Goal: Task Accomplishment & Management: Manage account settings

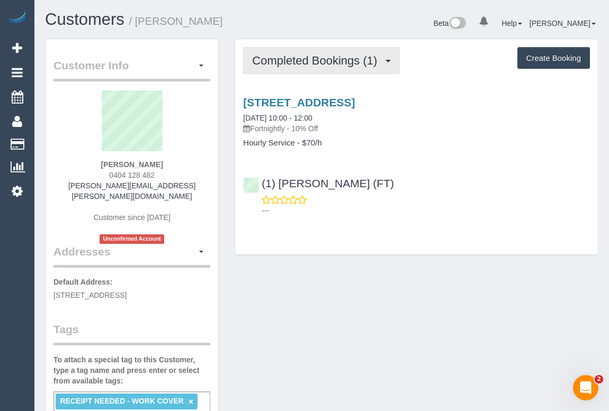
click at [310, 68] on button "Completed Bookings (1)" at bounding box center [321, 60] width 157 height 27
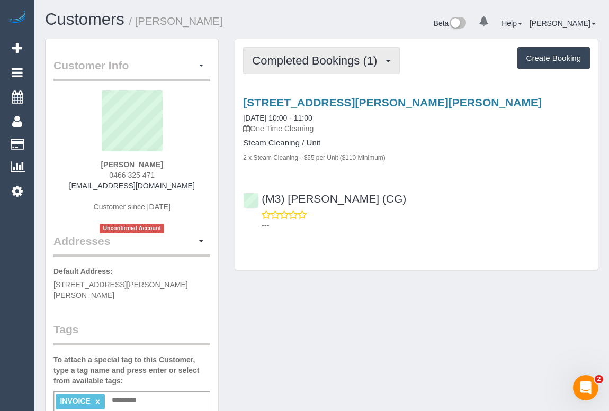
click at [317, 62] on span "Completed Bookings (1)" at bounding box center [317, 60] width 130 height 13
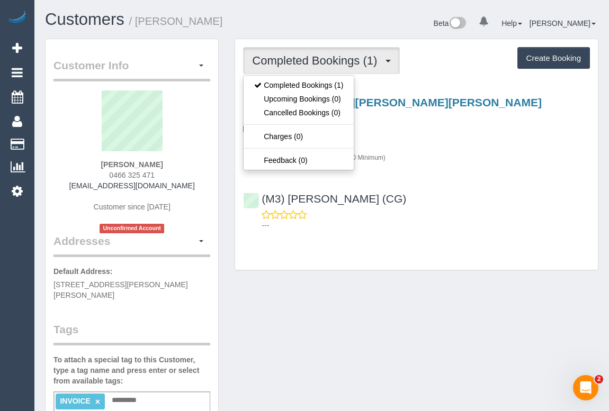
click at [368, 275] on div "Completed Bookings (1) Completed Bookings (1) Upcoming Bookings (0) Cancelled B…" at bounding box center [417, 160] width 380 height 242
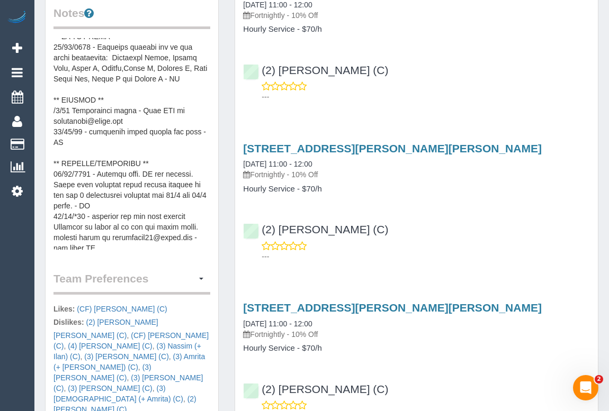
scroll to position [212, 0]
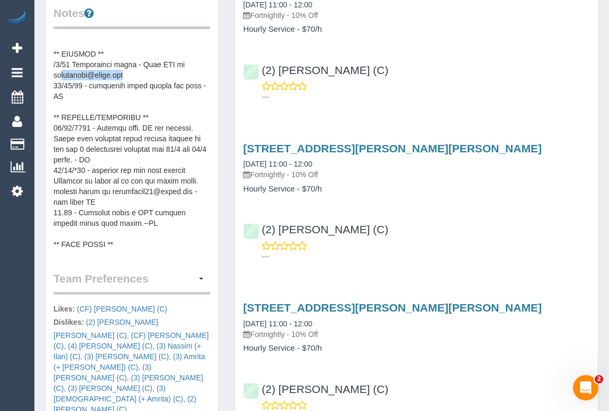
drag, startPoint x: 132, startPoint y: 75, endPoint x: 59, endPoint y: 74, distance: 73.1
click at [59, 74] on pre at bounding box center [131, 144] width 157 height 212
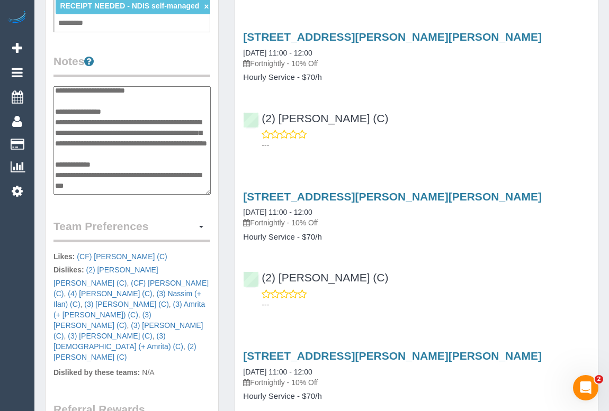
scroll to position [95, 0]
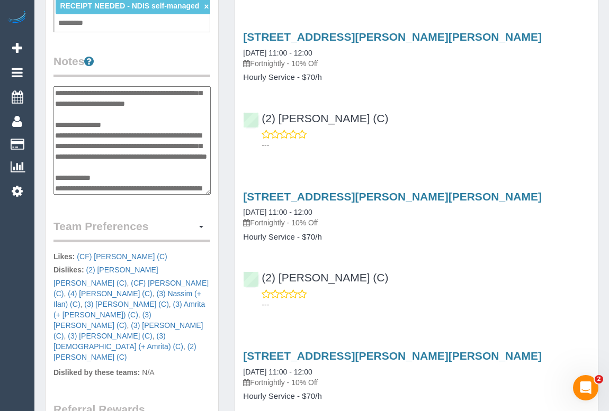
click at [222, 154] on div "Customer Info Edit Contact Info Send Message Email Preferences Special Sales Ta…" at bounding box center [132, 124] width 190 height 940
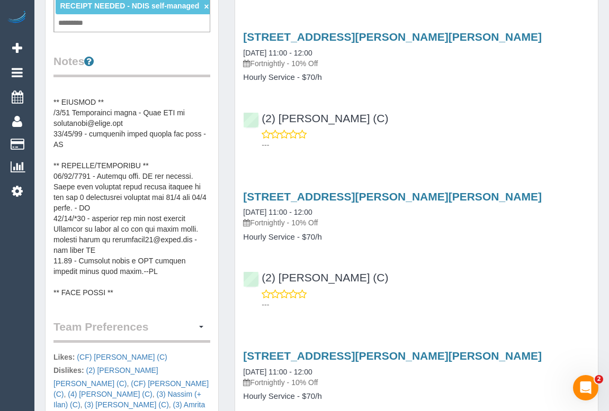
scroll to position [144, 0]
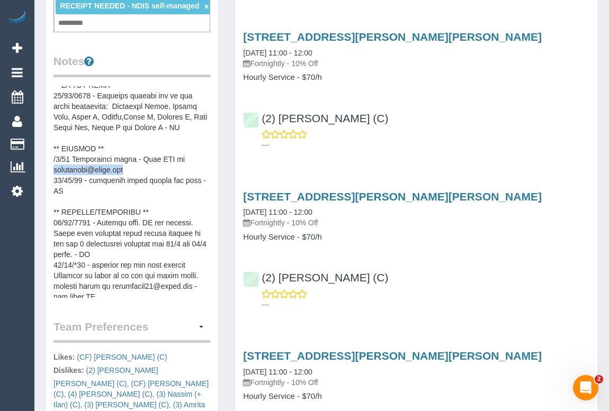
drag, startPoint x: 133, startPoint y: 189, endPoint x: 53, endPoint y: 192, distance: 80.5
click at [53, 192] on pre at bounding box center [131, 192] width 157 height 212
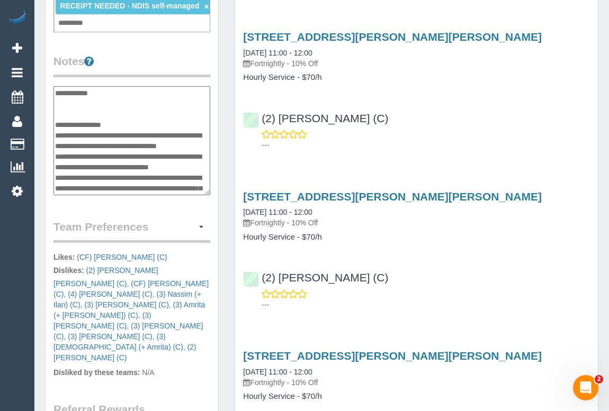
scroll to position [328, 0]
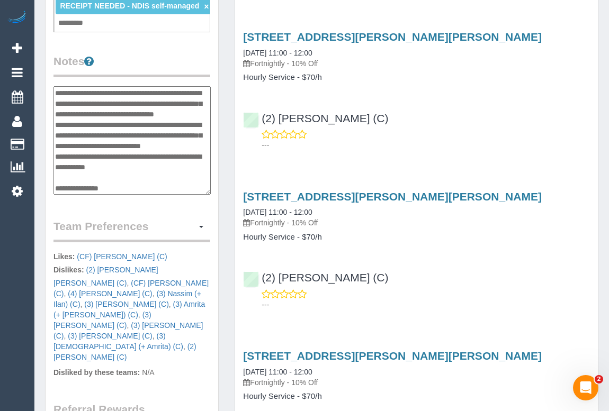
drag, startPoint x: 141, startPoint y: 132, endPoint x: 55, endPoint y: 137, distance: 85.9
click at [55, 137] on textarea at bounding box center [131, 140] width 157 height 109
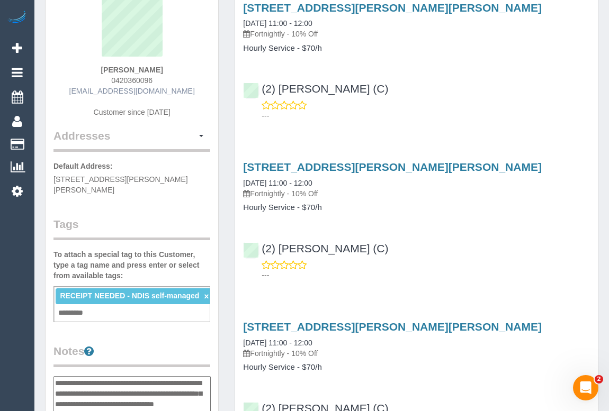
scroll to position [96, 0]
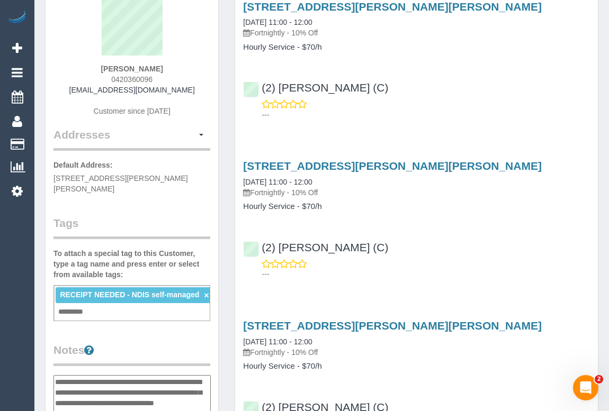
drag, startPoint x: 102, startPoint y: 68, endPoint x: 158, endPoint y: 68, distance: 56.1
click at [158, 68] on div "Sue Quinton 0420360096 suequinton@iprimus.com.au Customer since 2018" at bounding box center [131, 61] width 157 height 132
copy strong "Sue Quinton"
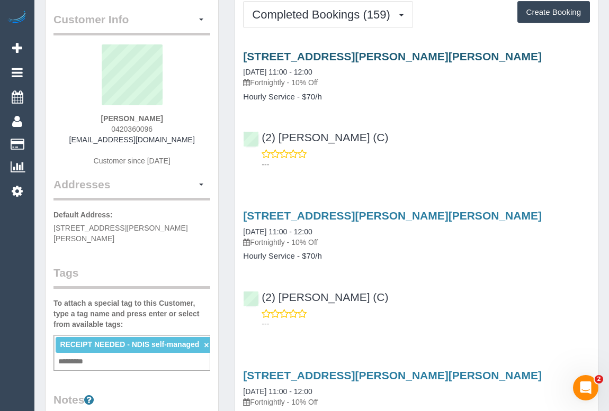
scroll to position [0, 0]
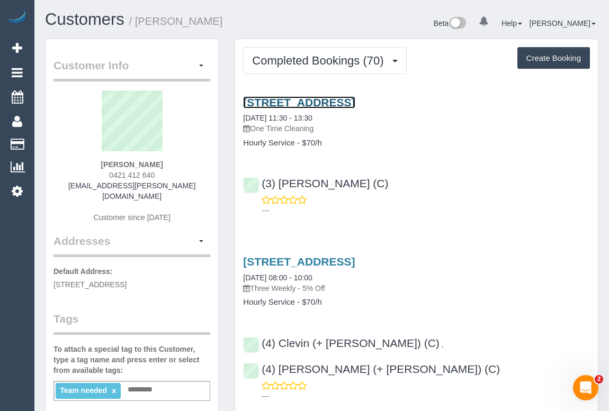
click at [311, 107] on link "1/30 Myrtle Avenue, Heathmont, VIC 3135" at bounding box center [299, 102] width 112 height 12
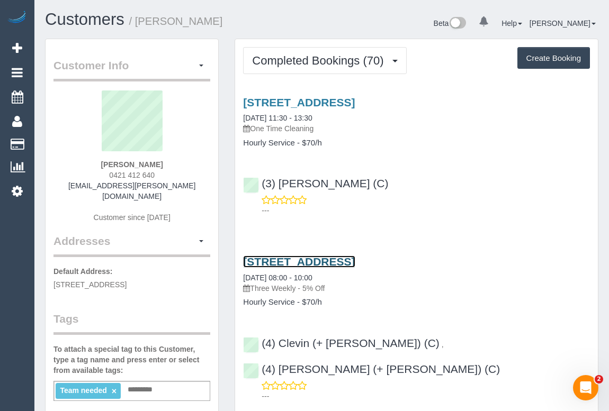
click at [337, 260] on link "1/30 Myrtle Avenue, Heathmont, VIC 3135" at bounding box center [299, 262] width 112 height 12
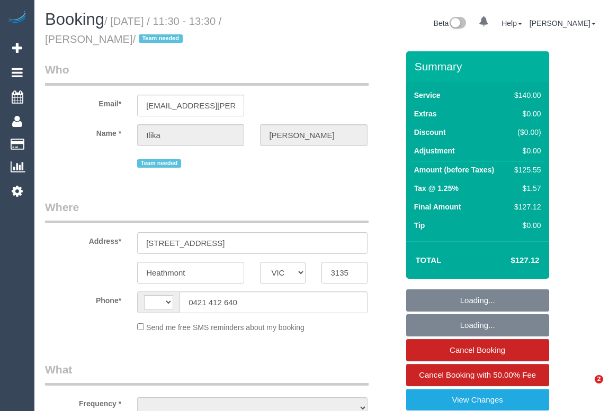
select select "VIC"
select select "string:AU"
select select "object:588"
select select "string:stripe-pm_1PJ5zJ2GScqysDRVN6QVtdR4"
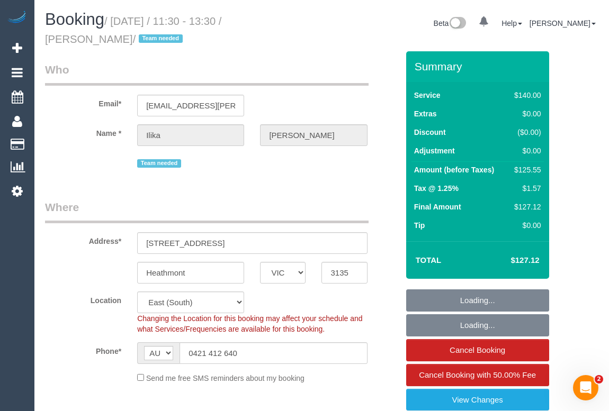
select select "number:28"
select select "number:14"
select select "number:19"
select select "object:1182"
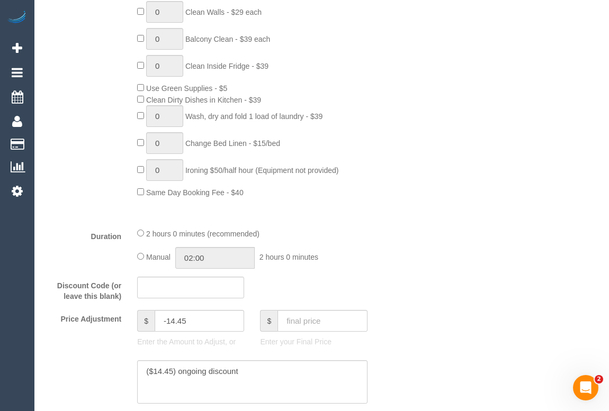
scroll to position [770, 0]
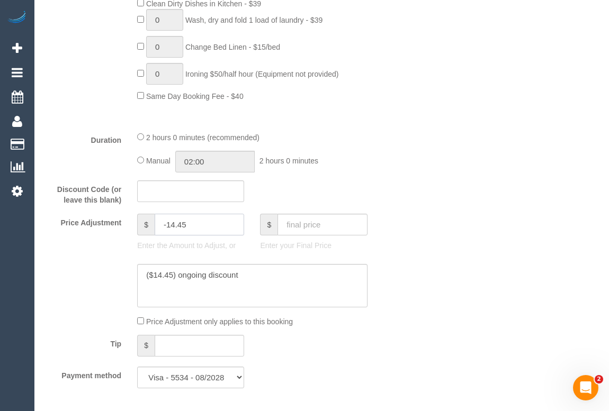
drag, startPoint x: 201, startPoint y: 228, endPoint x: 131, endPoint y: 227, distance: 69.9
click at [131, 227] on div "$ -14.45 Enter the Amount to Adjust, or" at bounding box center [190, 235] width 123 height 42
drag, startPoint x: 172, startPoint y: 274, endPoint x: 152, endPoint y: 274, distance: 19.6
click at [152, 274] on textarea at bounding box center [252, 285] width 230 height 43
click at [165, 229] on input "7" at bounding box center [199, 225] width 89 height 22
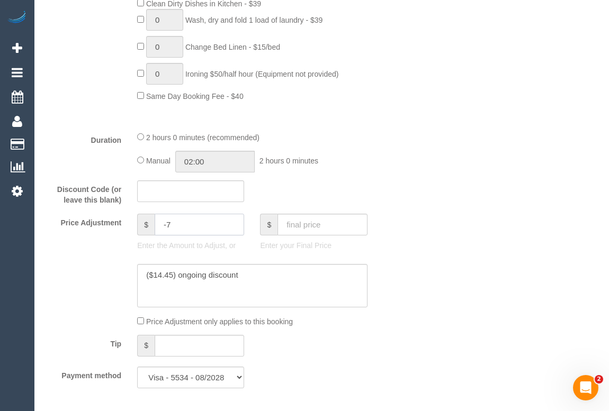
type input "-7"
drag, startPoint x: 172, startPoint y: 275, endPoint x: 154, endPoint y: 275, distance: 18.0
click at [154, 275] on textarea at bounding box center [252, 285] width 230 height 43
click at [193, 276] on textarea at bounding box center [252, 285] width 230 height 43
click at [246, 279] on textarea at bounding box center [252, 285] width 230 height 43
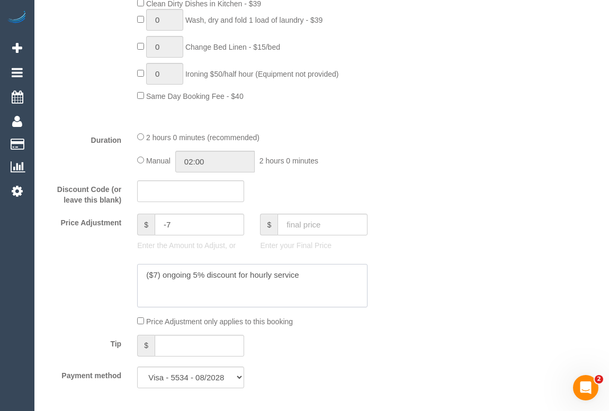
type textarea "($7) ongoing 5% discount for hourly service"
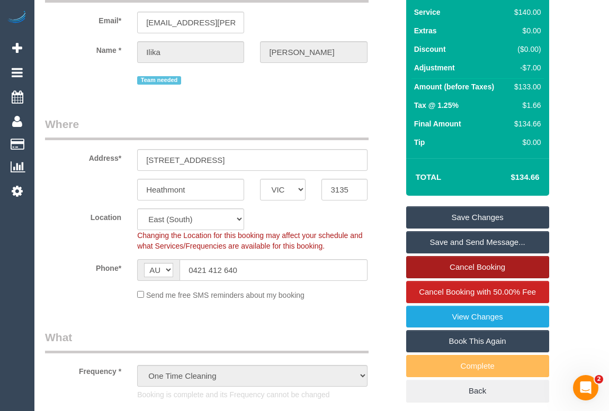
scroll to position [96, 0]
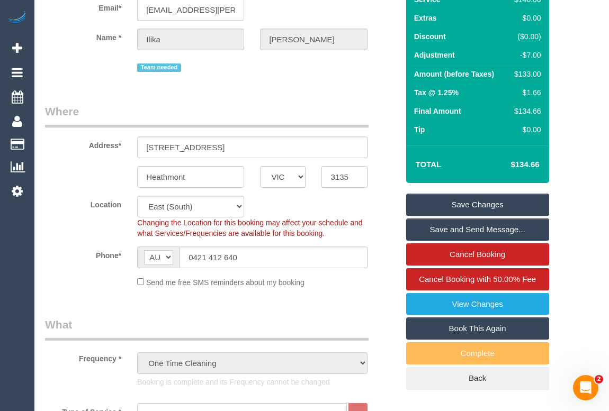
click at [465, 202] on link "Save Changes" at bounding box center [477, 205] width 143 height 22
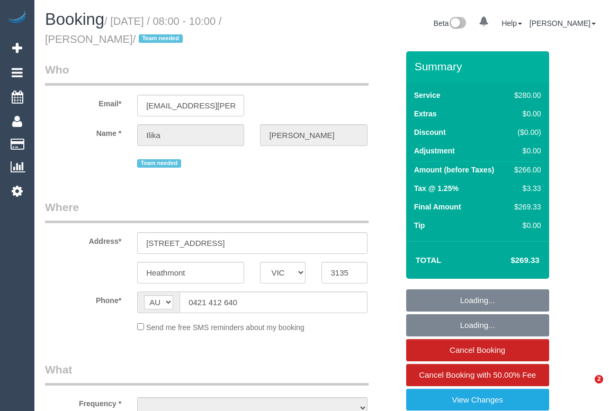
select select "VIC"
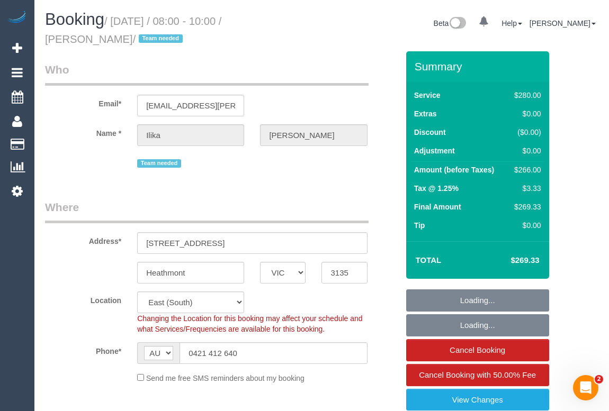
select select "object:901"
select select "240"
select select "number:28"
select select "number:14"
select select "number:19"
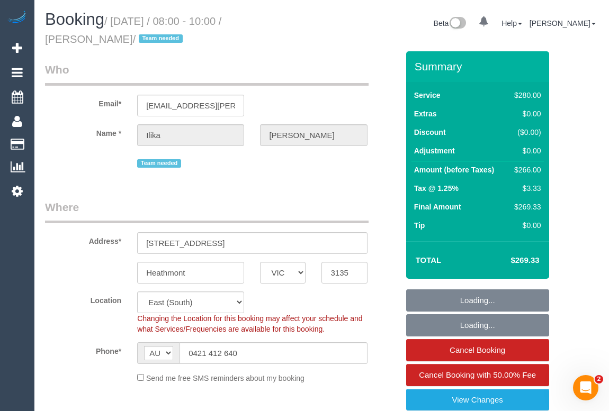
select select "string:stripe-pm_1PJ5zJ2GScqysDRVN6QVtdR4"
select select "object:1350"
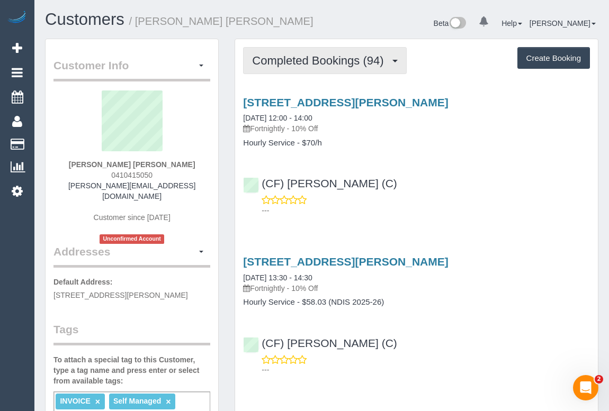
click at [296, 67] on button "Completed Bookings (94)" at bounding box center [324, 60] width 163 height 27
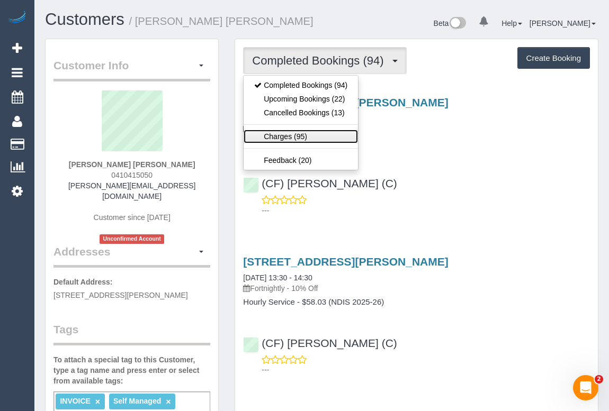
click at [286, 133] on link "Charges (95)" at bounding box center [301, 137] width 114 height 14
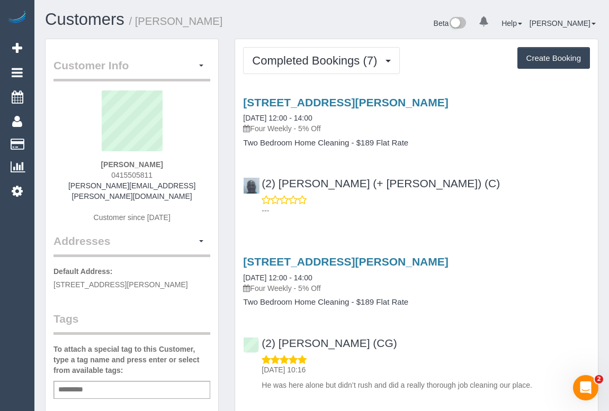
drag, startPoint x: 106, startPoint y: 176, endPoint x: 164, endPoint y: 174, distance: 57.2
click at [164, 174] on div "[PERSON_NAME] 0415505811 [PERSON_NAME][EMAIL_ADDRESS][PERSON_NAME][DOMAIN_NAME]…" at bounding box center [131, 162] width 157 height 143
copy span "0415505811"
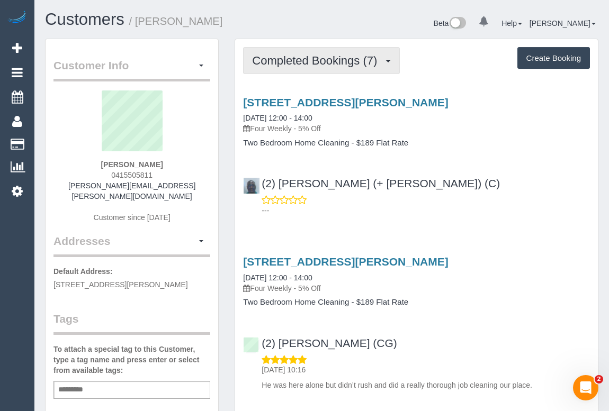
click at [305, 54] on span "Completed Bookings (7)" at bounding box center [317, 60] width 130 height 13
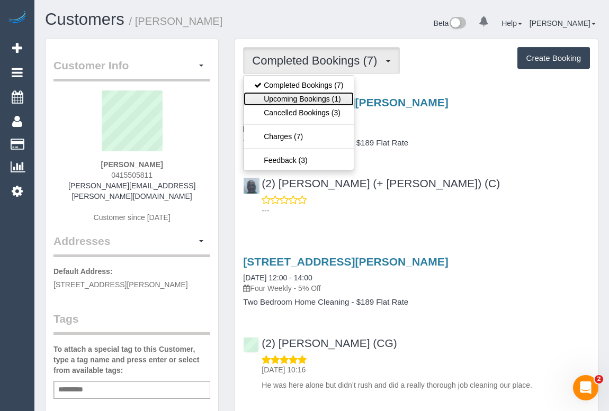
click at [290, 100] on link "Upcoming Bookings (1)" at bounding box center [299, 99] width 110 height 14
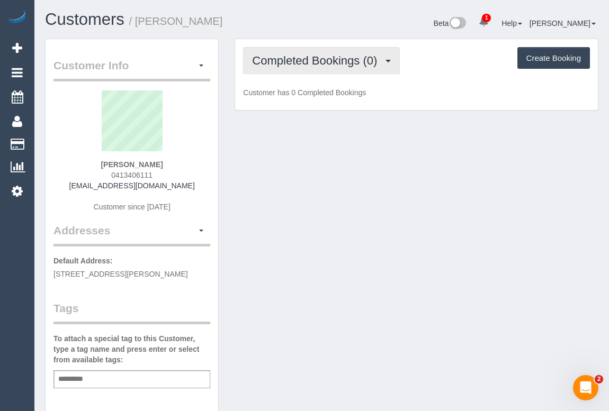
click at [327, 66] on button "Completed Bookings (0)" at bounding box center [321, 60] width 157 height 27
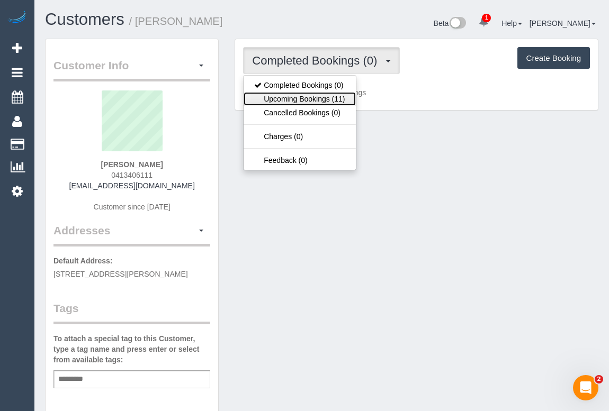
click at [319, 102] on link "Upcoming Bookings (11)" at bounding box center [300, 99] width 112 height 14
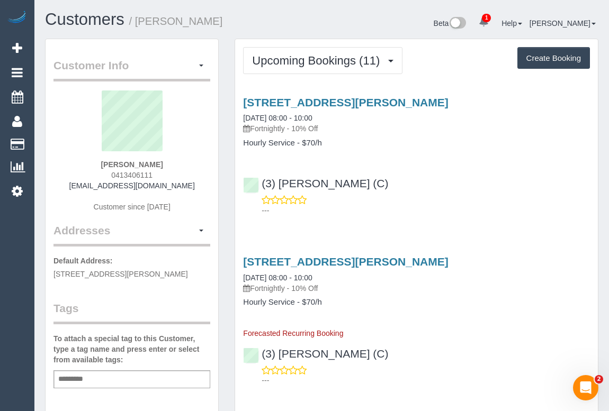
click at [492, 208] on p "---" at bounding box center [426, 210] width 328 height 11
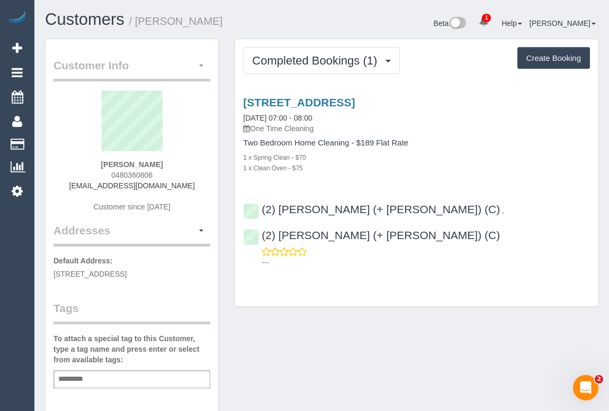
click at [205, 67] on button "button" at bounding box center [201, 66] width 18 height 16
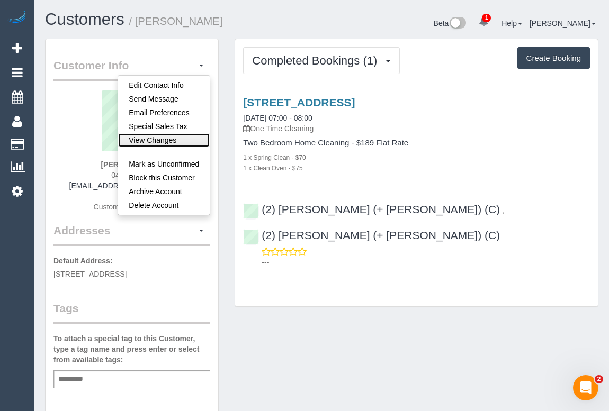
click at [163, 143] on link "View Changes" at bounding box center [164, 140] width 92 height 14
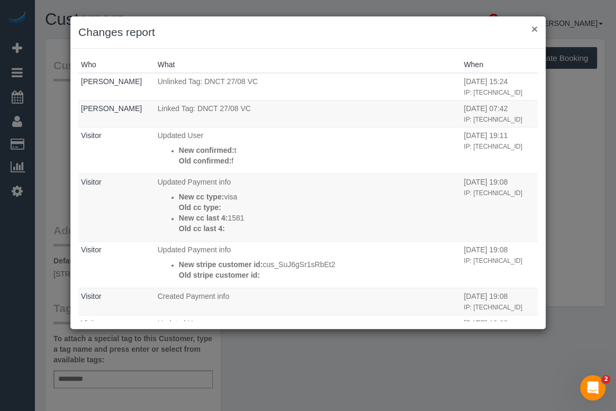
click at [534, 26] on button "×" at bounding box center [534, 28] width 6 height 11
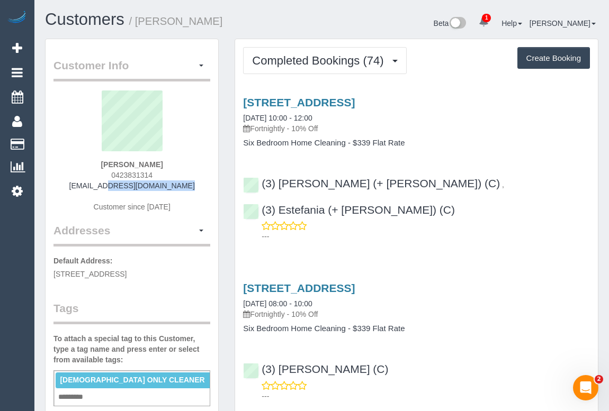
drag, startPoint x: 90, startPoint y: 184, endPoint x: 196, endPoint y: 186, distance: 105.9
click at [196, 186] on div "[PERSON_NAME] 0423831314 [EMAIL_ADDRESS][DOMAIN_NAME] Customer since [DATE]" at bounding box center [131, 157] width 157 height 132
copy link "[EMAIL_ADDRESS][DOMAIN_NAME]"
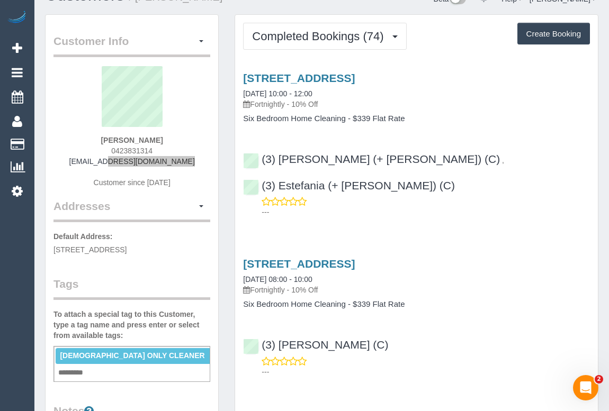
scroll to position [48, 0]
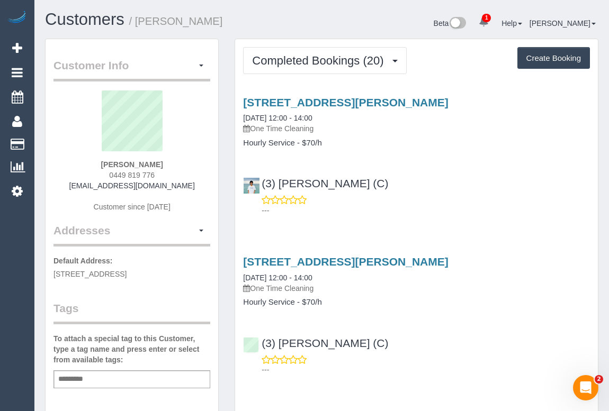
drag, startPoint x: 85, startPoint y: 187, endPoint x: 198, endPoint y: 186, distance: 113.3
click at [198, 186] on div "Dylan Toune 0449 819 776 dylantouneaus@gmail.com Customer since 2022" at bounding box center [131, 157] width 157 height 132
copy link "dylantouneaus@gmail.com"
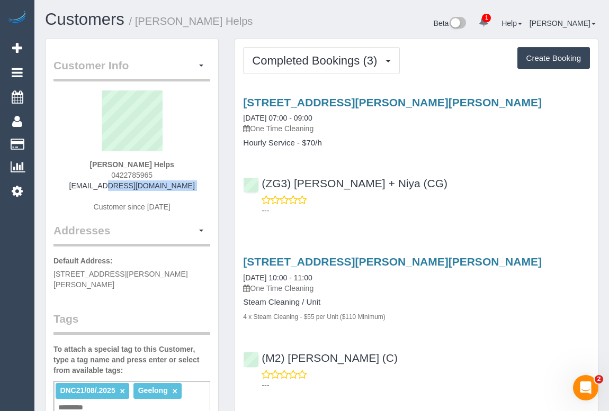
drag, startPoint x: 80, startPoint y: 188, endPoint x: 170, endPoint y: 196, distance: 90.3
click at [170, 196] on div "Laura Helps 0422785965 laurarose3189@gmail.com Customer since 2025" at bounding box center [131, 157] width 157 height 132
copy div "laurarose3189@gmail.com"
click at [201, 66] on span "button" at bounding box center [201, 66] width 4 height 2
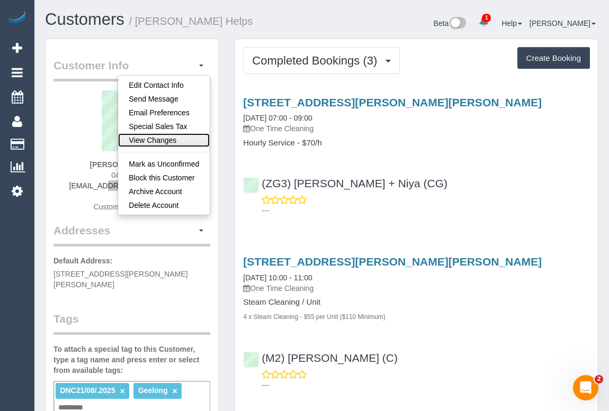
click at [167, 143] on link "View Changes" at bounding box center [164, 140] width 92 height 14
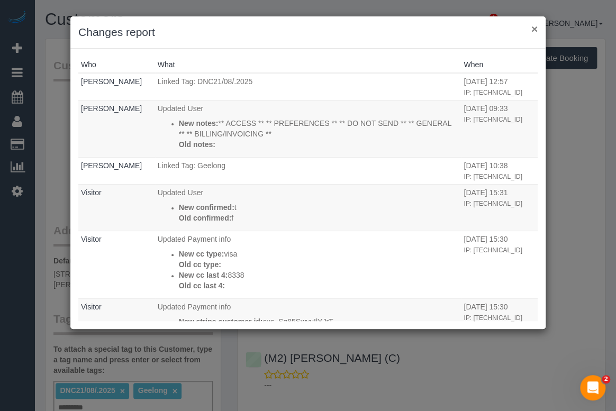
click at [533, 28] on button "×" at bounding box center [534, 28] width 6 height 11
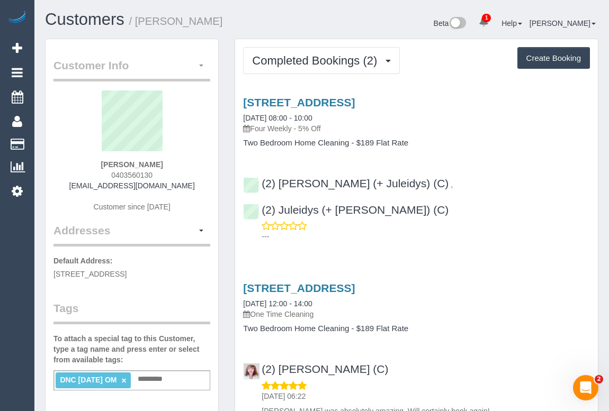
click at [201, 68] on button "button" at bounding box center [201, 66] width 18 height 16
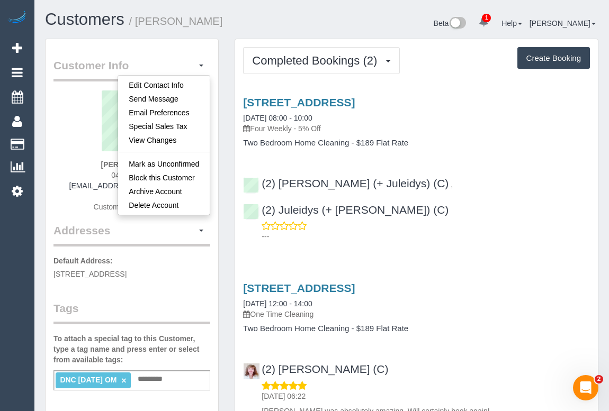
click at [495, 140] on h4 "Two Bedroom Home Cleaning - $189 Flat Rate" at bounding box center [416, 143] width 347 height 9
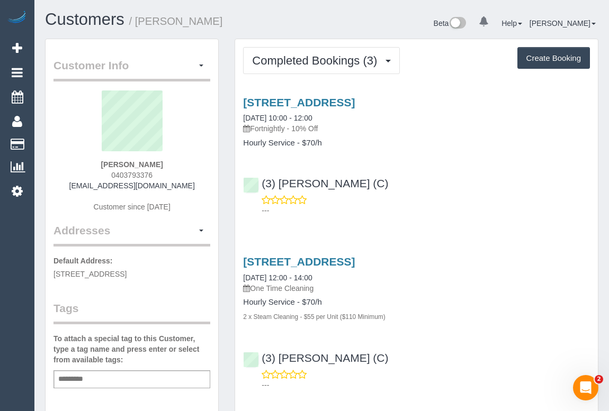
click at [396, 188] on div "(3) [PERSON_NAME] (C) ---" at bounding box center [416, 192] width 363 height 48
click at [317, 99] on link "[STREET_ADDRESS]" at bounding box center [299, 102] width 112 height 12
click at [453, 164] on div "140, Ohea Street, Coburg, VIC 3058 01/09/2025 10:00 - 12:00 Fortnightly - 10% O…" at bounding box center [416, 153] width 363 height 133
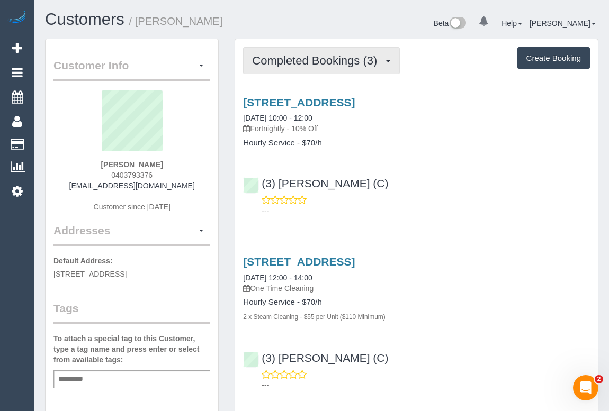
drag, startPoint x: 316, startPoint y: 55, endPoint x: 317, endPoint y: 73, distance: 18.0
click at [316, 56] on span "Completed Bookings (3)" at bounding box center [317, 60] width 130 height 13
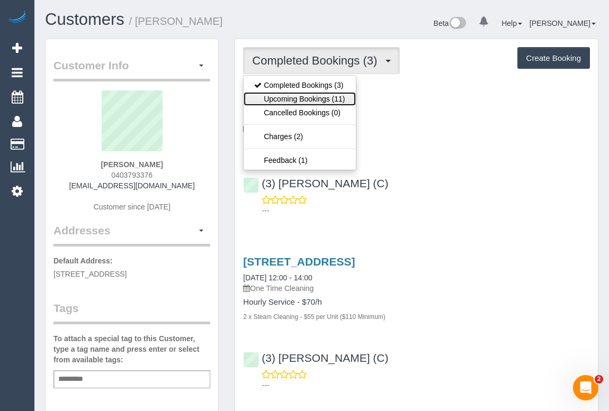
click at [311, 98] on link "Upcoming Bookings (11)" at bounding box center [300, 99] width 112 height 14
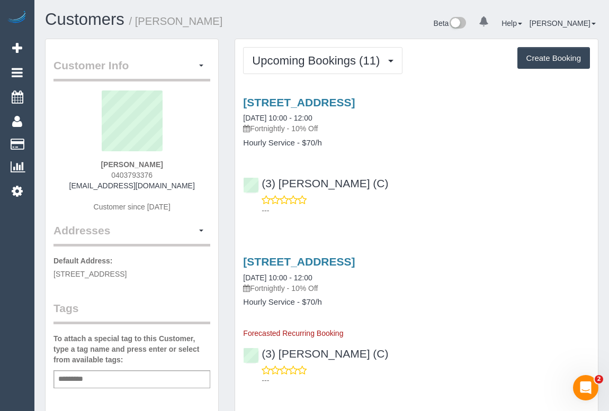
click at [404, 198] on div "---" at bounding box center [416, 205] width 347 height 21
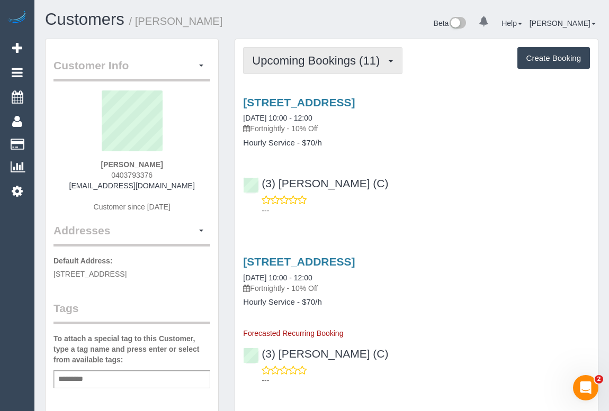
click at [306, 58] on span "Upcoming Bookings (11)" at bounding box center [318, 60] width 133 height 13
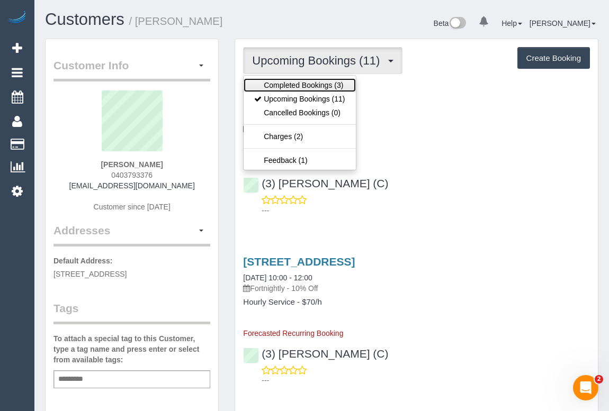
click at [306, 86] on link "Completed Bookings (3)" at bounding box center [300, 85] width 112 height 14
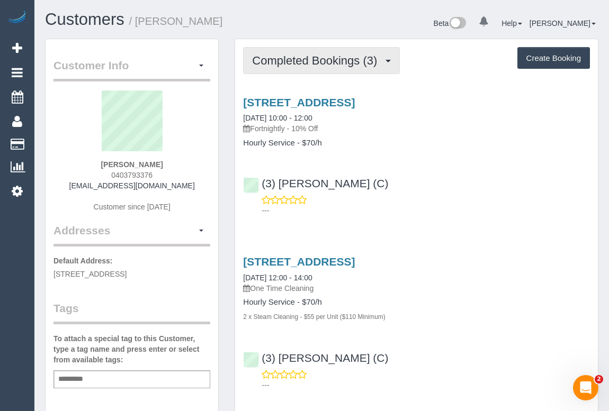
click at [306, 62] on span "Completed Bookings (3)" at bounding box center [317, 60] width 130 height 13
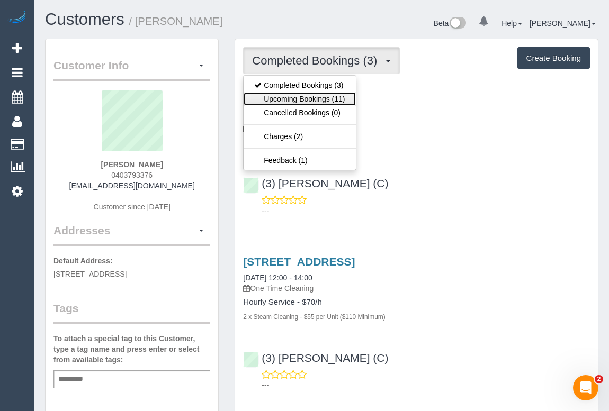
click at [301, 98] on link "Upcoming Bookings (11)" at bounding box center [300, 99] width 112 height 14
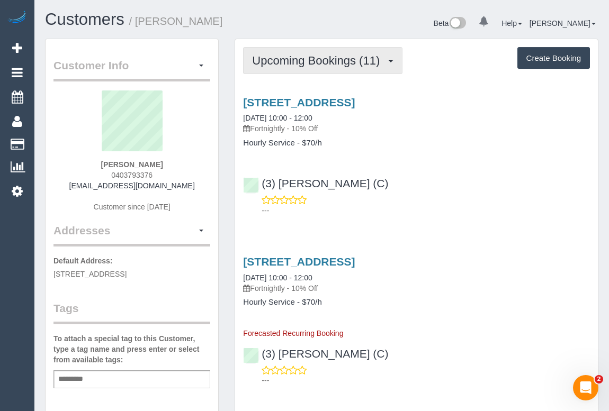
click at [325, 67] on button "Upcoming Bookings (11)" at bounding box center [322, 60] width 159 height 27
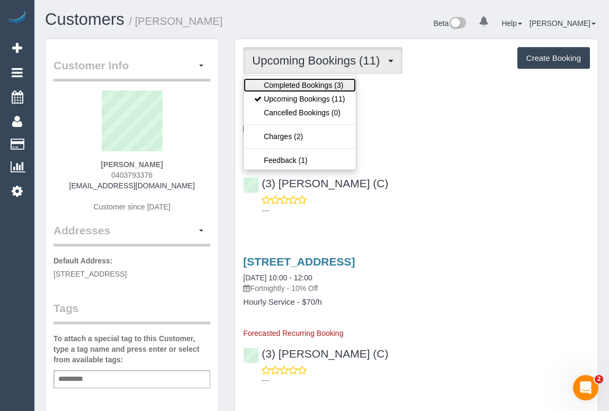
click at [309, 85] on link "Completed Bookings (3)" at bounding box center [300, 85] width 112 height 14
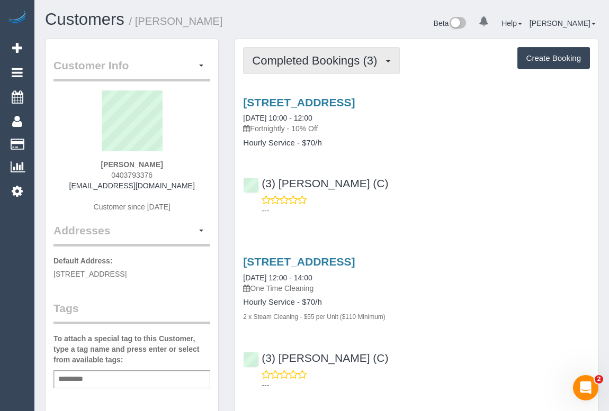
click at [308, 61] on span "Completed Bookings (3)" at bounding box center [317, 60] width 130 height 13
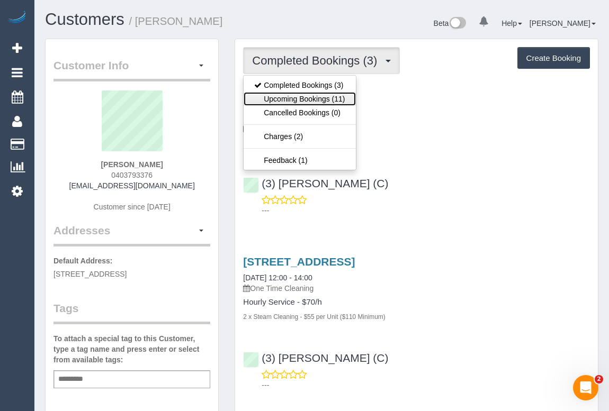
click at [305, 99] on link "Upcoming Bookings (11)" at bounding box center [300, 99] width 112 height 14
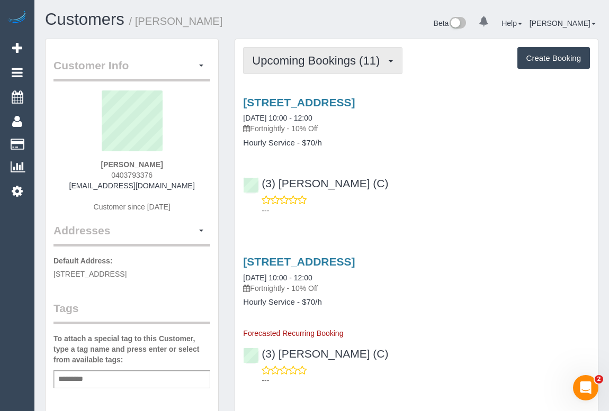
click at [289, 59] on span "Upcoming Bookings (11)" at bounding box center [318, 60] width 133 height 13
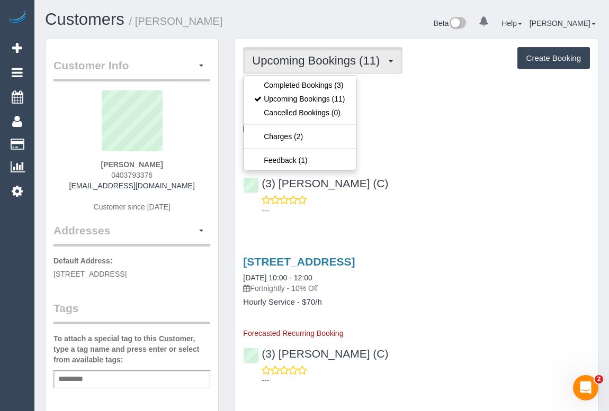
click at [470, 188] on div "(3) Abu Bakar (C) ---" at bounding box center [416, 192] width 363 height 48
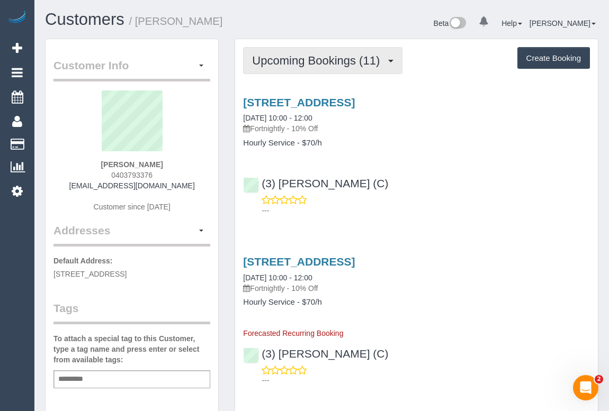
click at [314, 61] on span "Upcoming Bookings (11)" at bounding box center [318, 60] width 133 height 13
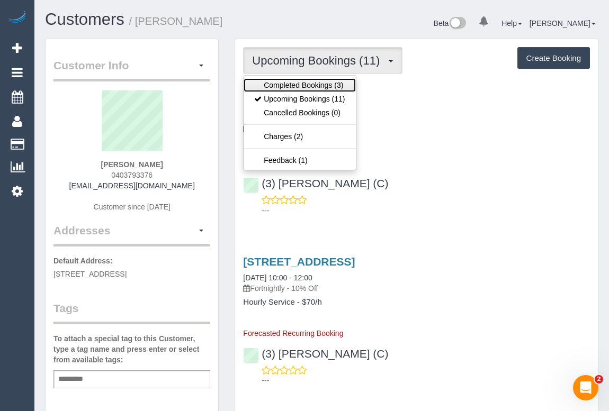
click at [311, 81] on link "Completed Bookings (3)" at bounding box center [300, 85] width 112 height 14
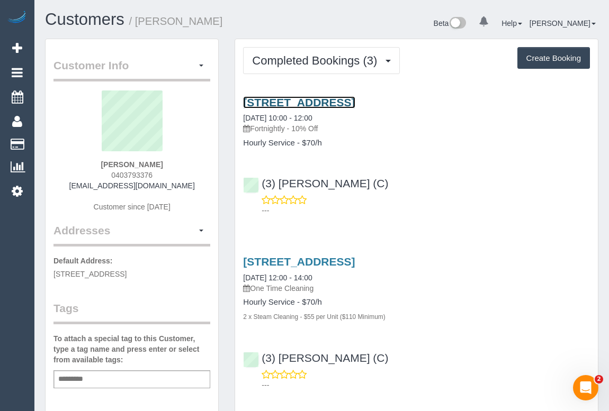
click at [337, 105] on link "140, Ohea Street, Coburg, VIC 3058" at bounding box center [299, 102] width 112 height 12
click at [326, 99] on link "140, Ohea Street, Coburg, VIC 3058" at bounding box center [299, 102] width 112 height 12
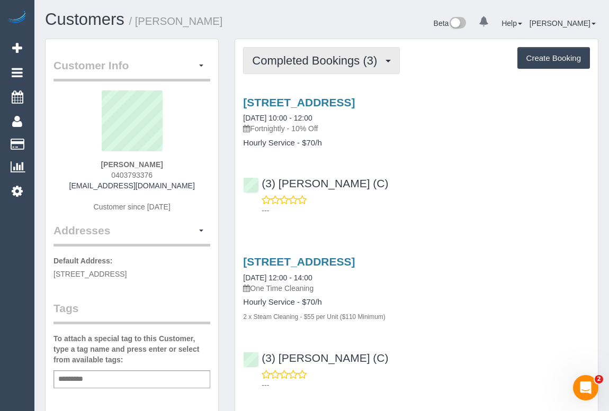
click at [295, 62] on span "Completed Bookings (3)" at bounding box center [317, 60] width 130 height 13
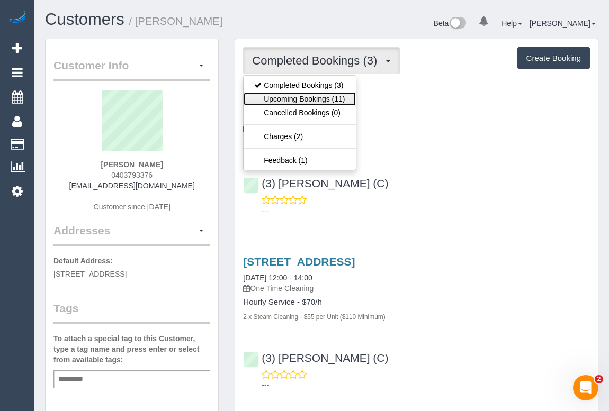
click at [290, 97] on link "Upcoming Bookings (11)" at bounding box center [300, 99] width 112 height 14
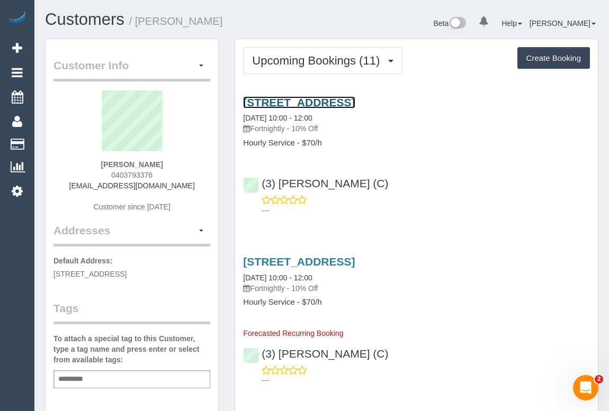
click at [354, 103] on link "140, Ohea Street, Coburg, VIC 3058" at bounding box center [299, 102] width 112 height 12
click at [397, 182] on div "(3) Abu Bakar (C) ---" at bounding box center [416, 192] width 363 height 48
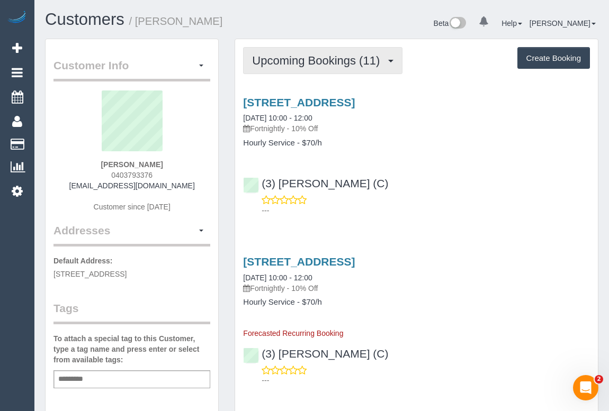
click at [307, 58] on span "Upcoming Bookings (11)" at bounding box center [318, 60] width 133 height 13
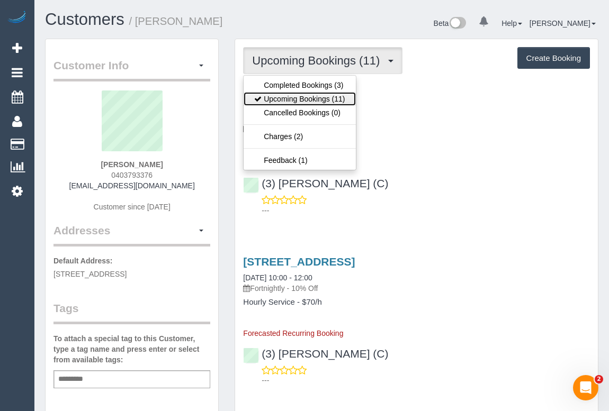
click at [308, 96] on link "Upcoming Bookings (11)" at bounding box center [300, 99] width 112 height 14
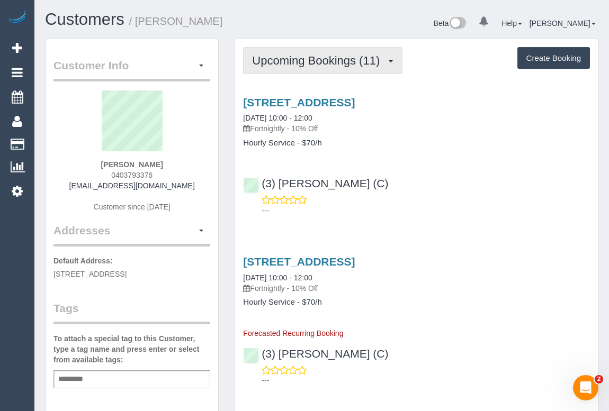
click at [312, 66] on span "Upcoming Bookings (11)" at bounding box center [318, 60] width 133 height 13
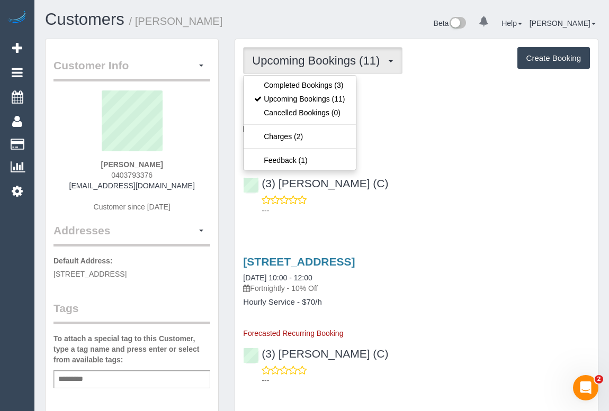
click at [427, 148] on div "140, Ohea Street, Coburg, VIC 3058 15/09/2025 10:00 - 12:00 Fortnightly - 10% O…" at bounding box center [416, 153] width 363 height 133
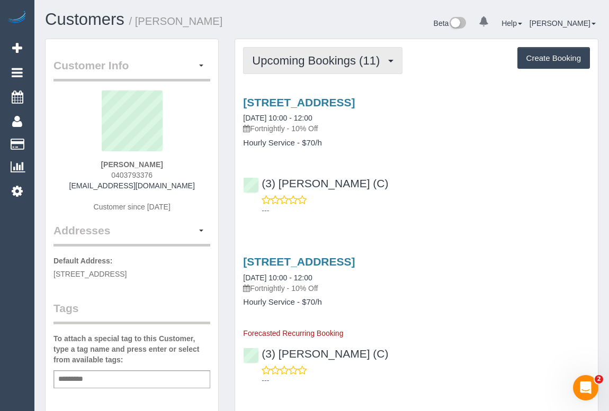
click at [321, 60] on span "Upcoming Bookings (11)" at bounding box center [318, 60] width 133 height 13
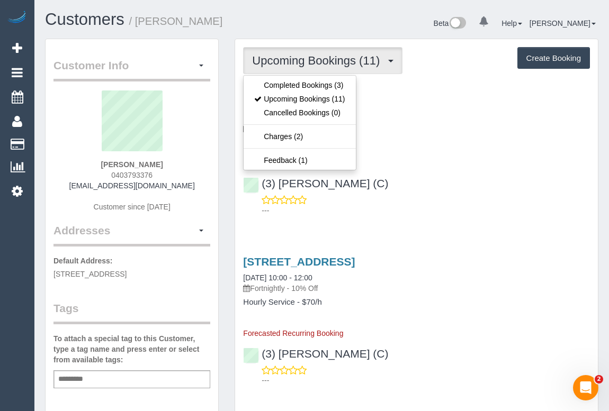
click at [420, 150] on div "140, Ohea Street, Coburg, VIC 3058 15/09/2025 10:00 - 12:00 Fortnightly - 10% O…" at bounding box center [416, 153] width 363 height 133
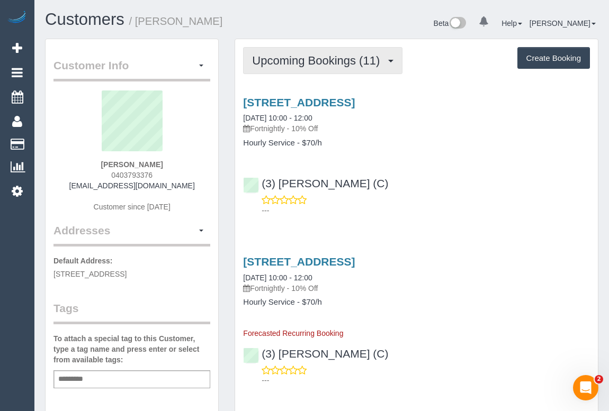
click at [323, 66] on span "Upcoming Bookings (11)" at bounding box center [318, 60] width 133 height 13
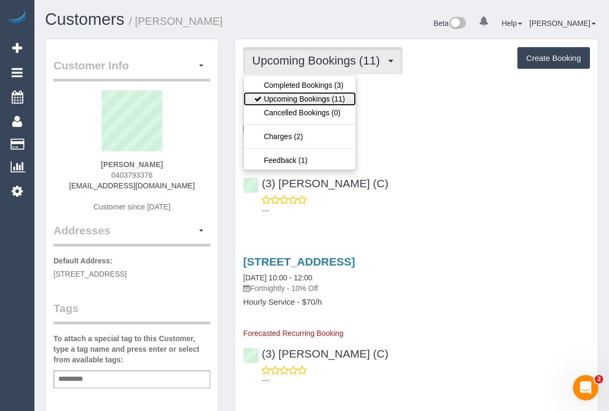
click at [320, 99] on link "Upcoming Bookings (11)" at bounding box center [300, 99] width 112 height 14
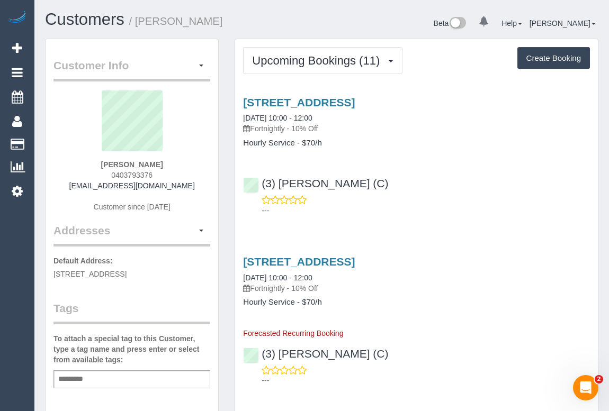
click at [413, 204] on div "---" at bounding box center [416, 205] width 347 height 21
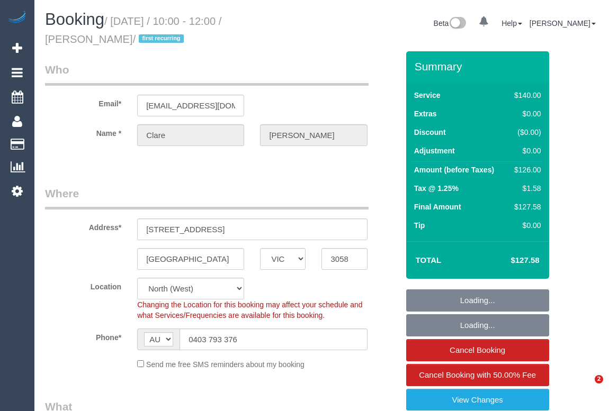
select select "VIC"
select select "number:28"
select select "number:14"
select select "number:19"
select select "number:36"
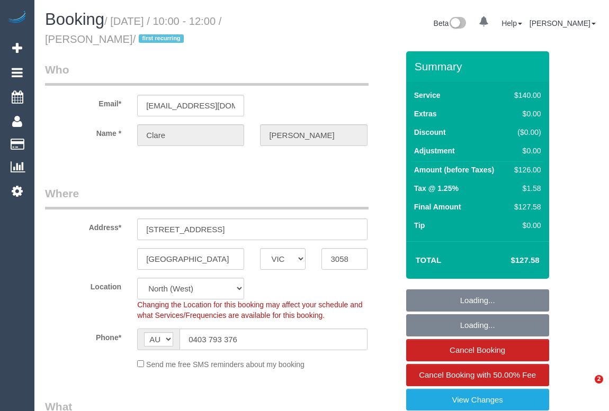
select select "number:34"
select select "number:11"
select select "object:1637"
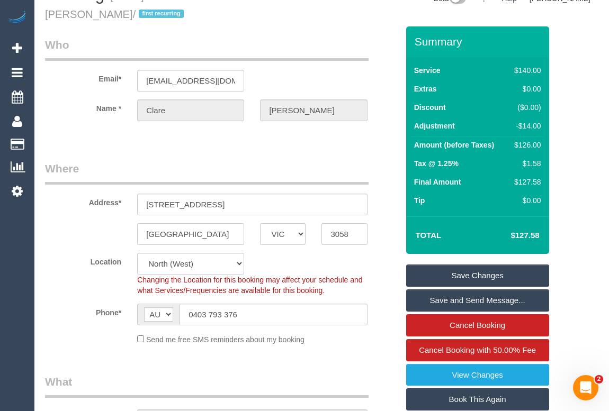
scroll to position [48, 0]
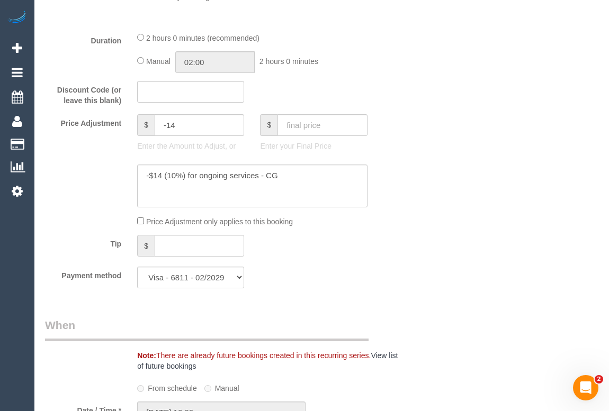
scroll to position [845, 0]
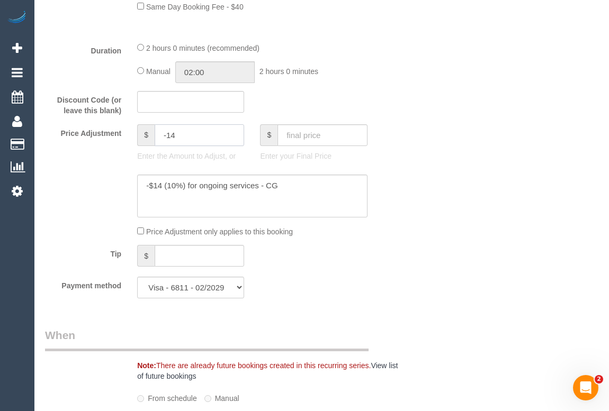
click at [185, 139] on input "-14" at bounding box center [199, 135] width 89 height 22
type input "-34"
click at [289, 187] on textarea at bounding box center [252, 196] width 230 height 43
click at [185, 199] on textarea at bounding box center [252, 196] width 230 height 43
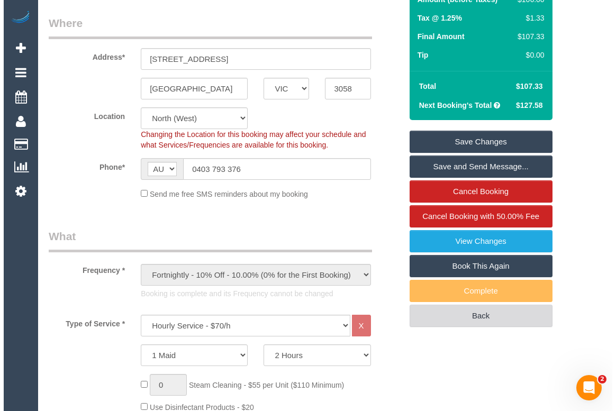
scroll to position [0, 0]
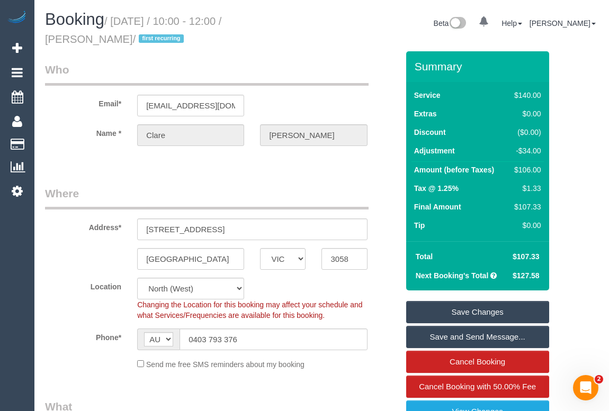
type textarea "-$14 (10%) for ongoing services - CG -20 missed area OM"
click at [469, 310] on link "Save Changes" at bounding box center [477, 312] width 143 height 22
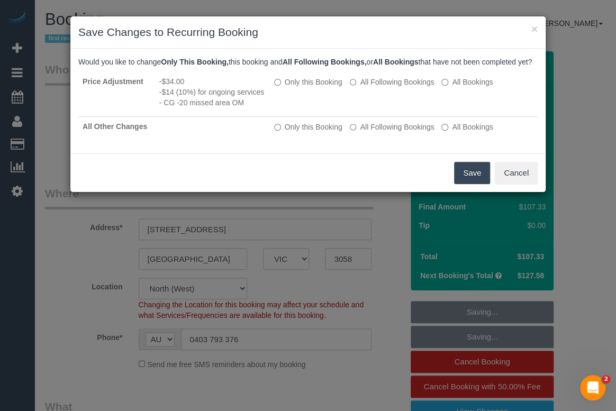
click at [462, 182] on button "Save" at bounding box center [472, 173] width 36 height 22
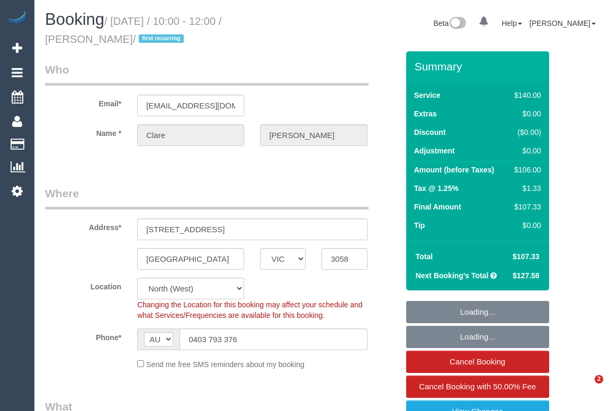
select select "VIC"
select select "number:28"
select select "number:14"
select select "number:19"
select select "number:36"
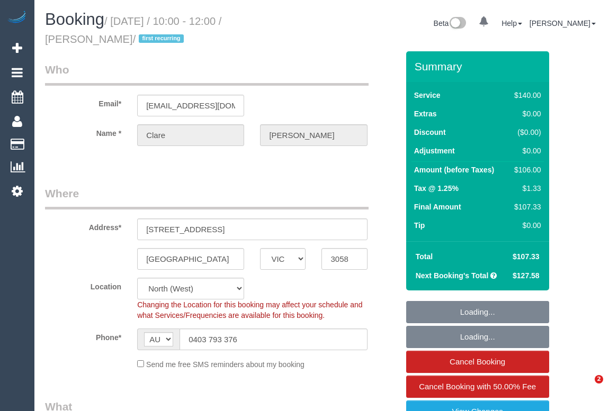
select select "number:34"
select select "number:11"
select select "object:754"
select select "VIC"
select select "number:28"
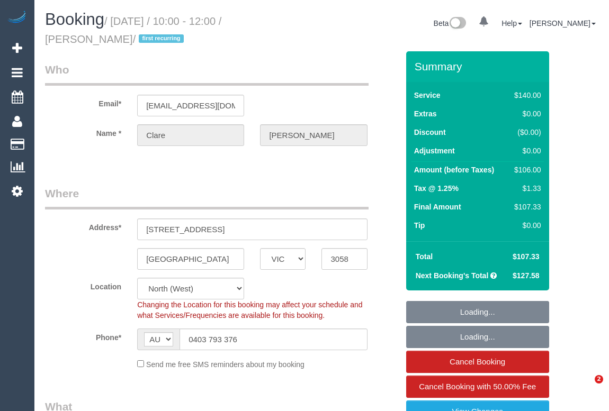
select select "number:14"
select select "number:19"
select select "number:36"
select select "number:34"
select select "number:11"
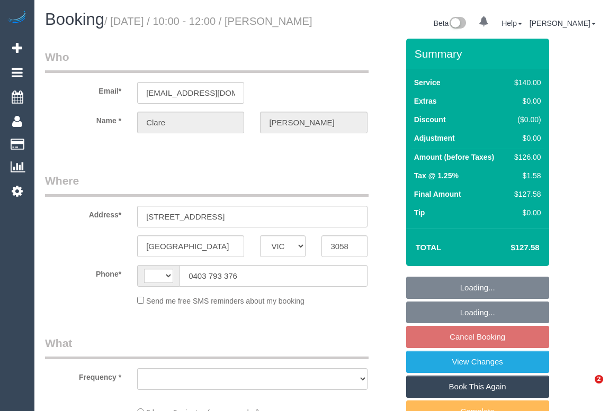
select select "VIC"
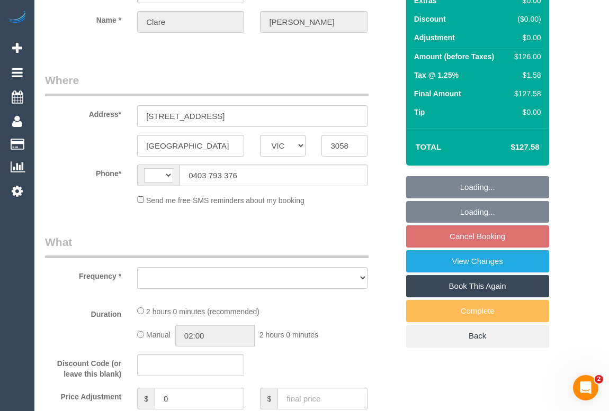
select select "string:stripe-pm_1RNlHv2GScqysDRVfSAFFgDN"
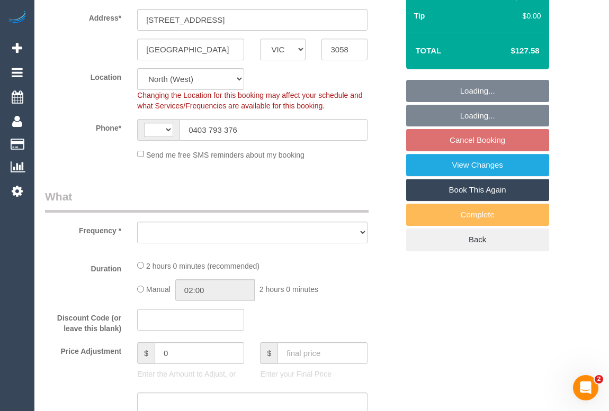
select select "string:AU"
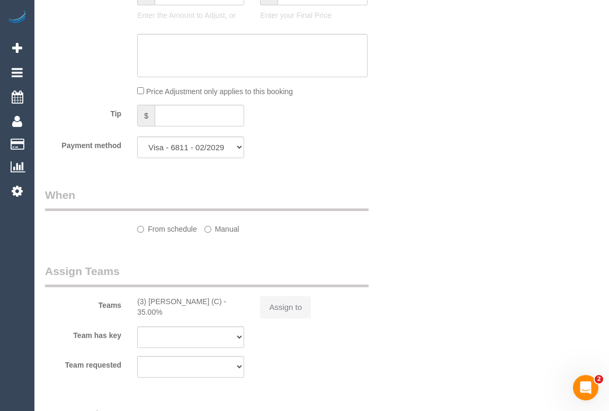
select select "object:681"
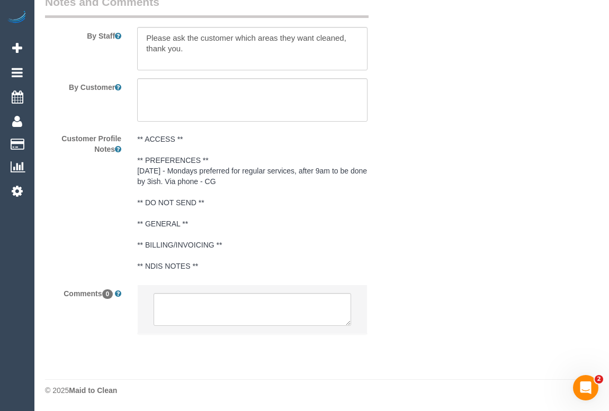
select select "number:28"
select select "number:14"
select select "number:19"
select select "number:36"
select select "number:34"
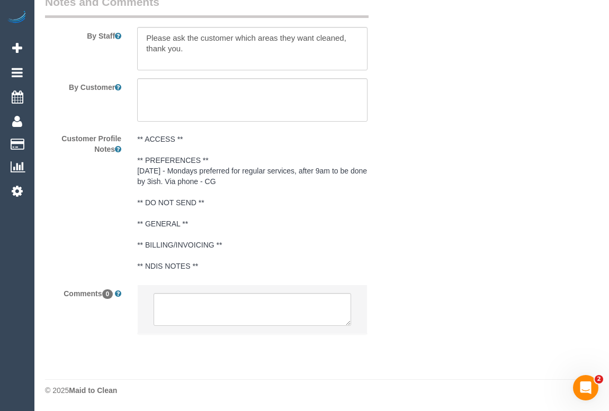
select select "number:11"
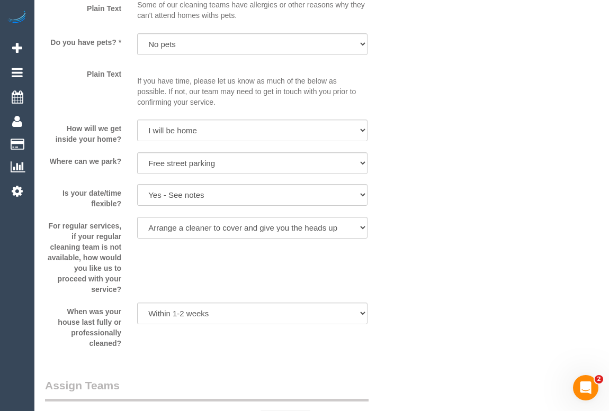
select select "spot3"
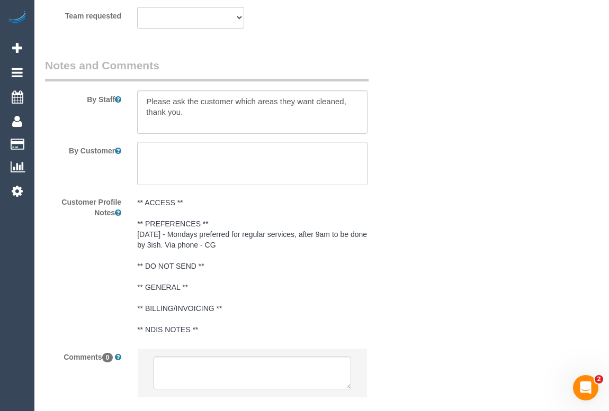
scroll to position [1549, 0]
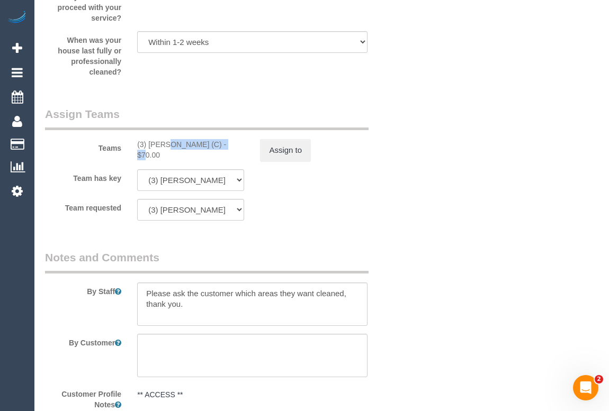
drag, startPoint x: 143, startPoint y: 157, endPoint x: 195, endPoint y: 156, distance: 51.4
click at [195, 156] on div "(3) Abu Bakar (C) - $70.00" at bounding box center [190, 149] width 123 height 21
click at [292, 161] on button "Assign to" at bounding box center [285, 150] width 51 height 22
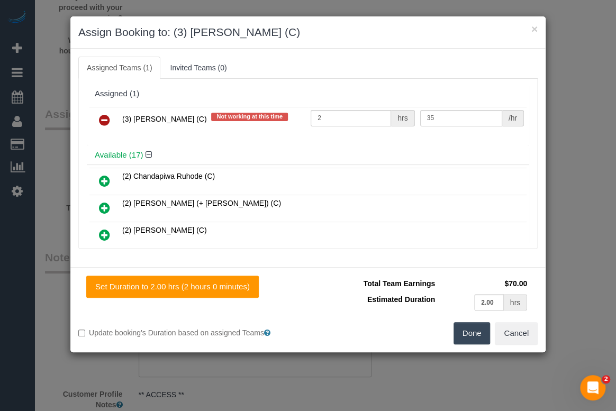
click at [257, 156] on h4 "Available (17)" at bounding box center [308, 155] width 427 height 9
click at [521, 343] on button "Cancel" at bounding box center [516, 333] width 43 height 22
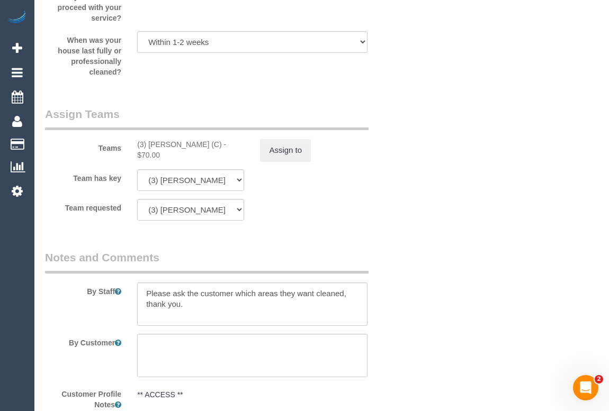
drag, startPoint x: 132, startPoint y: 155, endPoint x: 194, endPoint y: 154, distance: 62.5
click at [194, 154] on div "(3) Abu Bakar (C) - $70.00" at bounding box center [190, 149] width 123 height 21
copy div "(3) Abu Bakar (C)"
click at [295, 161] on button "Assign to" at bounding box center [285, 150] width 51 height 22
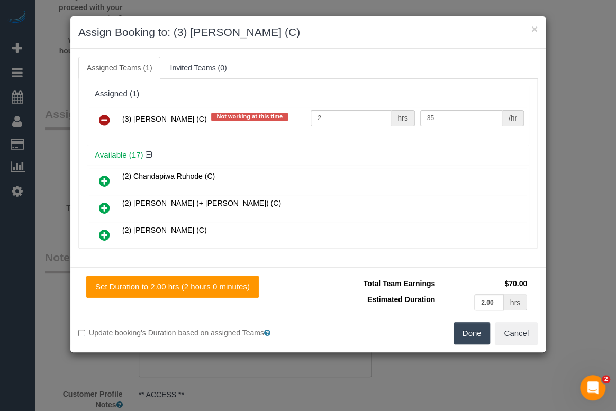
click at [100, 114] on icon at bounding box center [104, 120] width 11 height 13
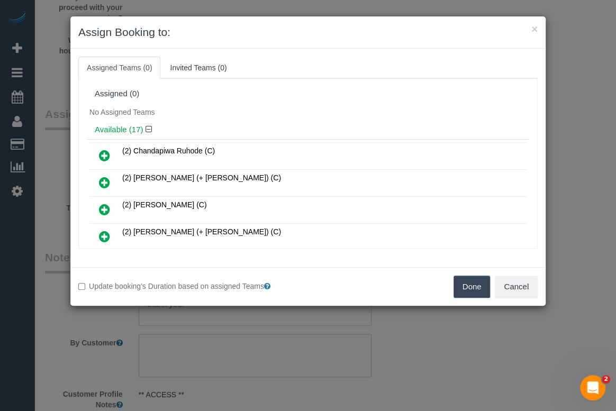
click at [471, 284] on button "Done" at bounding box center [472, 287] width 37 height 22
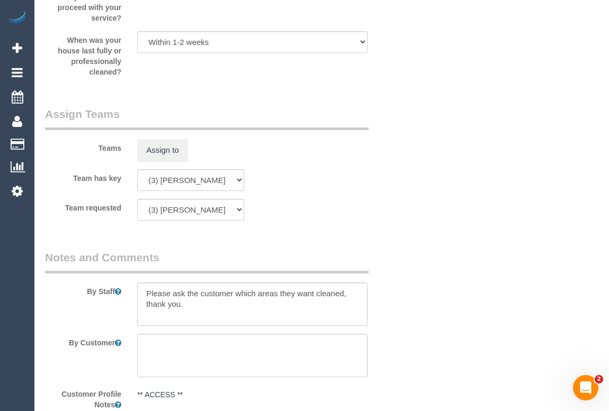
click at [421, 301] on div "× Assign Booking to: Assigned Teams (0) Invited Teams (0) Assigned (0) No Assig…" at bounding box center [304, 205] width 609 height 411
click at [372, 217] on div "Team requested (3) Abu Bakar (C) (0) Office (1) Debbie Brodjanac (FT) (1) Karen…" at bounding box center [221, 210] width 369 height 22
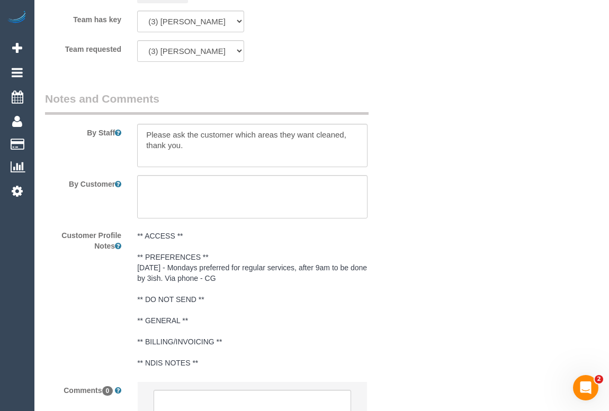
scroll to position [1790, 0]
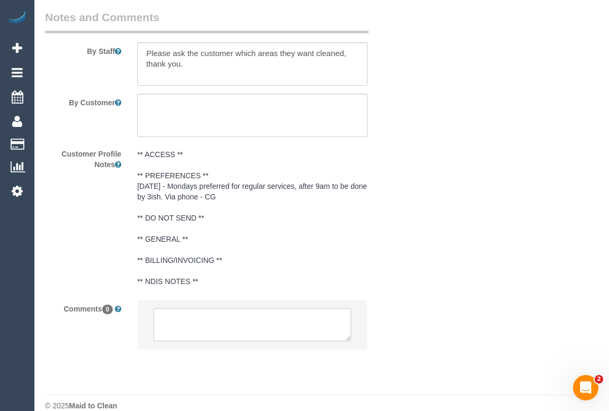
click at [227, 340] on textarea at bounding box center [252, 325] width 197 height 33
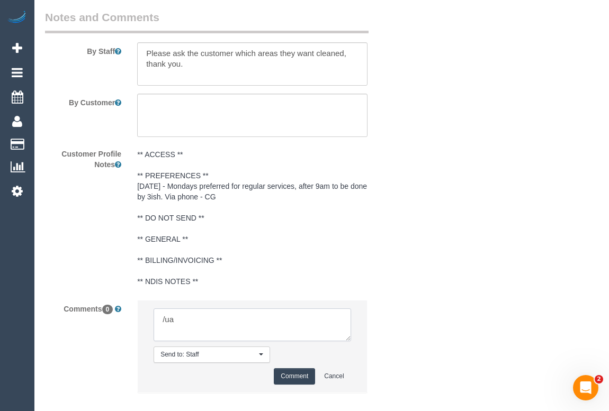
type textarea "Cleaner(s) Unassigned: Reason Unassigned: Contact via: Which message sent: Addi…"
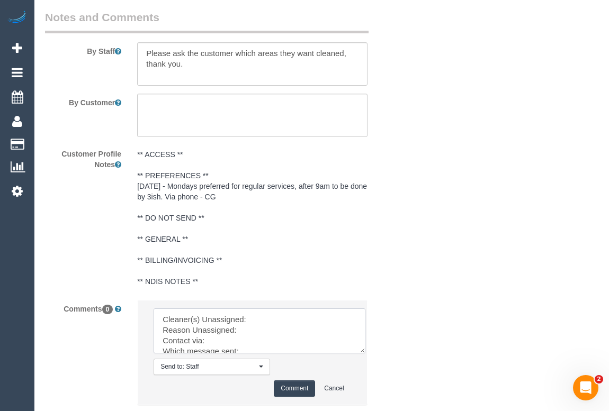
drag, startPoint x: 346, startPoint y: 350, endPoint x: 386, endPoint y: 384, distance: 51.9
click at [365, 354] on textarea at bounding box center [260, 331] width 212 height 45
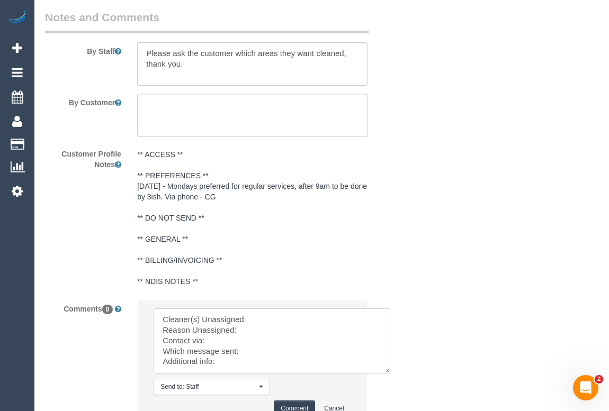
click at [277, 332] on textarea at bounding box center [272, 341] width 237 height 65
drag, startPoint x: 214, startPoint y: 373, endPoint x: 153, endPoint y: 329, distance: 75.8
click at [153, 329] on li "Send to: Staff Nothing selected Send to: Staff Send to: Customer Send to: Team …" at bounding box center [252, 363] width 229 height 124
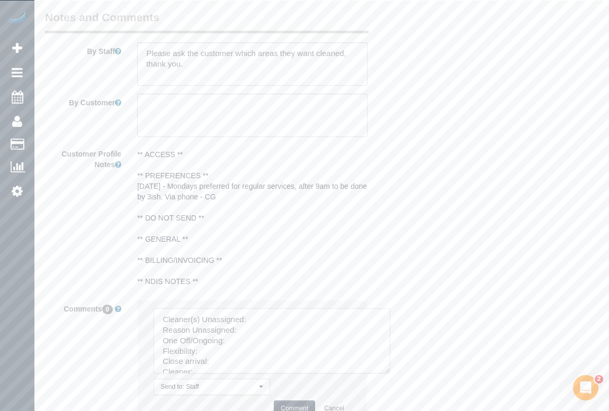
click at [269, 339] on textarea at bounding box center [272, 341] width 237 height 65
paste textarea "(3) Abu Bakar (C)"
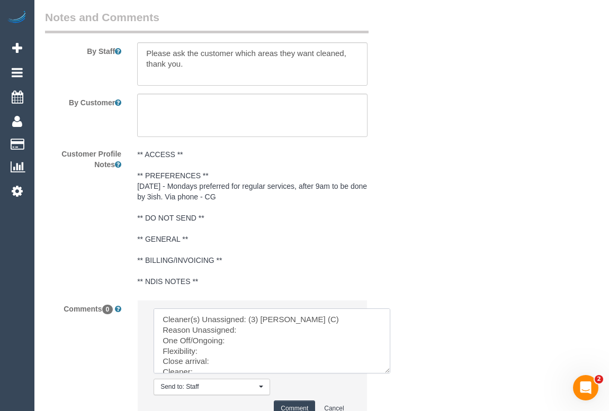
click at [246, 354] on textarea at bounding box center [272, 341] width 237 height 65
click at [204, 361] on textarea at bounding box center [272, 341] width 237 height 65
click at [237, 372] on textarea at bounding box center [272, 341] width 237 height 65
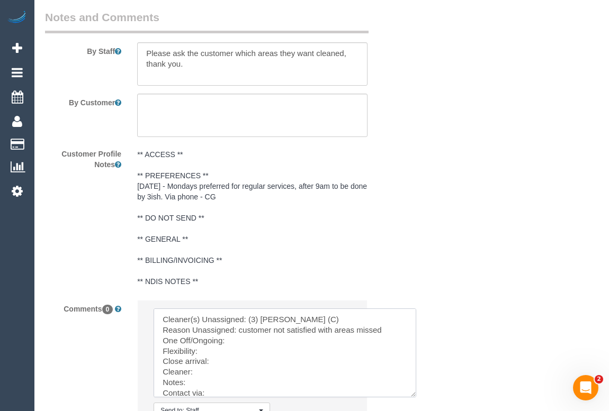
drag, startPoint x: 388, startPoint y: 384, endPoint x: 414, endPoint y: 408, distance: 35.2
click at [414, 398] on textarea at bounding box center [285, 353] width 263 height 89
click at [260, 370] on textarea at bounding box center [285, 353] width 263 height 89
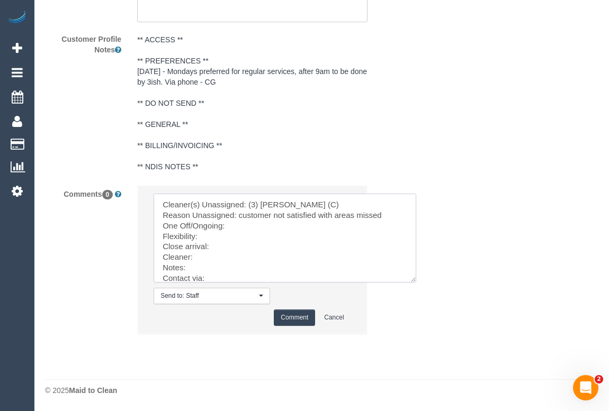
click at [233, 236] on textarea at bounding box center [285, 238] width 263 height 89
click at [222, 250] on textarea at bounding box center [285, 238] width 263 height 89
click at [205, 249] on textarea at bounding box center [285, 238] width 263 height 89
click at [208, 247] on textarea at bounding box center [285, 238] width 263 height 89
click at [209, 248] on textarea at bounding box center [285, 238] width 263 height 89
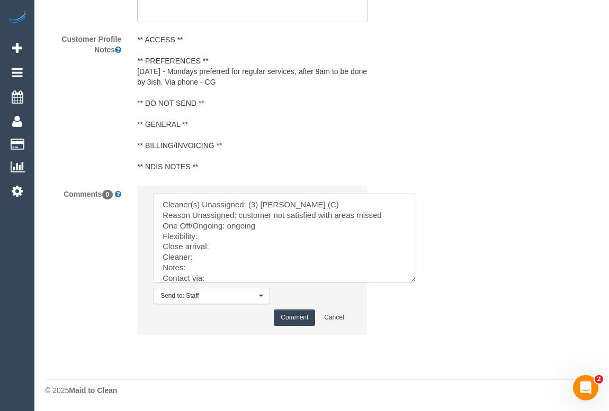
click at [210, 248] on textarea at bounding box center [285, 238] width 263 height 89
click at [205, 245] on textarea at bounding box center [285, 238] width 263 height 89
click at [214, 255] on textarea at bounding box center [285, 238] width 263 height 89
click at [234, 259] on textarea at bounding box center [285, 238] width 263 height 89
drag, startPoint x: 199, startPoint y: 247, endPoint x: 260, endPoint y: 247, distance: 61.4
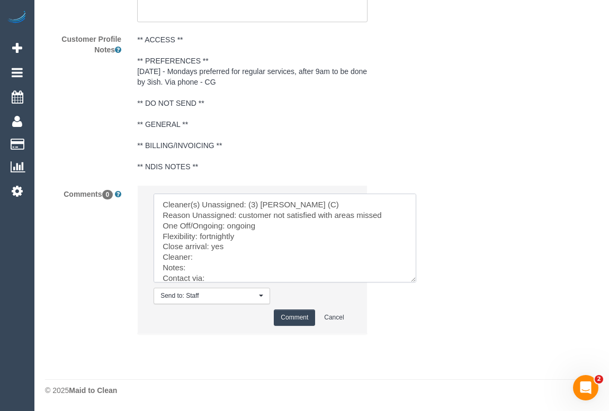
click at [260, 247] on textarea at bounding box center [285, 238] width 263 height 89
click at [244, 248] on textarea at bounding box center [285, 238] width 263 height 89
click at [200, 269] on textarea at bounding box center [285, 238] width 263 height 89
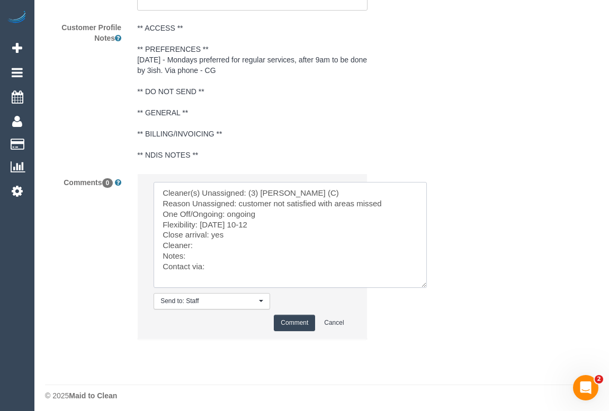
drag, startPoint x: 413, startPoint y: 281, endPoint x: 424, endPoint y: 299, distance: 20.9
click at [424, 288] on textarea at bounding box center [290, 235] width 273 height 106
click at [210, 268] on textarea at bounding box center [290, 235] width 273 height 106
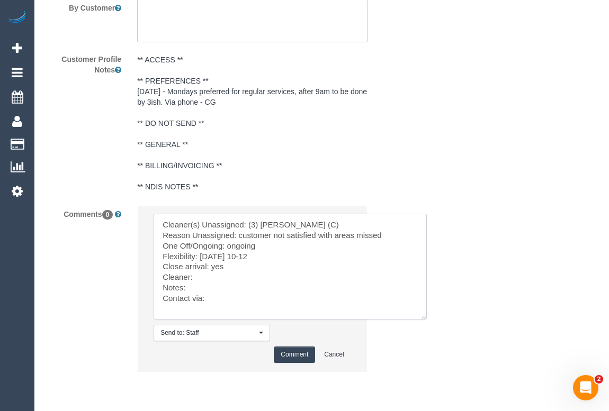
scroll to position [1885, 0]
click at [201, 300] on textarea at bounding box center [290, 266] width 273 height 106
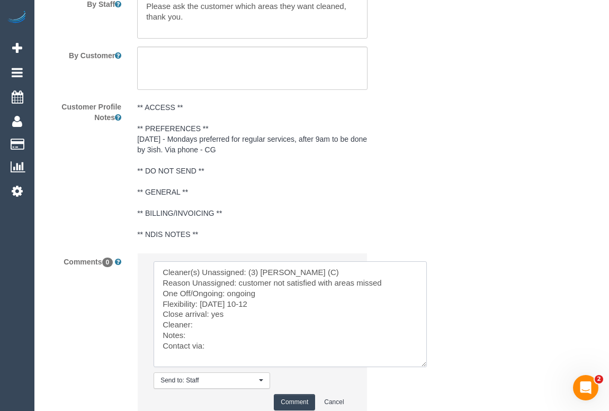
scroll to position [21, 0]
click at [200, 328] on textarea at bounding box center [290, 315] width 273 height 106
click at [193, 340] on textarea at bounding box center [290, 315] width 273 height 106
click at [212, 348] on textarea at bounding box center [290, 315] width 273 height 106
click at [194, 339] on textarea at bounding box center [290, 315] width 273 height 106
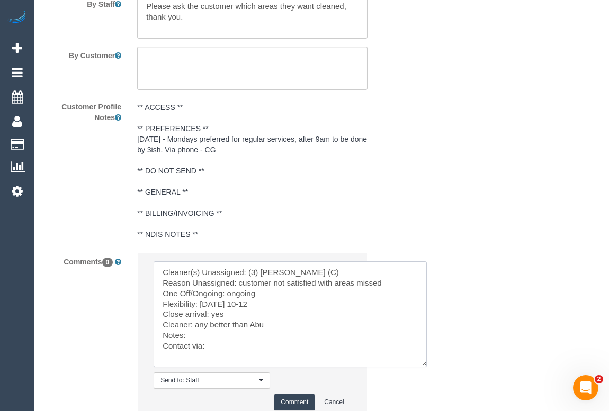
click at [206, 337] on textarea at bounding box center [290, 315] width 273 height 106
click at [211, 345] on textarea at bounding box center [290, 315] width 273 height 106
click at [195, 337] on textarea at bounding box center [290, 315] width 273 height 106
click at [206, 327] on textarea at bounding box center [290, 315] width 273 height 106
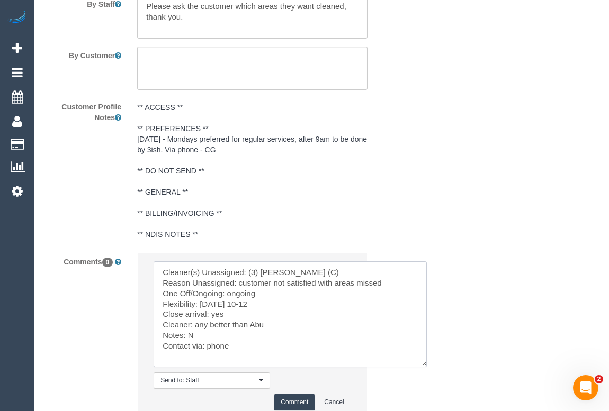
drag, startPoint x: 263, startPoint y: 328, endPoint x: 196, endPoint y: 328, distance: 67.2
click at [196, 328] on textarea at bounding box center [290, 315] width 273 height 106
click at [197, 338] on textarea at bounding box center [290, 315] width 273 height 106
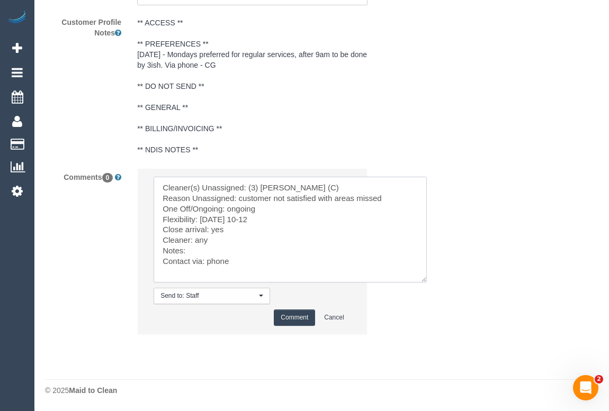
scroll to position [1933, 0]
click at [210, 232] on textarea at bounding box center [290, 230] width 273 height 106
click at [266, 227] on textarea at bounding box center [290, 230] width 273 height 106
click at [194, 242] on textarea at bounding box center [290, 230] width 273 height 106
click at [201, 243] on textarea at bounding box center [290, 230] width 273 height 106
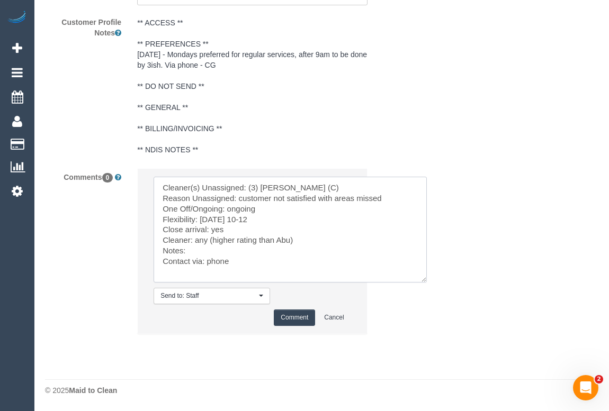
click at [199, 229] on textarea at bounding box center [290, 230] width 273 height 106
click at [192, 242] on textarea at bounding box center [290, 230] width 273 height 106
click at [188, 251] on textarea at bounding box center [290, 230] width 273 height 106
click at [410, 240] on textarea at bounding box center [290, 230] width 273 height 106
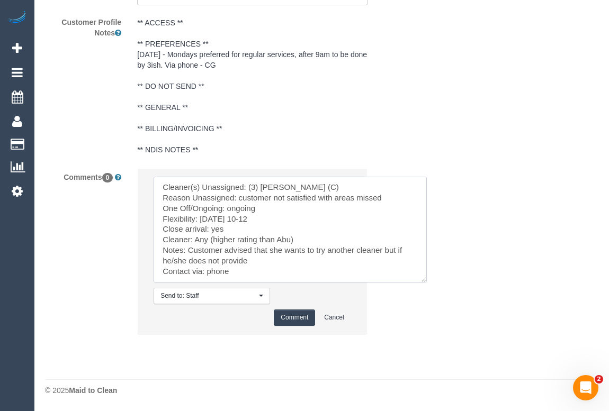
click at [263, 248] on textarea at bounding box center [290, 230] width 273 height 106
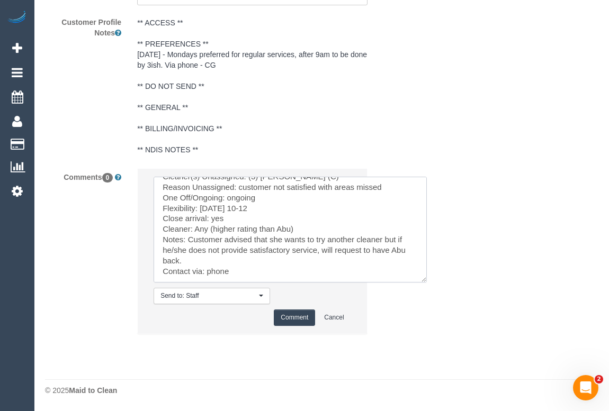
click at [236, 272] on textarea at bounding box center [290, 230] width 273 height 106
type textarea "Cleaner(s) Unassigned: (3) Abu Bakar (C) Reason Unassigned: customer not satisf…"
click at [296, 316] on button "Comment" at bounding box center [294, 318] width 41 height 16
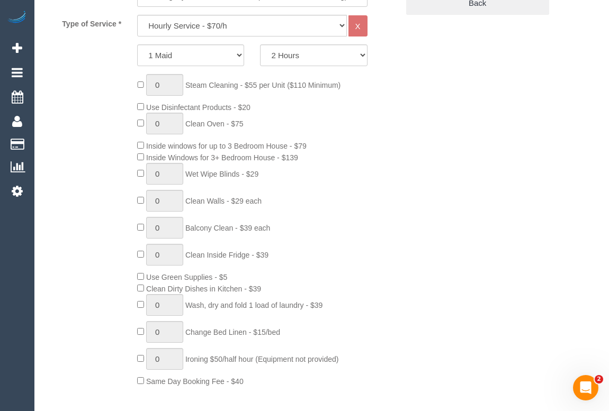
scroll to position [0, 0]
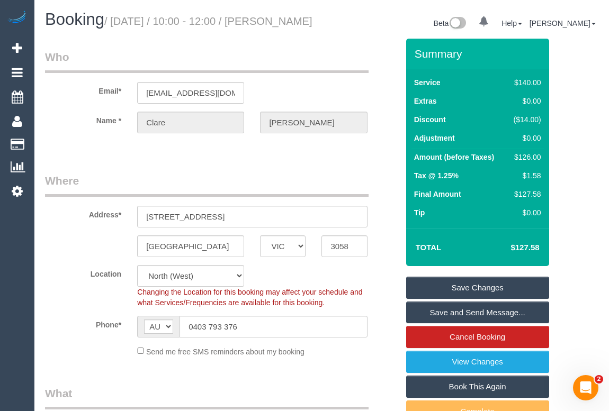
click at [255, 152] on fieldset "Who Email* clarehartigan27@gmail.com Name * Clare Hartigan" at bounding box center [221, 100] width 353 height 103
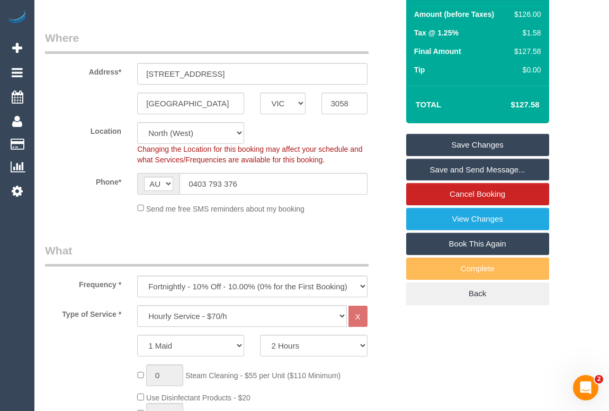
scroll to position [144, 0]
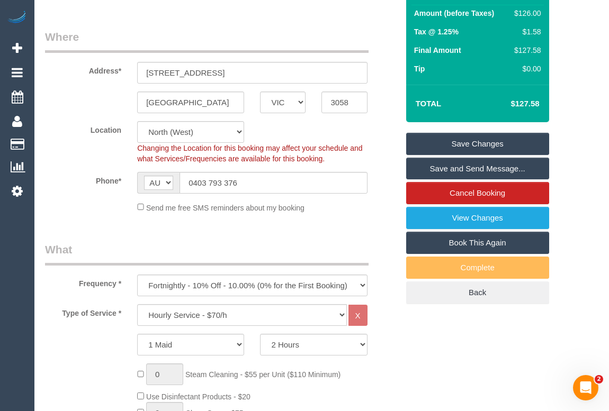
click at [473, 153] on link "Save Changes" at bounding box center [477, 144] width 143 height 22
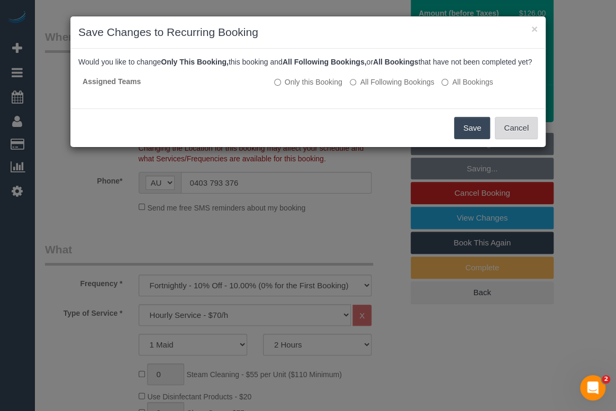
click at [508, 138] on button "Cancel" at bounding box center [516, 128] width 43 height 22
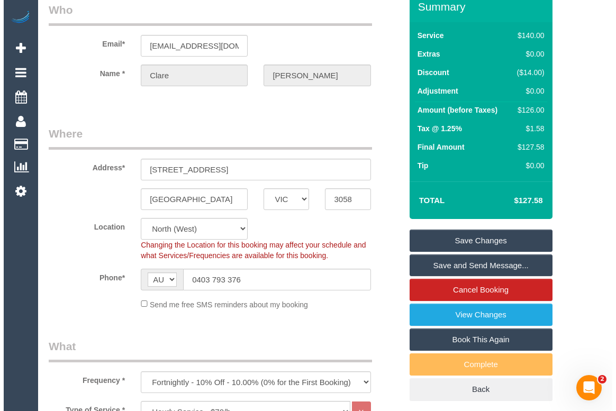
scroll to position [0, 0]
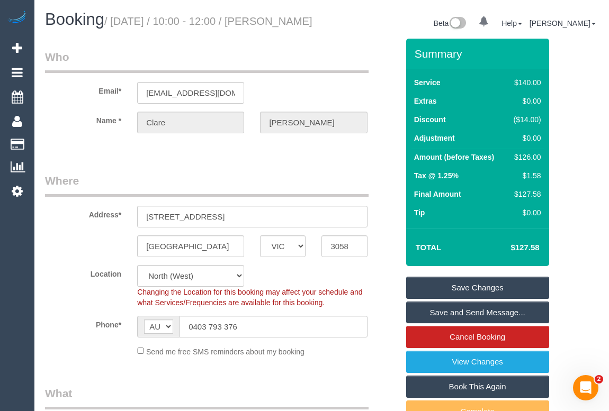
click at [460, 295] on link "Save Changes" at bounding box center [477, 288] width 143 height 22
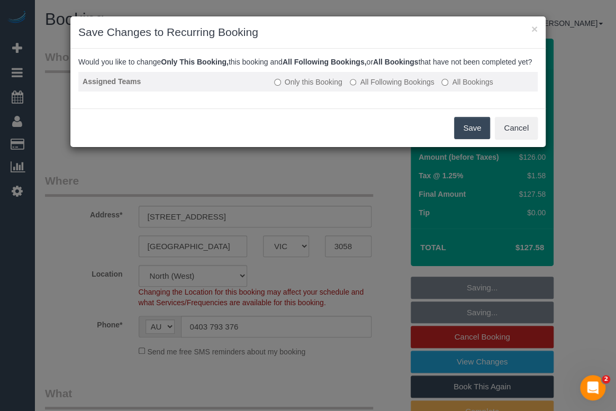
click at [356, 86] on label "All Following Bookings" at bounding box center [392, 82] width 85 height 11
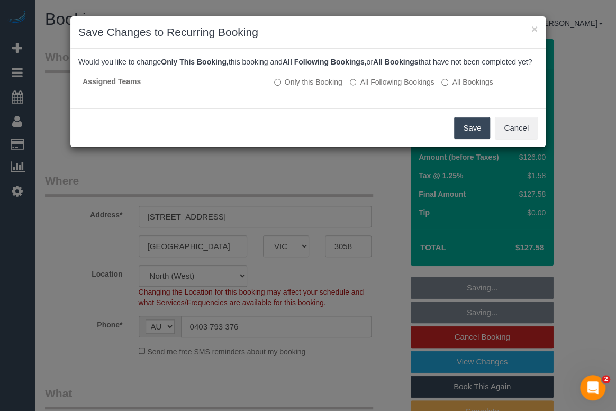
click at [461, 137] on button "Save" at bounding box center [472, 128] width 36 height 22
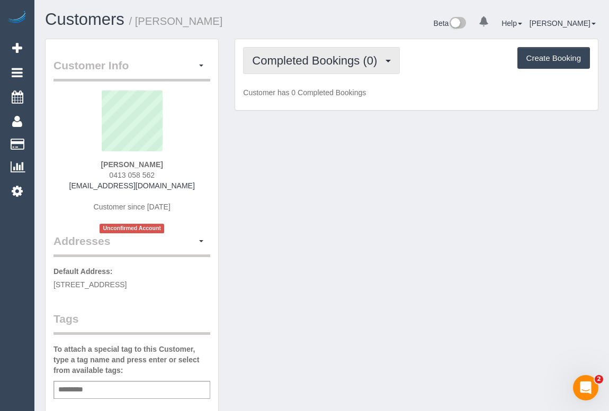
click at [294, 62] on span "Completed Bookings (0)" at bounding box center [317, 60] width 130 height 13
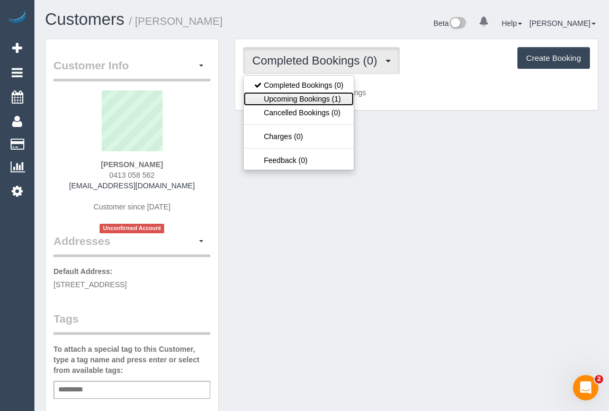
click at [310, 94] on link "Upcoming Bookings (1)" at bounding box center [299, 99] width 110 height 14
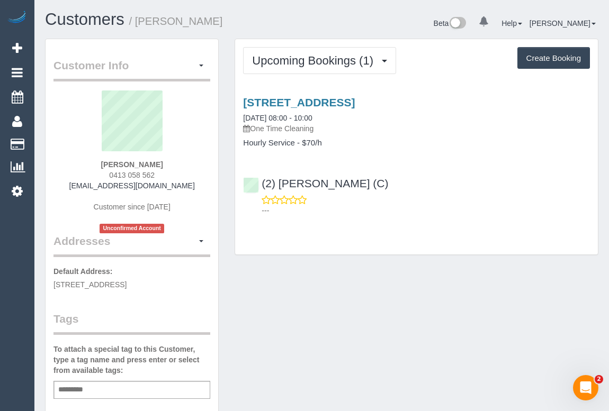
click at [477, 289] on div "Customer Info Edit Contact Info Send Message Email Preferences Special Sales Ta…" at bounding box center [321, 399] width 569 height 720
click at [355, 101] on link "[STREET_ADDRESS]" at bounding box center [299, 102] width 112 height 12
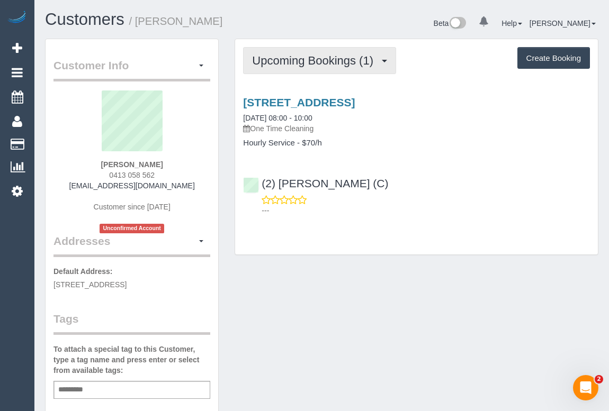
click at [304, 67] on button "Upcoming Bookings (1)" at bounding box center [319, 60] width 153 height 27
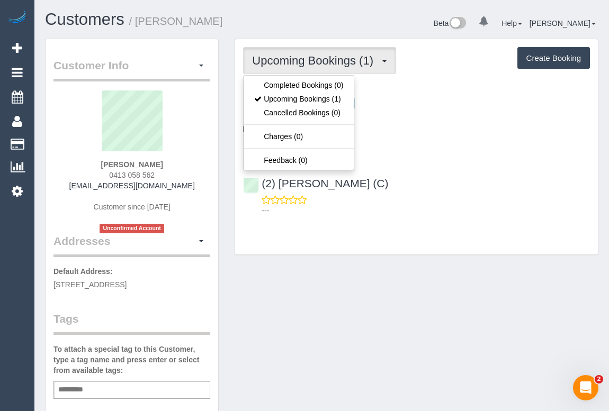
drag, startPoint x: 411, startPoint y: 278, endPoint x: 420, endPoint y: 232, distance: 46.5
click at [411, 278] on div "Customer Info Edit Contact Info Send Message Email Preferences Special Sales Ta…" at bounding box center [321, 399] width 569 height 720
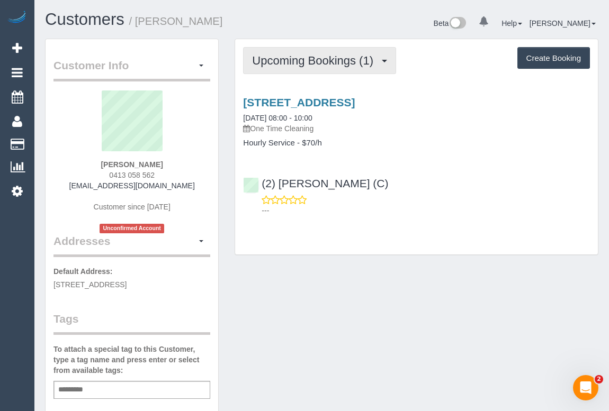
click at [319, 63] on span "Upcoming Bookings (1)" at bounding box center [315, 60] width 127 height 13
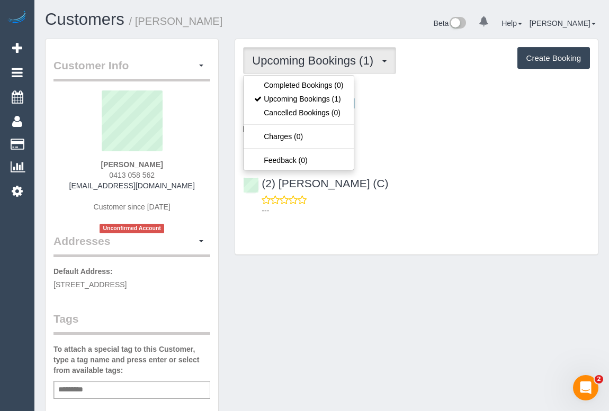
click at [453, 202] on div "---" at bounding box center [416, 205] width 347 height 21
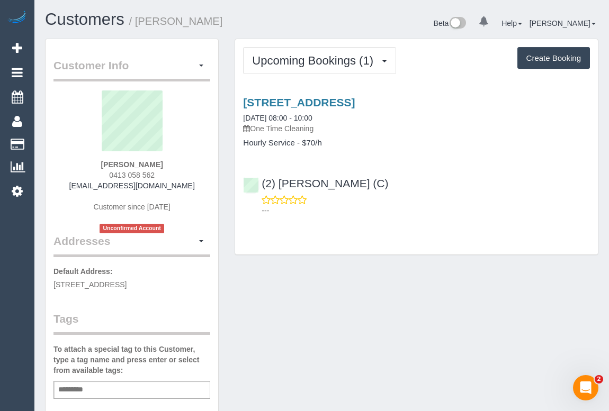
drag, startPoint x: 103, startPoint y: 173, endPoint x: 162, endPoint y: 170, distance: 58.8
click at [162, 170] on div "[PERSON_NAME] 0413 058 562 [EMAIL_ADDRESS][DOMAIN_NAME] Customer since [DATE] U…" at bounding box center [131, 162] width 157 height 143
copy span "0413 058 562"
click at [296, 98] on link "[STREET_ADDRESS]" at bounding box center [299, 102] width 112 height 12
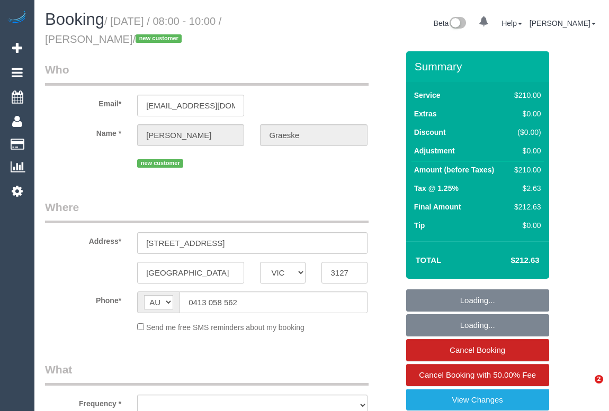
select select "VIC"
select select "object:541"
select select "string:stripe-pm_1S39Fg2GScqysDRV1TkmmTTg"
select select "number:28"
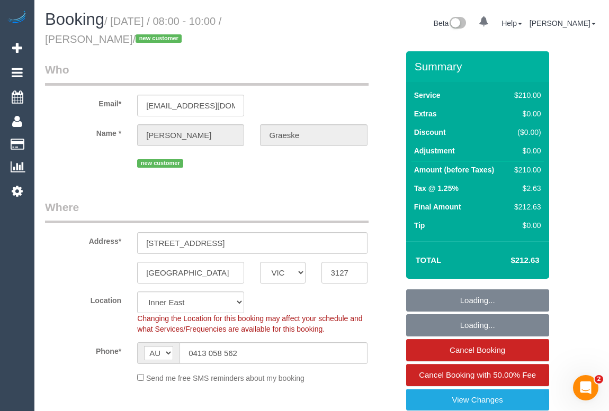
select select "object:694"
select select "180"
select select "spot1"
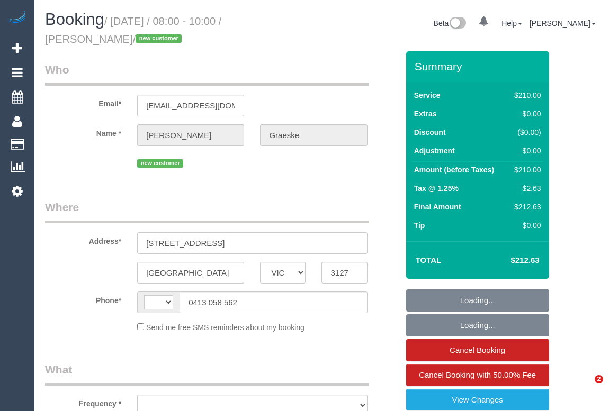
select select "VIC"
select select "object:294"
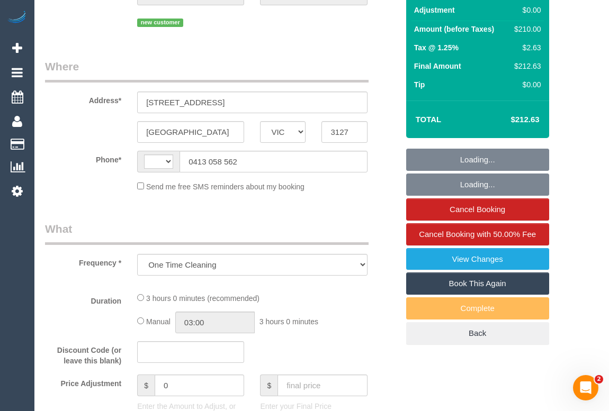
select select "string:AU"
select select "string:stripe-pm_1S39Fg2GScqysDRV1TkmmTTg"
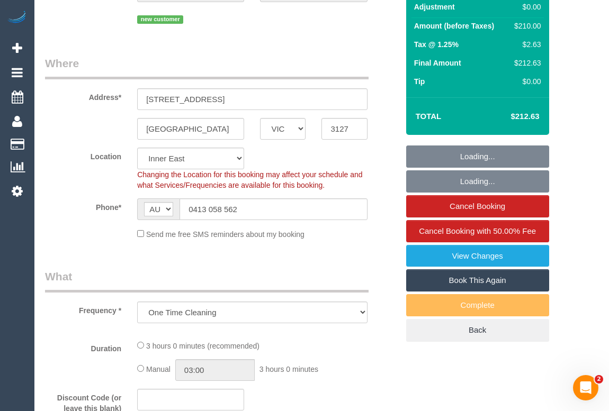
select select "object:548"
select select "180"
select select "number:28"
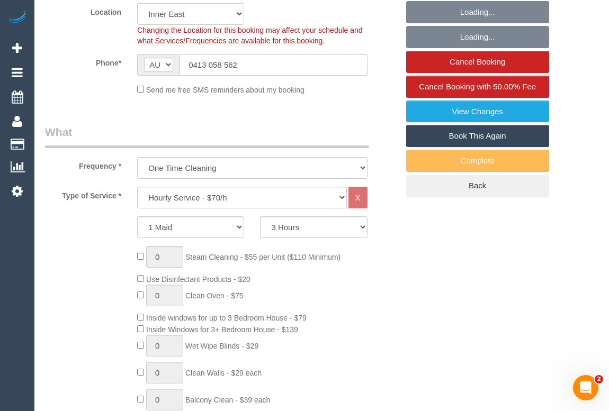
select select "spot1"
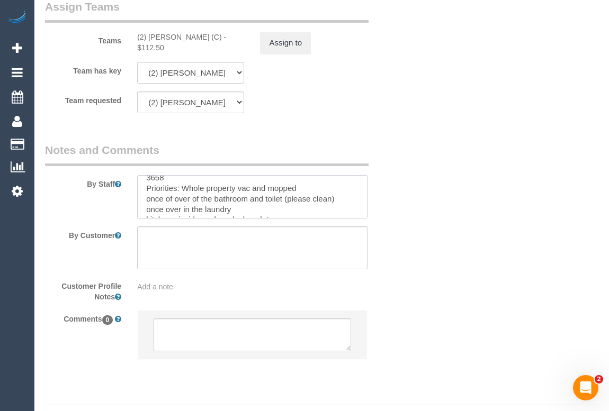
scroll to position [42, 0]
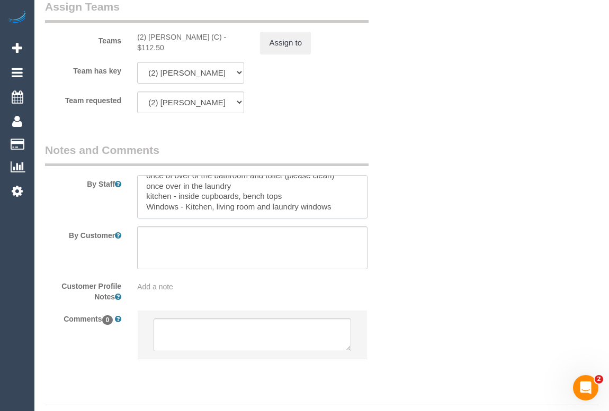
drag, startPoint x: 146, startPoint y: 187, endPoint x: 364, endPoint y: 206, distance: 218.4
click at [364, 206] on textarea at bounding box center [252, 196] width 230 height 43
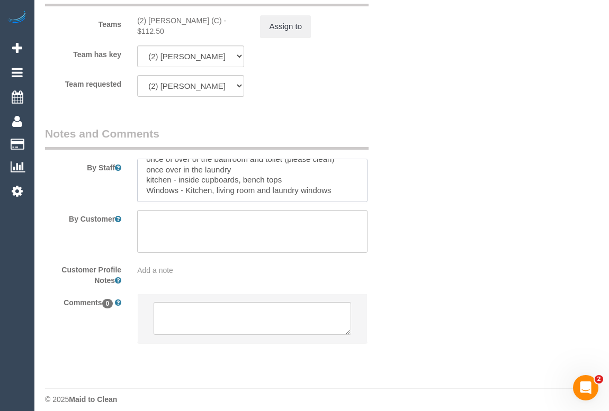
scroll to position [1709, 0]
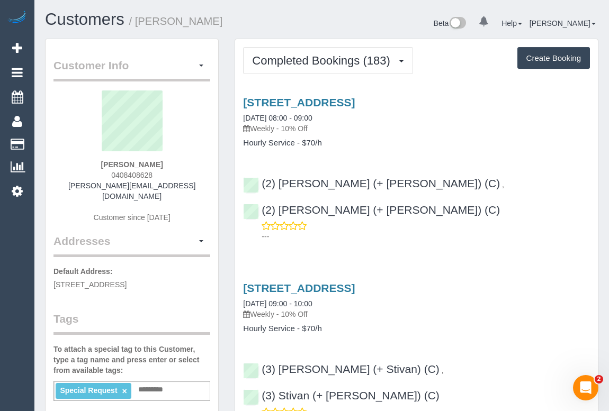
click at [513, 125] on p "Weekly - 10% Off" at bounding box center [416, 128] width 347 height 11
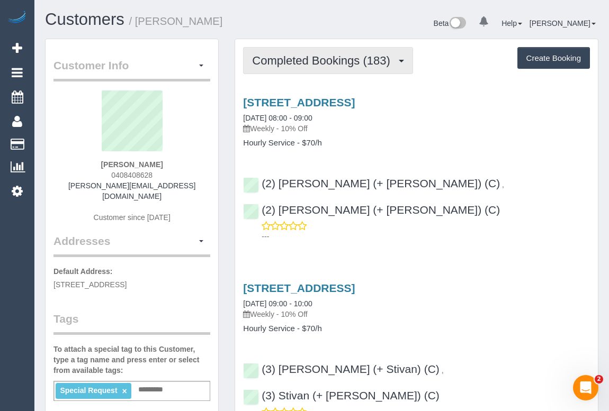
click at [299, 63] on span "Completed Bookings (183)" at bounding box center [323, 60] width 143 height 13
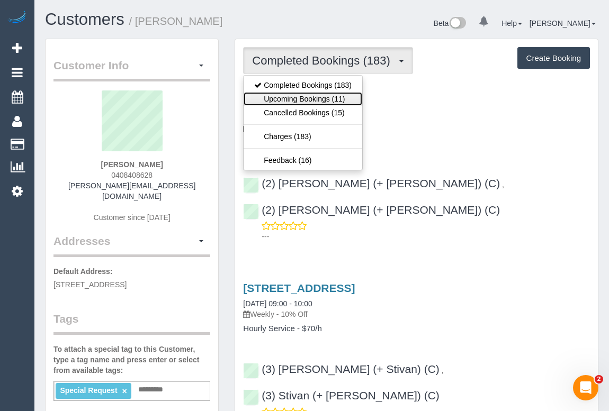
click at [302, 101] on link "Upcoming Bookings (11)" at bounding box center [303, 99] width 119 height 14
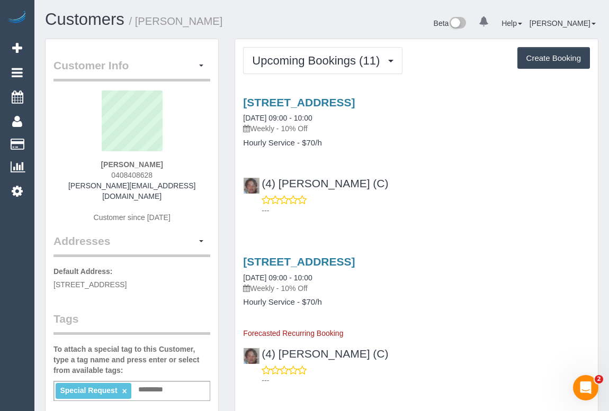
drag, startPoint x: 110, startPoint y: 173, endPoint x: 185, endPoint y: 174, distance: 75.2
click at [185, 174] on div "Anne Kennedy 0408408628 anne_kennedy@live.com Customer since 2019" at bounding box center [131, 162] width 157 height 143
copy span "0408408628"
click at [296, 101] on link "1/4 Affleck St, South Yarra, VIC 3141" at bounding box center [299, 102] width 112 height 12
copy span "0408408628"
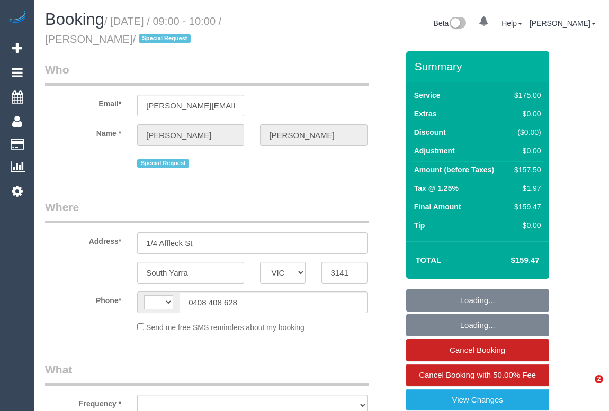
select select "VIC"
select select "object:299"
select select "string:stripe-pm_1MMfPo2GScqysDRVsPYDdghp"
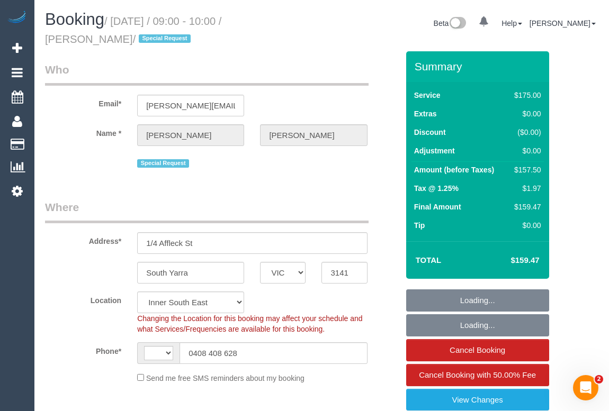
select select "object:553"
select select "string:AU"
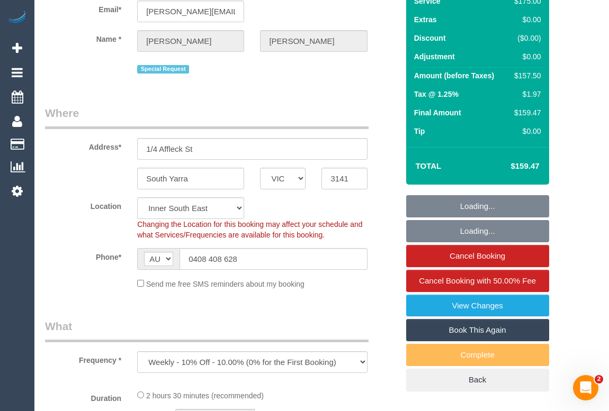
select select "71229"
select select "150"
select select "number:29"
select select "number:14"
select select "number:21"
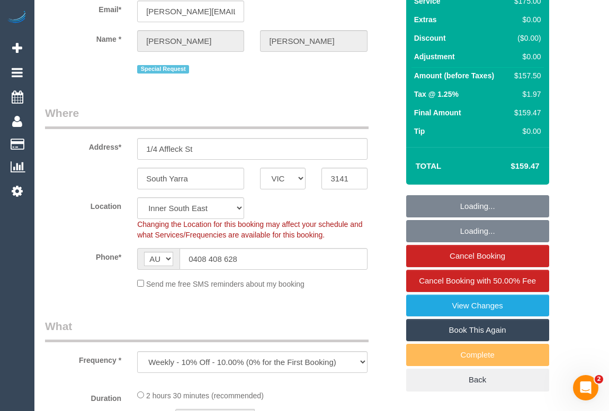
select select "number:22"
select select "number:35"
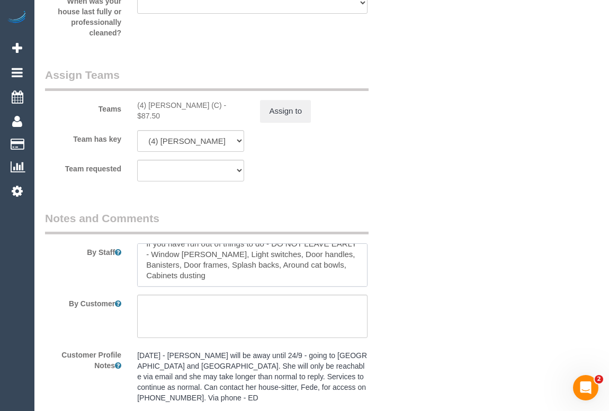
scroll to position [63, 0]
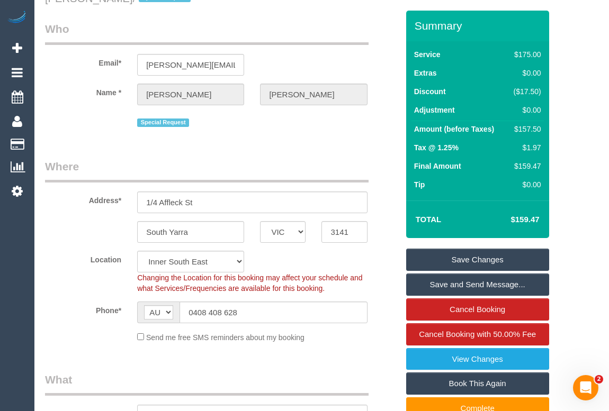
scroll to position [0, 0]
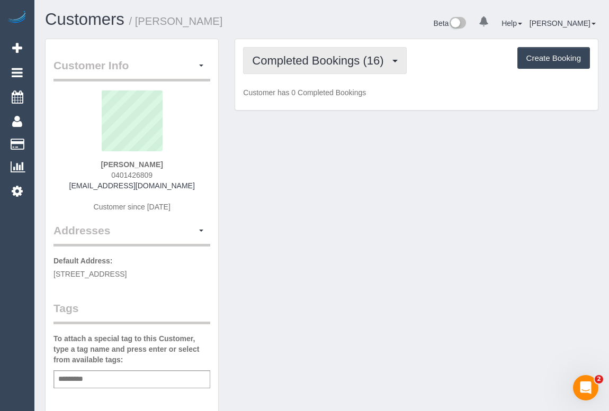
click at [307, 60] on span "Completed Bookings (16)" at bounding box center [320, 60] width 137 height 13
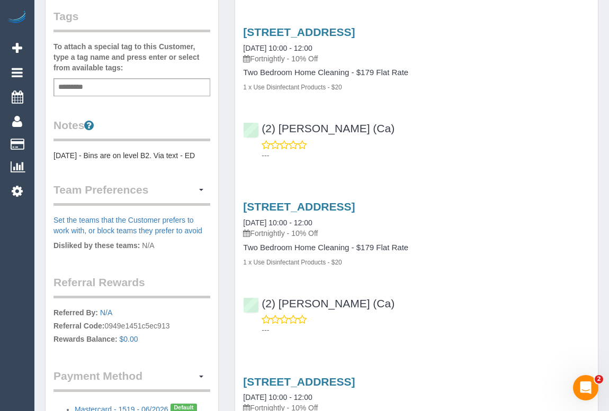
scroll to position [289, 0]
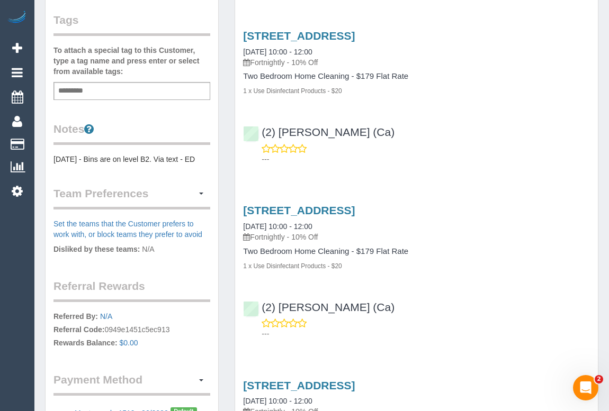
click at [121, 156] on pre "[DATE] - Bins are on level B2. Via text - ED" at bounding box center [131, 159] width 157 height 11
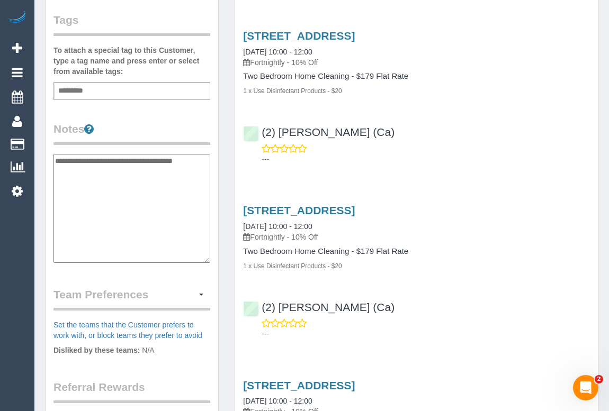
click at [54, 160] on textarea "**********" at bounding box center [131, 208] width 157 height 109
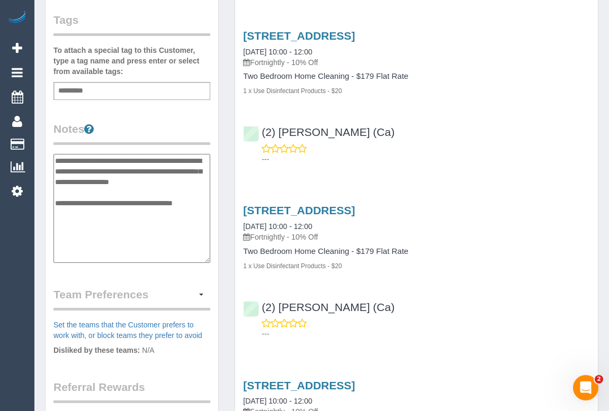
click at [82, 193] on textarea "**********" at bounding box center [131, 208] width 157 height 109
click at [185, 182] on textarea "**********" at bounding box center [131, 208] width 157 height 109
paste textarea "**********"
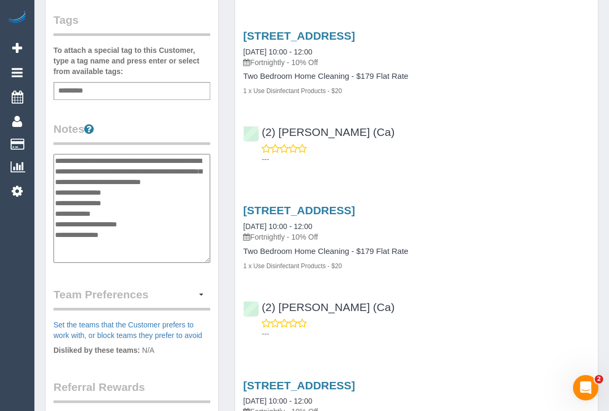
click at [64, 189] on textarea "**********" at bounding box center [131, 208] width 157 height 109
type textarea "**********"
drag, startPoint x: 67, startPoint y: 190, endPoint x: 47, endPoint y: 148, distance: 46.6
click at [47, 148] on div "Customer Info Edit Contact Info Send Message Email Preferences Special Sales Ta…" at bounding box center [132, 171] width 173 height 841
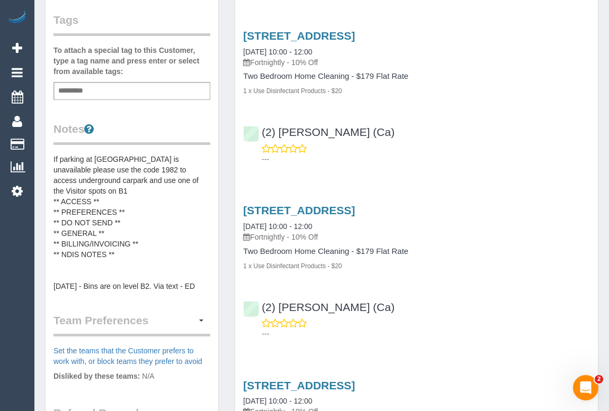
click at [53, 156] on div "Customer Info Edit Contact Info Send Message Email Preferences Special Sales Ta…" at bounding box center [132, 184] width 173 height 867
click at [55, 159] on pre "If parking at Croxton is unavailable please use the code 1982 to access undergr…" at bounding box center [131, 223] width 157 height 138
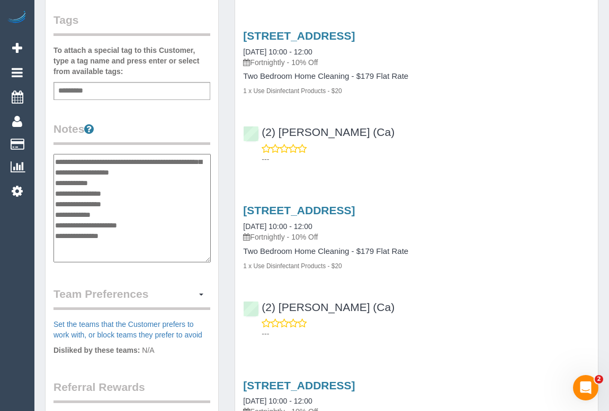
scroll to position [0, 0]
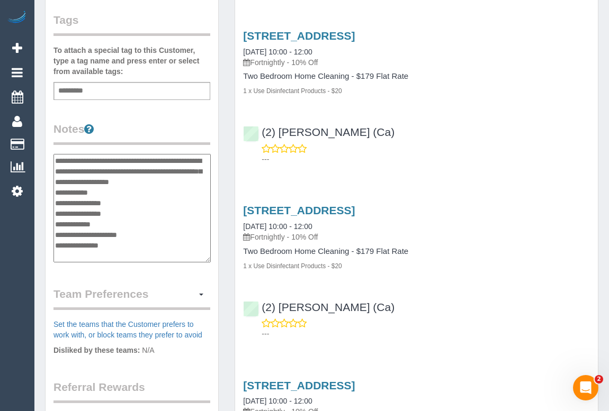
drag, startPoint x: 71, startPoint y: 188, endPoint x: 55, endPoint y: 162, distance: 30.9
click at [55, 162] on textarea "**********" at bounding box center [131, 208] width 157 height 109
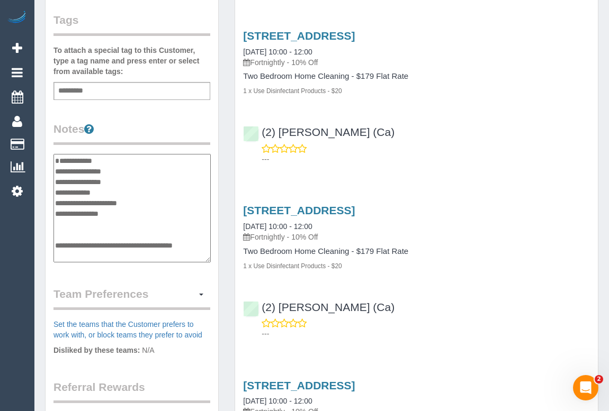
click at [116, 201] on textarea "**********" at bounding box center [131, 208] width 157 height 109
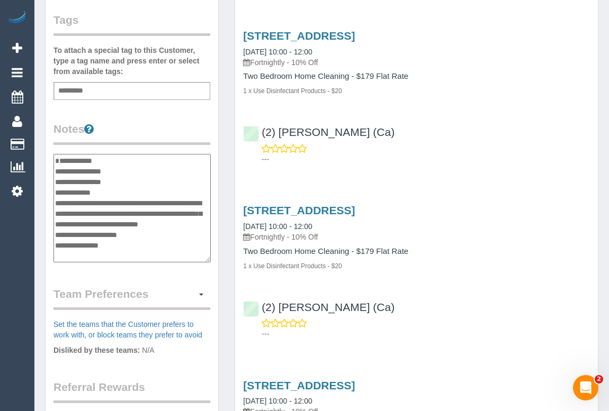
click at [56, 214] on textarea "**********" at bounding box center [131, 208] width 157 height 109
type textarea "**********"
click at [199, 271] on div "Customer Info Edit Contact Info Send Message Email Preferences Special Sales Ta…" at bounding box center [132, 171] width 173 height 841
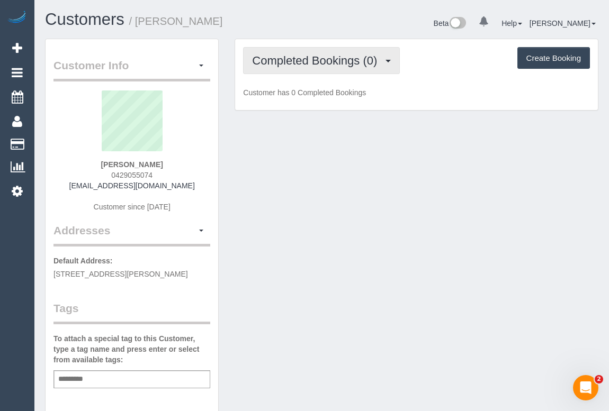
click at [324, 65] on span "Completed Bookings (0)" at bounding box center [317, 60] width 130 height 13
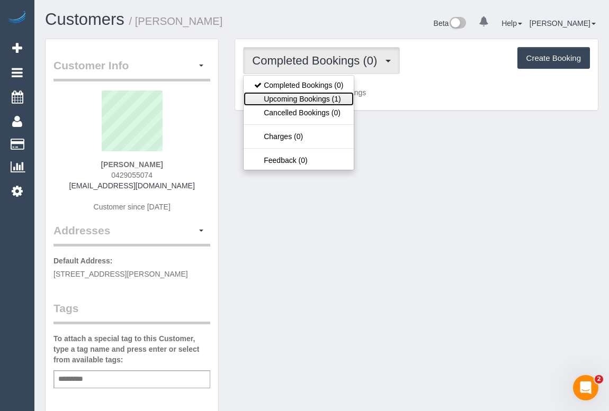
click at [320, 96] on link "Upcoming Bookings (1)" at bounding box center [299, 99] width 110 height 14
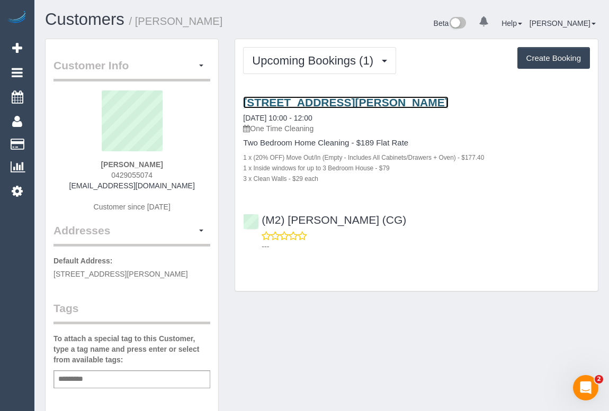
drag, startPoint x: 311, startPoint y: 103, endPoint x: 297, endPoint y: 102, distance: 13.8
click at [297, 102] on link "3c George St, Windsor, VIC 3181" at bounding box center [345, 102] width 205 height 12
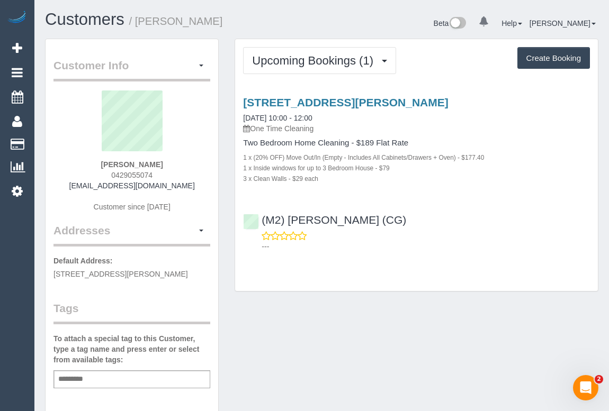
drag, startPoint x: 107, startPoint y: 175, endPoint x: 163, endPoint y: 176, distance: 55.6
click at [163, 176] on div "Desiree Munro 0429055074 munrode@hotmail.com Customer since 2025" at bounding box center [131, 157] width 157 height 132
copy span "0429055074"
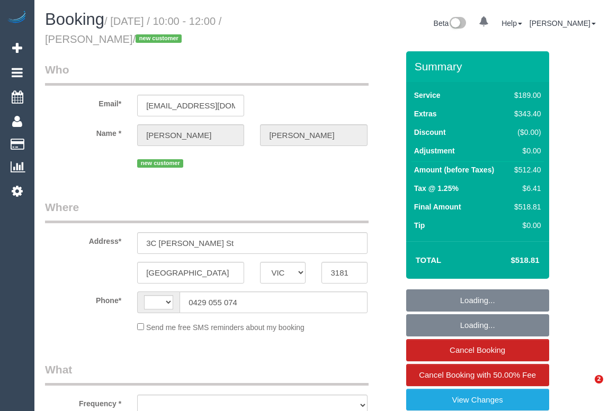
select select "VIC"
select select "object:294"
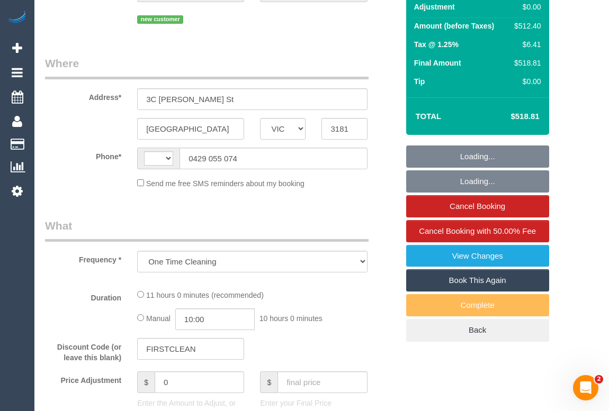
select select "string:AU"
select select "string:stripe-pm_1RyNHv2GScqysDRV4EQFoe0R"
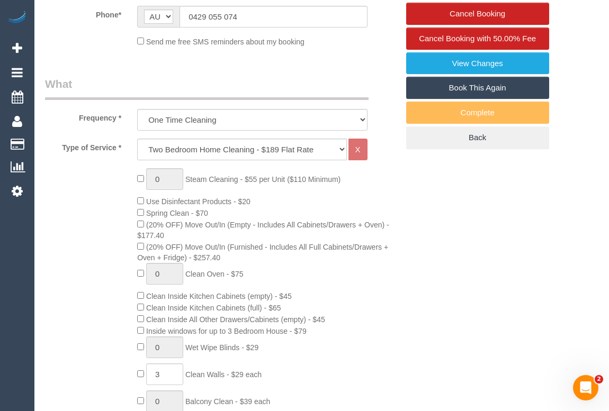
select select "number:27"
select select "number:14"
select select "number:19"
select select "number:36"
select select "number:33"
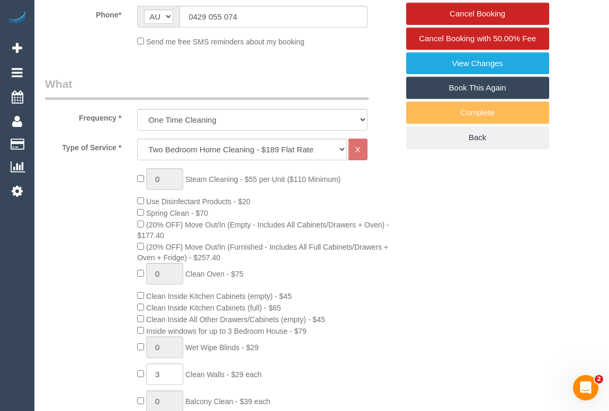
select select "number:26"
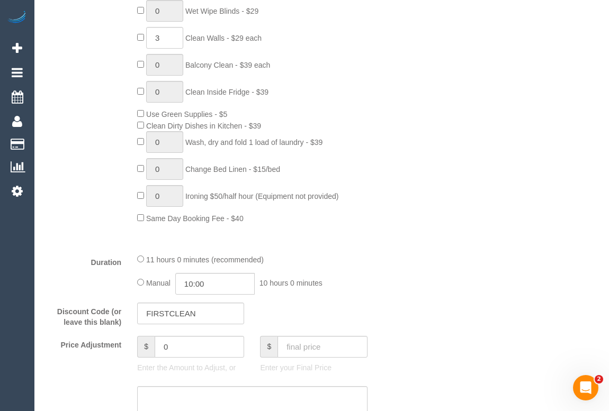
select select "object:832"
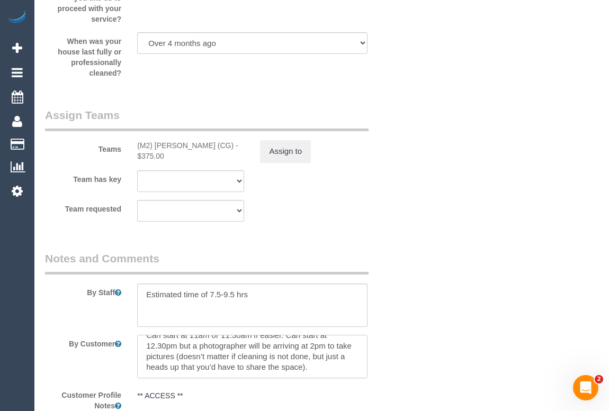
scroll to position [1588, 0]
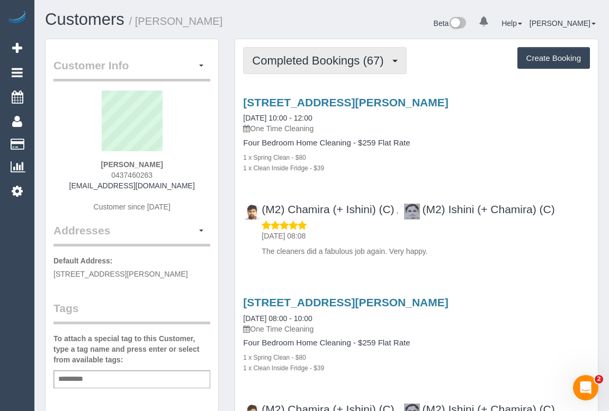
click at [335, 59] on span "Completed Bookings (67)" at bounding box center [320, 60] width 137 height 13
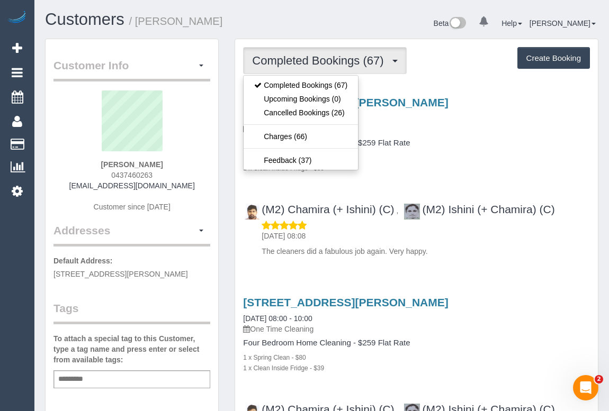
click at [462, 135] on div "9 Kemp Street, Burwood, VIC 3125 01/09/2025 10:00 - 12:00 One Time Cleaning Fou…" at bounding box center [416, 134] width 363 height 77
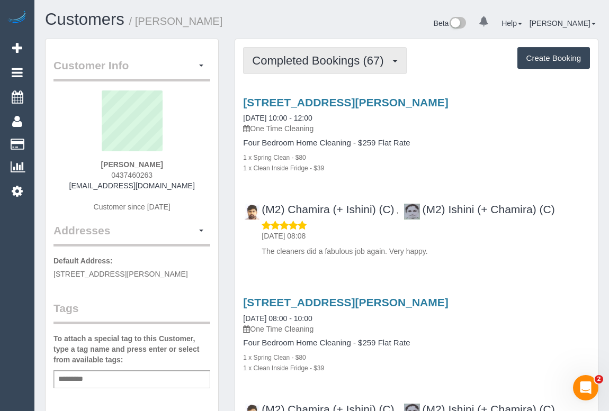
click at [283, 53] on button "Completed Bookings (67)" at bounding box center [324, 60] width 163 height 27
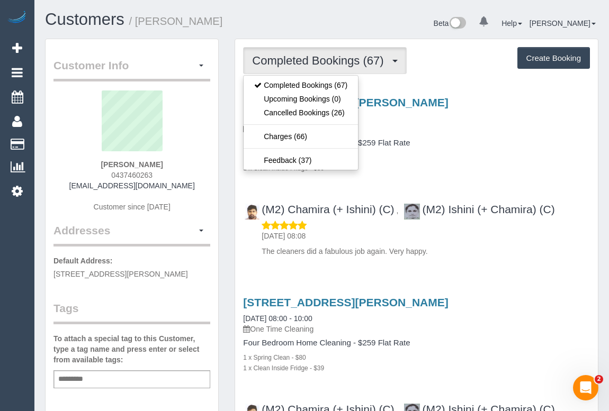
click at [471, 169] on div "1 x Clean Inside Fridge - $39" at bounding box center [416, 168] width 347 height 11
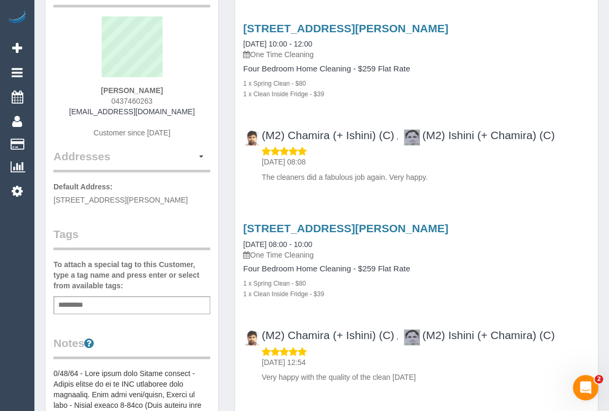
scroll to position [48, 0]
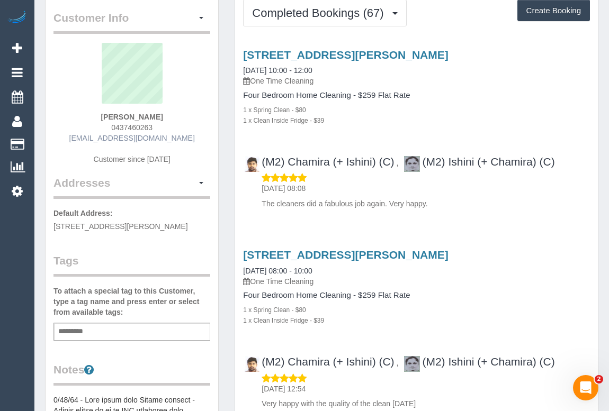
drag, startPoint x: 88, startPoint y: 136, endPoint x: 174, endPoint y: 140, distance: 85.9
click at [174, 140] on div "Clare Strong 0437460263 clarestrong@hotmail.com Customer since 2020" at bounding box center [131, 109] width 157 height 132
copy link "clarestrong@hotmail.com"
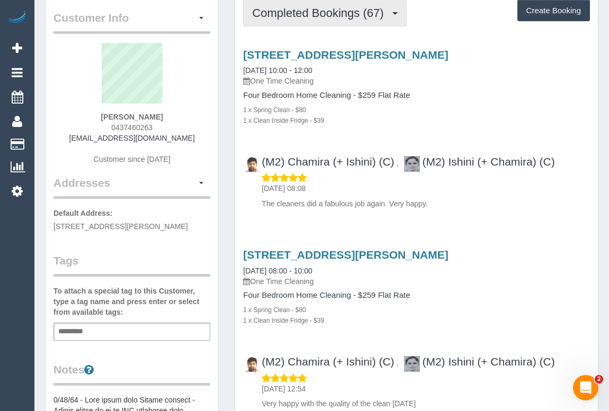
click at [281, 11] on span "Completed Bookings (67)" at bounding box center [320, 12] width 137 height 13
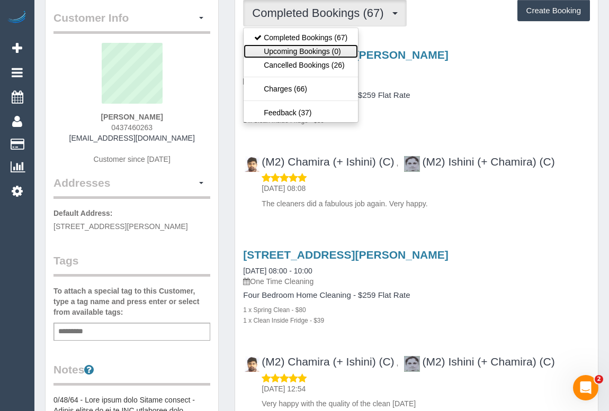
click at [295, 50] on link "Upcoming Bookings (0)" at bounding box center [301, 51] width 114 height 14
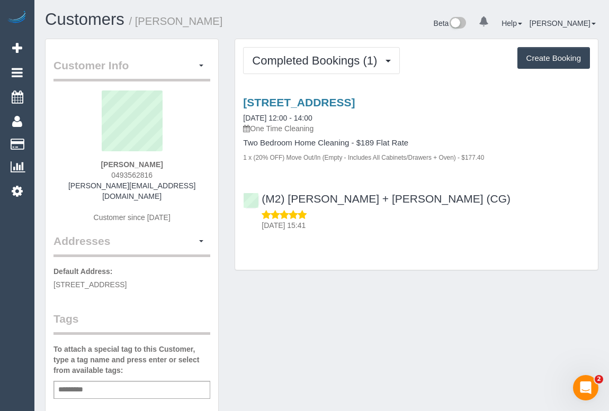
drag, startPoint x: 107, startPoint y: 175, endPoint x: 179, endPoint y: 178, distance: 72.1
click at [179, 178] on div "[PERSON_NAME] 0493562816 [PERSON_NAME][EMAIL_ADDRESS][DOMAIN_NAME] Customer sin…" at bounding box center [131, 162] width 157 height 143
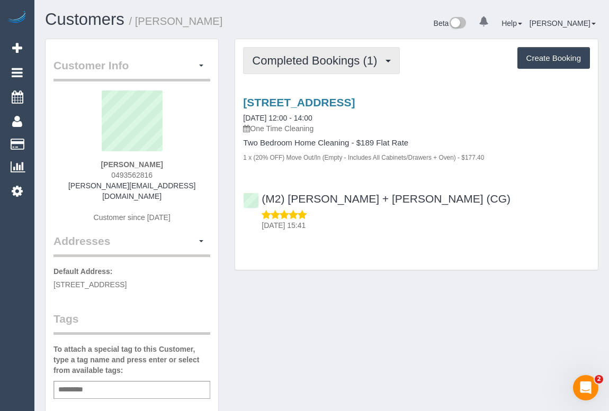
click at [301, 68] on button "Completed Bookings (1)" at bounding box center [321, 60] width 157 height 27
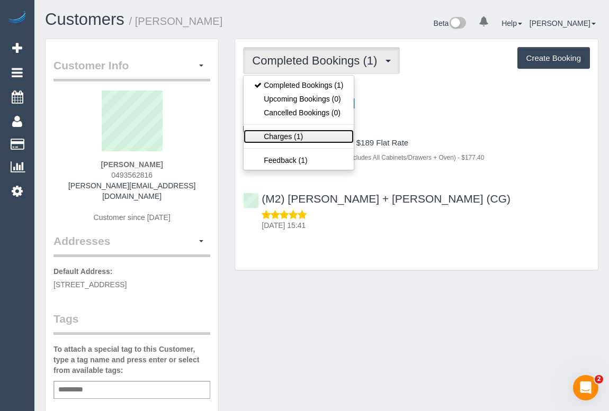
click at [284, 136] on link "Charges (1)" at bounding box center [299, 137] width 110 height 14
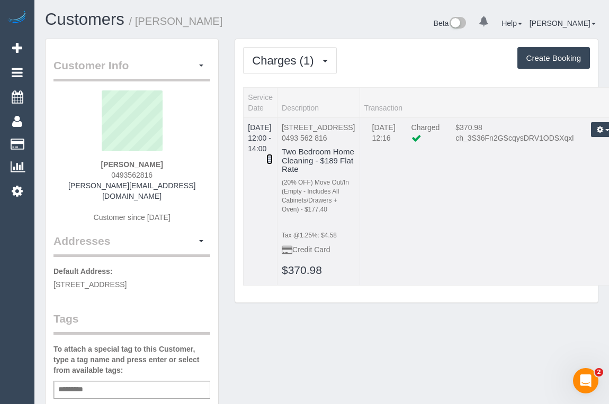
click at [273, 156] on icon at bounding box center [269, 159] width 6 height 7
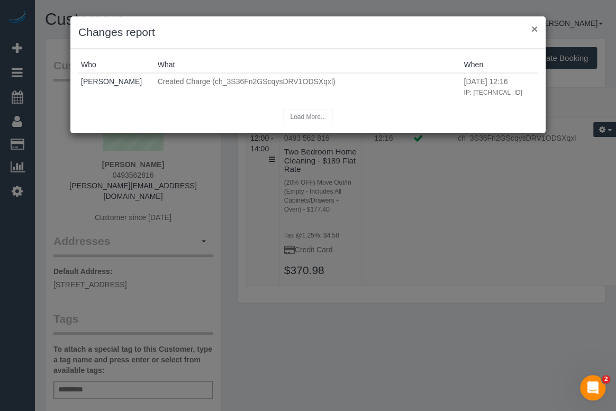
click at [531, 29] on button "×" at bounding box center [534, 28] width 6 height 11
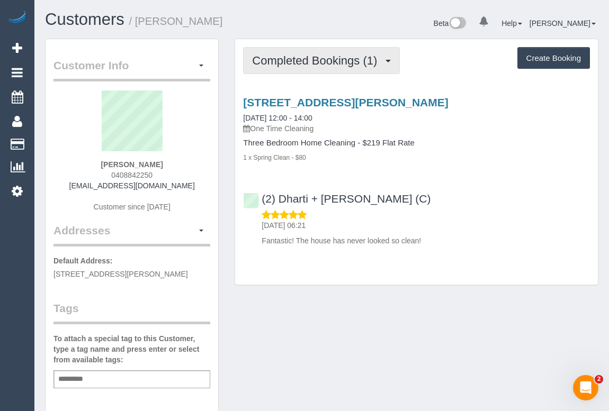
click at [313, 60] on span "Completed Bookings (1)" at bounding box center [317, 60] width 130 height 13
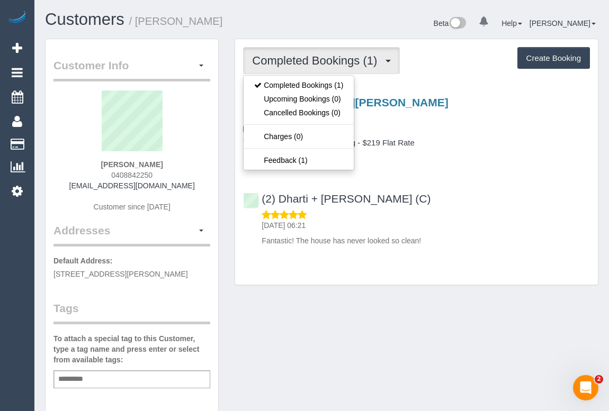
click at [489, 182] on div "30 Rayner Street, 2, Altona, VIC 3018 01/09/2025 12:00 - 14:00 One Time Cleanin…" at bounding box center [416, 169] width 363 height 164
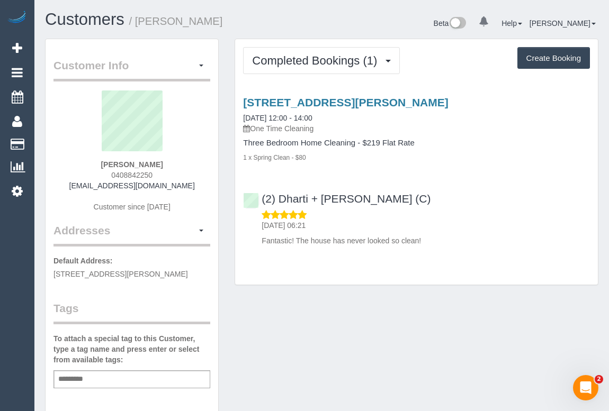
click at [489, 291] on div "Completed Bookings (1) Completed Bookings (1) Upcoming Bookings (0) Cancelled B…" at bounding box center [417, 168] width 380 height 258
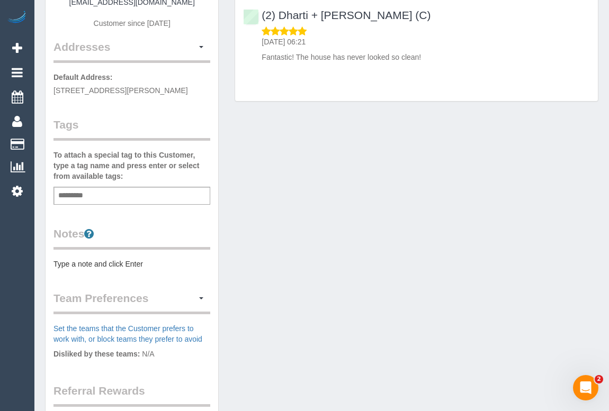
scroll to position [192, 0]
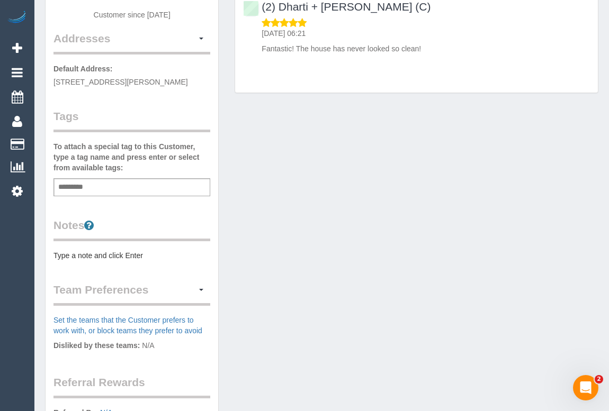
click at [423, 244] on div "Customer Info Edit Contact Info Send Message Email Preferences Special Sales Ta…" at bounding box center [321, 200] width 569 height 709
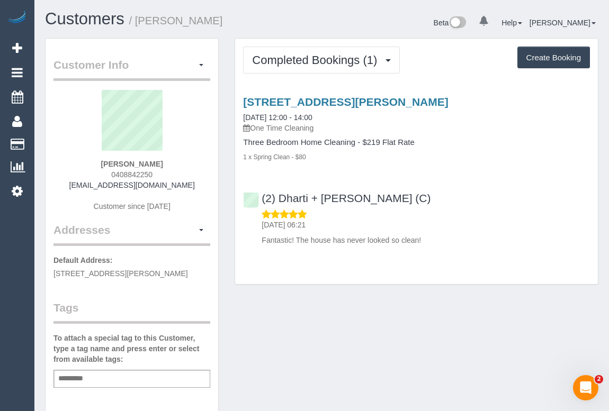
scroll to position [0, 0]
drag, startPoint x: 76, startPoint y: 187, endPoint x: 184, endPoint y: 187, distance: 108.5
click at [184, 187] on div "Amy Hayes 0408842250 amykeziamcg@hotmail.com Customer since 2025" at bounding box center [131, 157] width 157 height 132
copy link "amykeziamcg@hotmail.com"
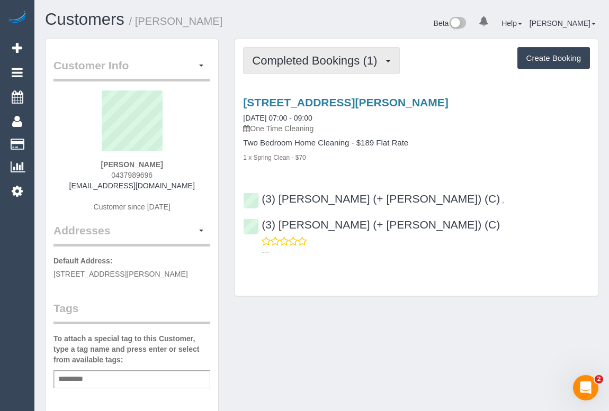
click at [304, 56] on span "Completed Bookings (1)" at bounding box center [317, 60] width 130 height 13
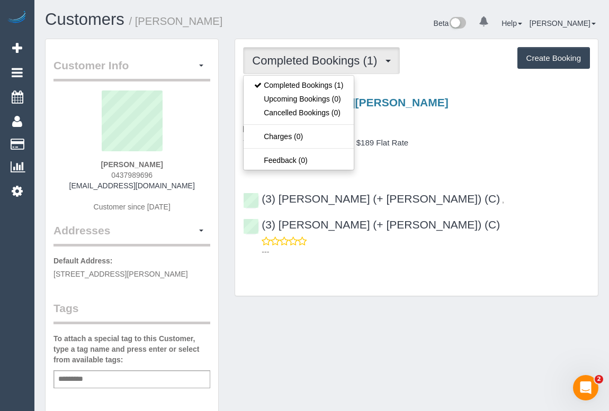
click at [475, 144] on h4 "Two Bedroom Home Cleaning - $189 Flat Rate" at bounding box center [416, 143] width 347 height 9
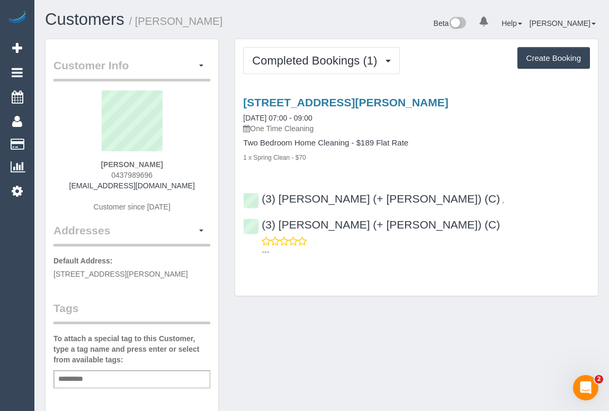
drag, startPoint x: 83, startPoint y: 186, endPoint x: 187, endPoint y: 188, distance: 103.8
click at [187, 188] on div "[PERSON_NAME] 0437989696 [EMAIL_ADDRESS][DOMAIN_NAME] Customer since [DATE]" at bounding box center [131, 157] width 157 height 132
copy link "[EMAIL_ADDRESS][DOMAIN_NAME]"
click at [253, 287] on div "Customer Info Edit Contact Info Send Message Email Preferences Special Sales Ta…" at bounding box center [321, 393] width 569 height 709
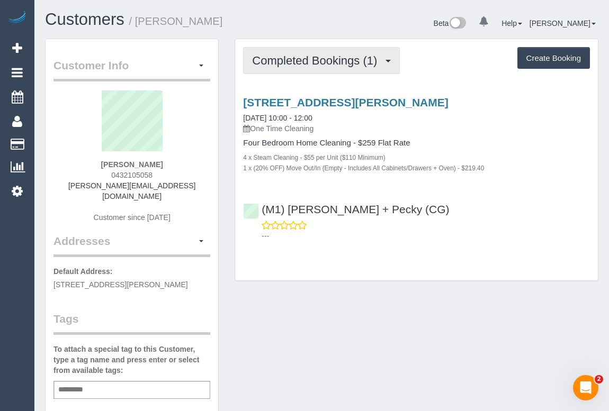
click at [298, 55] on span "Completed Bookings (1)" at bounding box center [317, 60] width 130 height 13
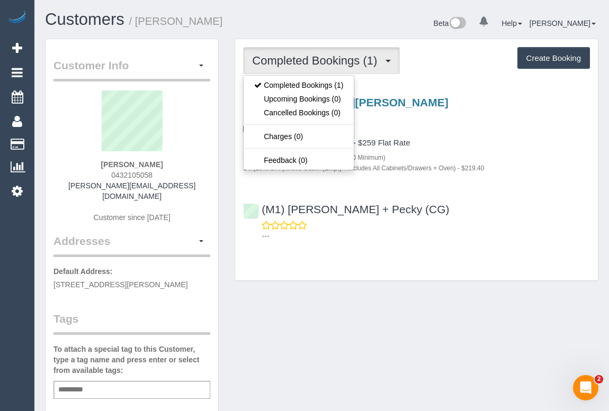
drag, startPoint x: 84, startPoint y: 182, endPoint x: 211, endPoint y: 187, distance: 127.7
click at [211, 187] on div "Customer Info Edit Contact Info Send Message Email Preferences Special Sales Ta…" at bounding box center [132, 393] width 173 height 708
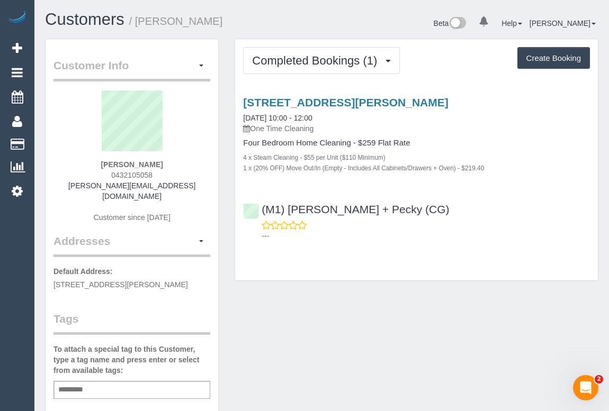
copy div "randy.ganesh@gmail.com Customer since 2025 Addresses"
click at [175, 188] on div "Randy Ganesh 0432105058 randy.ganesh@gmail.com Customer since 2025" at bounding box center [131, 162] width 157 height 143
drag, startPoint x: 181, startPoint y: 184, endPoint x: 79, endPoint y: 186, distance: 101.7
click at [79, 186] on div "Randy Ganesh 0432105058 randy.ganesh@gmail.com Customer since 2025" at bounding box center [131, 162] width 157 height 143
copy link "randy.ganesh@gmail.com"
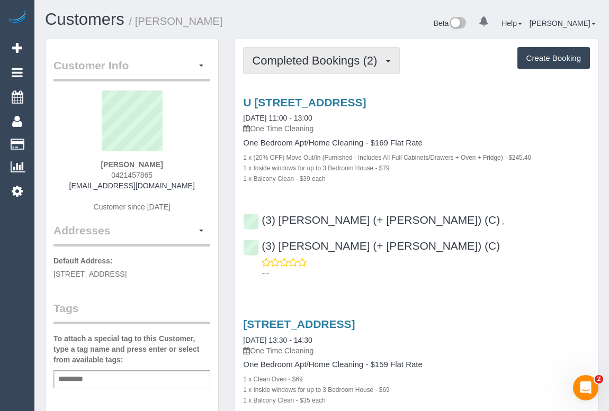
click at [269, 68] on button "Completed Bookings (2)" at bounding box center [321, 60] width 157 height 27
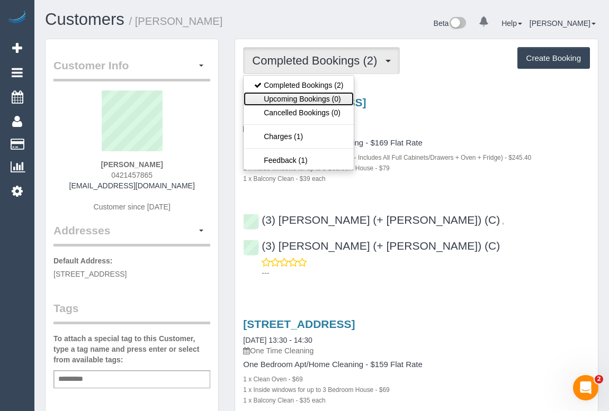
click at [281, 98] on link "Upcoming Bookings (0)" at bounding box center [299, 99] width 110 height 14
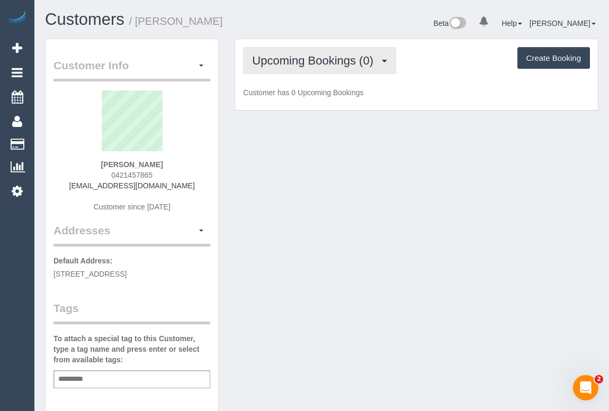
click at [308, 61] on span "Upcoming Bookings (0)" at bounding box center [315, 60] width 127 height 13
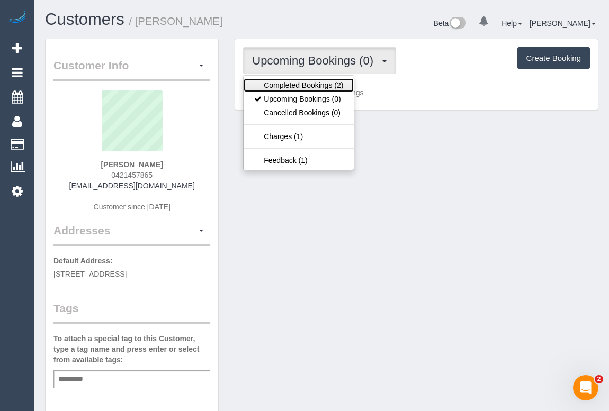
click at [312, 83] on link "Completed Bookings (2)" at bounding box center [299, 85] width 110 height 14
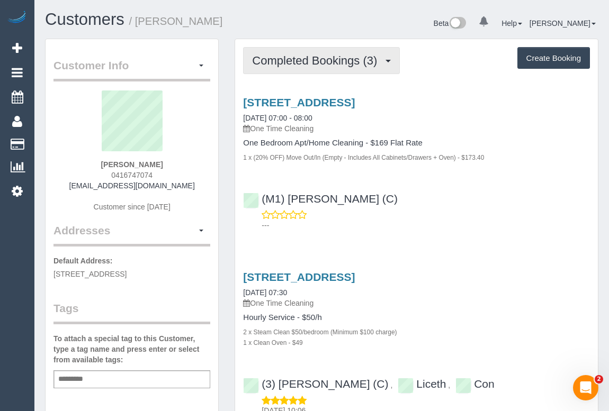
click at [294, 60] on span "Completed Bookings (3)" at bounding box center [317, 60] width 130 height 13
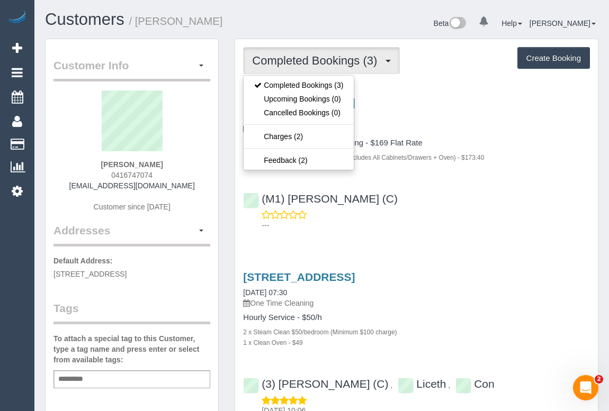
drag, startPoint x: 109, startPoint y: 172, endPoint x: 168, endPoint y: 170, distance: 59.3
click at [168, 170] on div "[PERSON_NAME] 0416747074 [EMAIL_ADDRESS][DOMAIN_NAME] Customer since [DATE]" at bounding box center [131, 157] width 157 height 132
copy span "0416747074"
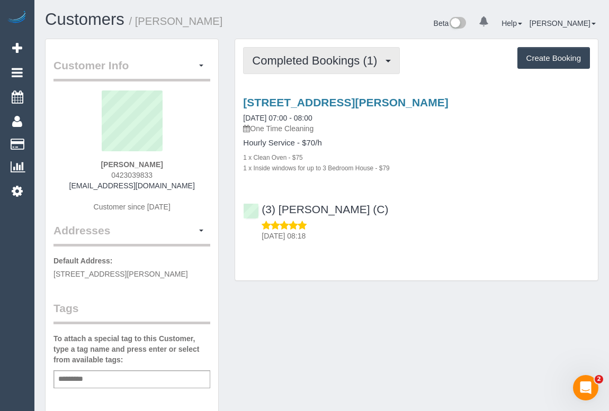
click at [323, 67] on button "Completed Bookings (1)" at bounding box center [321, 60] width 157 height 27
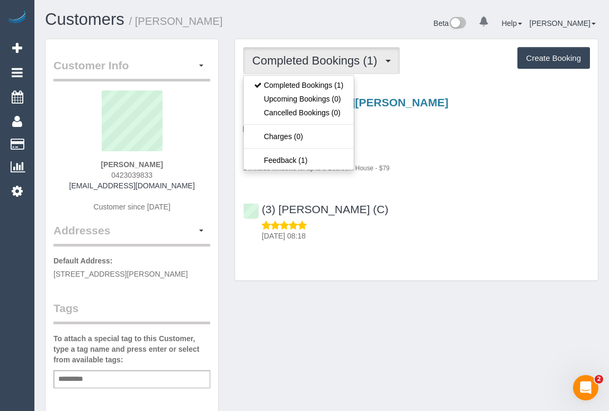
click at [498, 205] on div "(3) Danyal Ali (C) 04/09/2025 08:18" at bounding box center [416, 218] width 363 height 48
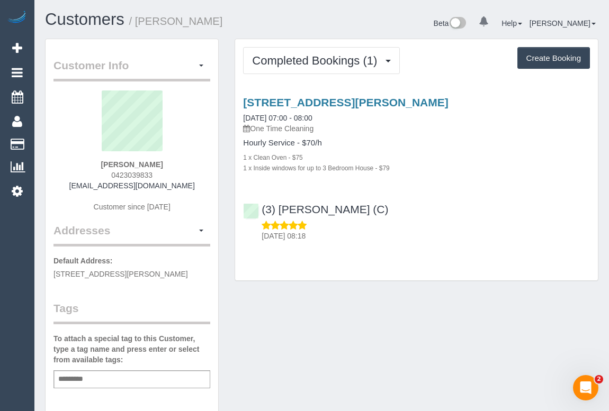
drag, startPoint x: 111, startPoint y: 172, endPoint x: 175, endPoint y: 176, distance: 64.2
click at [175, 176] on div "Emily Maher 0423039833 e.maher011@gmail.com Customer since 2025" at bounding box center [131, 157] width 157 height 132
copy span "0423039833"
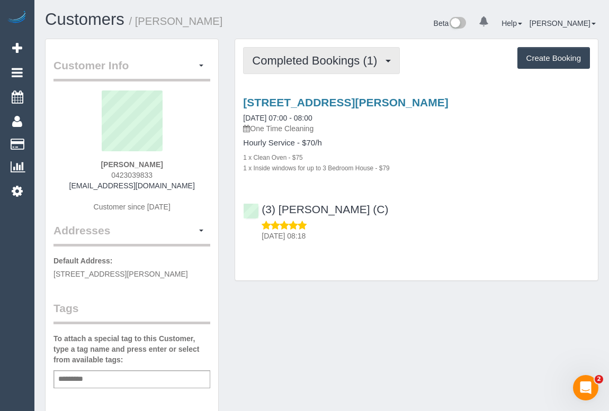
click at [306, 63] on span "Completed Bookings (1)" at bounding box center [317, 60] width 130 height 13
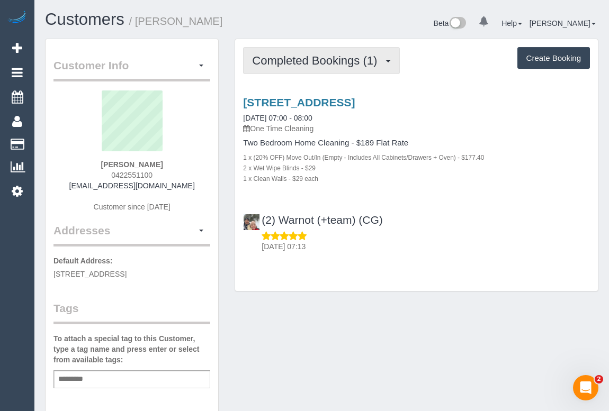
click at [326, 58] on span "Completed Bookings (1)" at bounding box center [317, 60] width 130 height 13
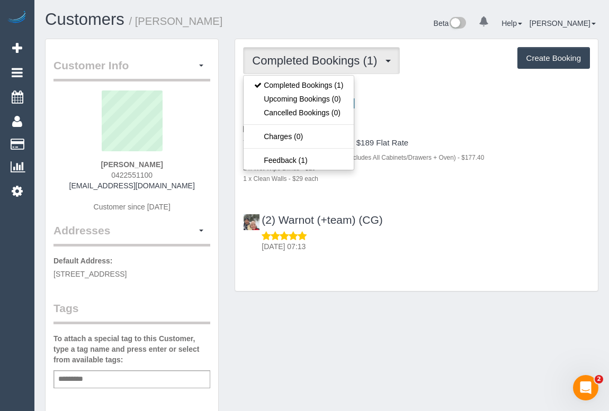
click at [457, 248] on p "04/09/2025 07:13" at bounding box center [426, 246] width 328 height 11
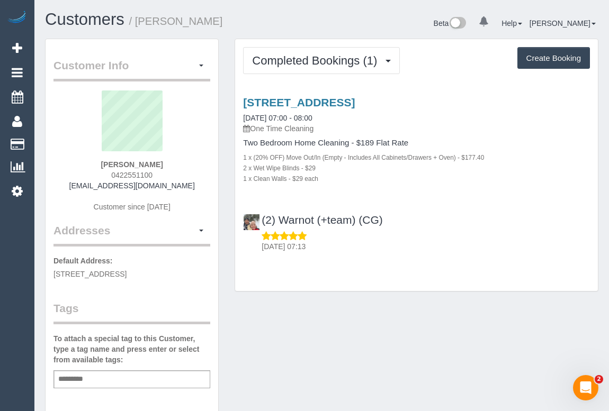
drag, startPoint x: 108, startPoint y: 169, endPoint x: 174, endPoint y: 175, distance: 66.4
click at [174, 175] on div "Kimberley Newman 0422551100 kimi.kitten@gmail.com Customer since 2025" at bounding box center [131, 157] width 157 height 132
copy span "0422551100"
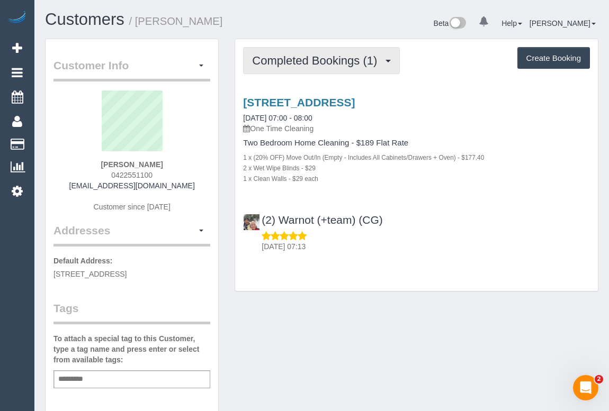
click at [296, 57] on span "Completed Bookings (1)" at bounding box center [317, 60] width 130 height 13
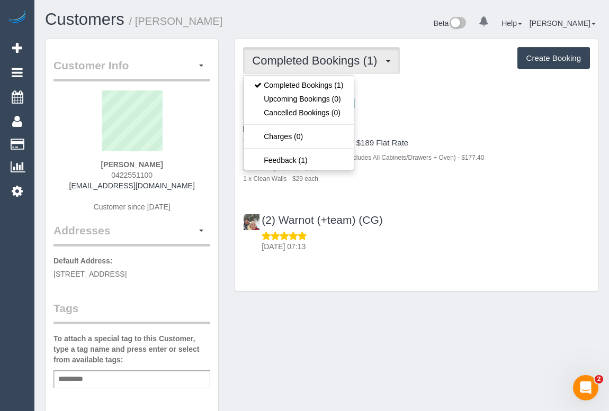
click at [364, 233] on div "(2) Warnot (+team) (CG) 04/09/2025 07:13" at bounding box center [416, 229] width 363 height 48
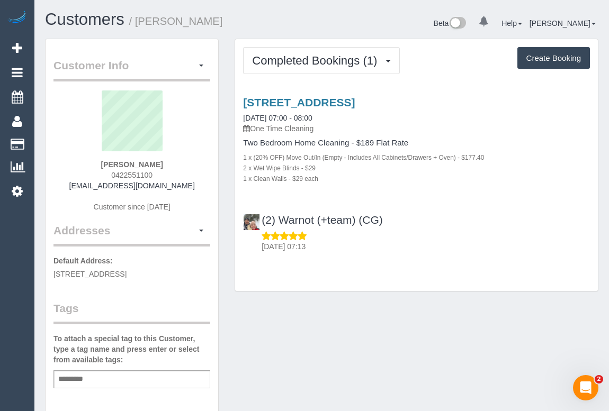
click at [386, 313] on div "Customer Info Edit Contact Info Send Message Email Preferences Special Sales Ta…" at bounding box center [321, 393] width 569 height 709
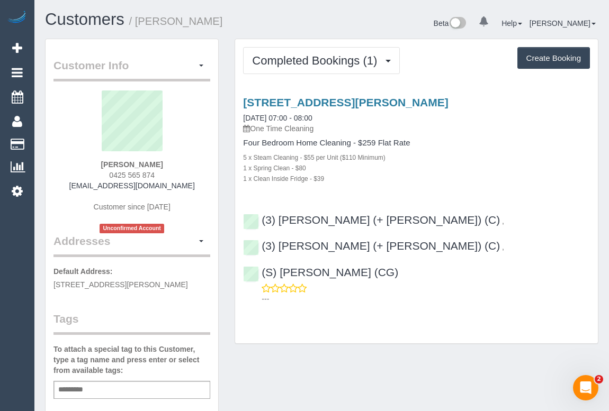
click at [87, 389] on input "text" at bounding box center [74, 390] width 36 height 14
click at [108, 390] on div "Add a tag" at bounding box center [131, 390] width 157 height 18
type input "*"
click at [293, 349] on div "Customer Info Edit Contact Info Send Message Email Preferences Special Sales Ta…" at bounding box center [321, 399] width 569 height 720
click at [464, 186] on div "[STREET_ADDRESS][PERSON_NAME] [DATE] 07:00 - 08:00 One Time Cleaning Four Bedro…" at bounding box center [416, 198] width 363 height 222
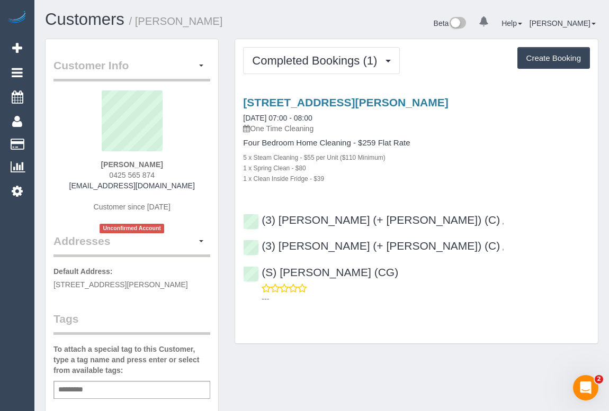
click at [343, 349] on div "Customer Info Edit Contact Info Send Message Email Preferences Special Sales Ta…" at bounding box center [321, 399] width 569 height 720
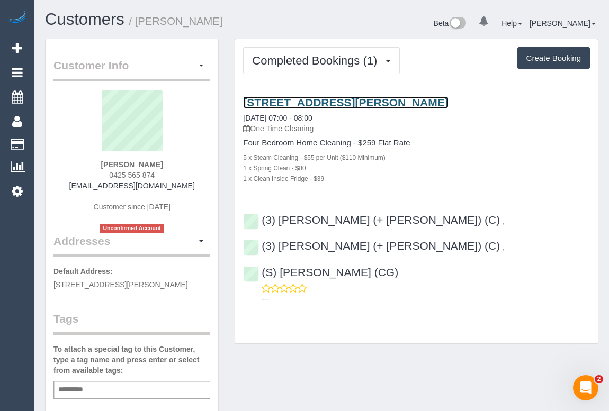
click at [334, 100] on link "9 Tropic Circuit, Point Cook, VIC 3030" at bounding box center [345, 102] width 205 height 12
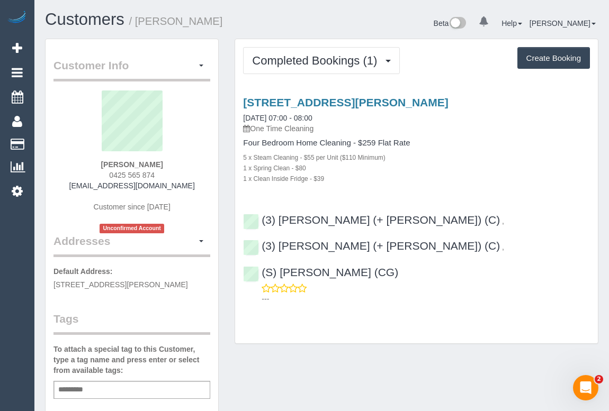
click at [420, 351] on div "Customer Info Edit Contact Info Send Message Email Preferences Special Sales Ta…" at bounding box center [321, 399] width 569 height 720
click at [419, 348] on div "Customer Info Edit Contact Info Send Message Email Preferences Special Sales Ta…" at bounding box center [321, 399] width 569 height 720
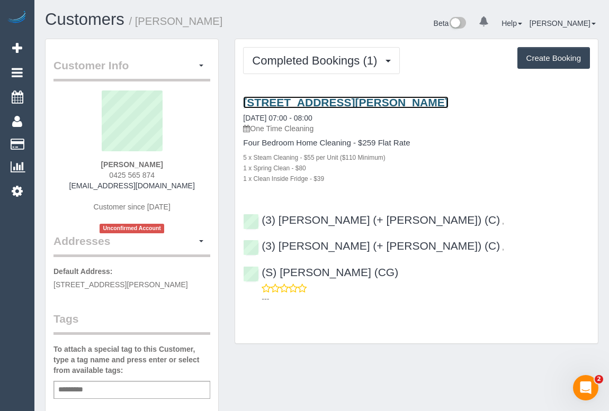
click at [296, 98] on link "[STREET_ADDRESS][PERSON_NAME]" at bounding box center [345, 102] width 205 height 12
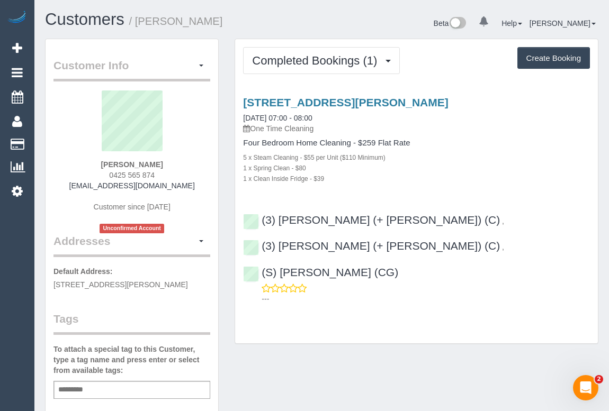
click at [384, 328] on div "Customer Info Edit Contact Info Send Message Email Preferences Special Sales Ta…" at bounding box center [321, 399] width 569 height 720
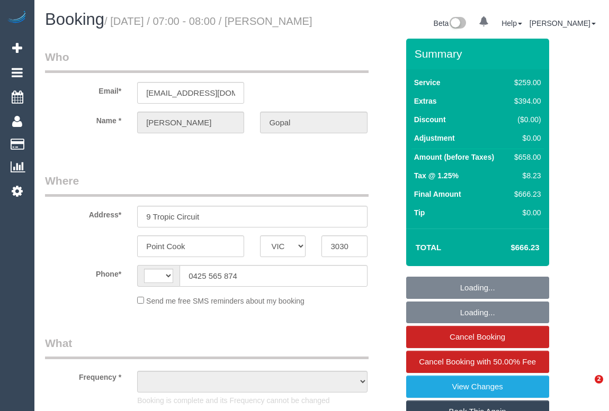
select select "VIC"
select select "object:394"
select select "string:stripe-pm_1S1KtY2GScqysDRVYVMlmPXH"
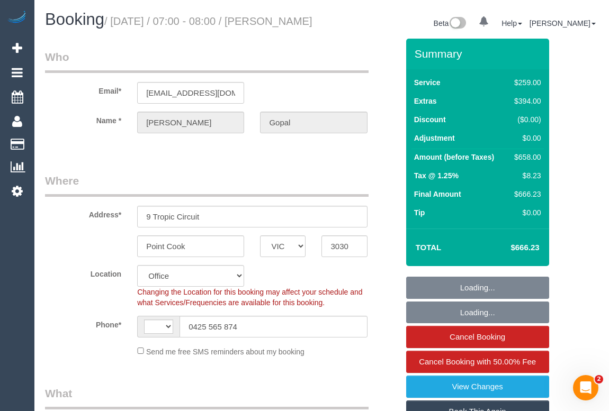
select select "object:401"
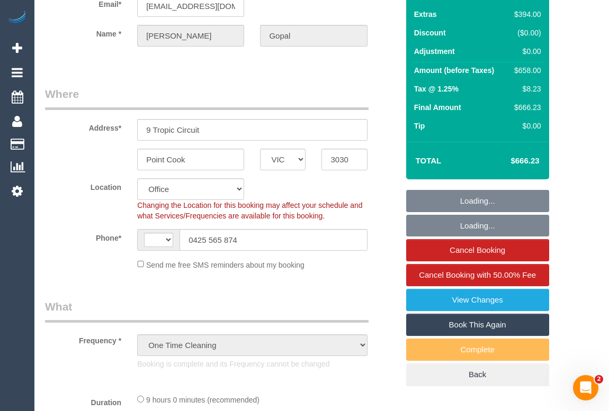
select select "string:AU"
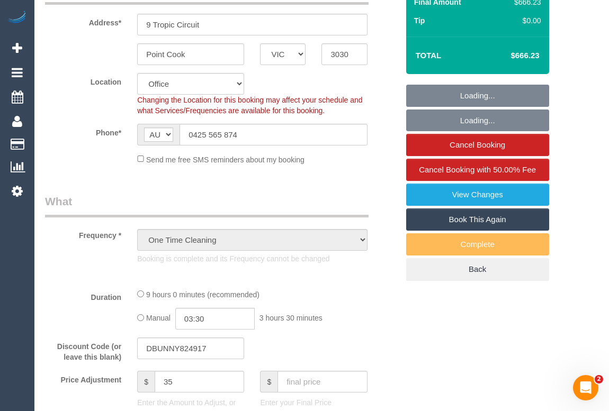
select select "number:28"
select select "number:14"
select select "number:19"
select select "number:36"
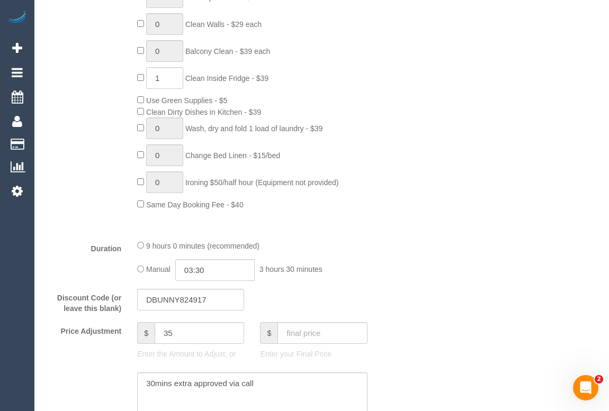
scroll to position [770, 0]
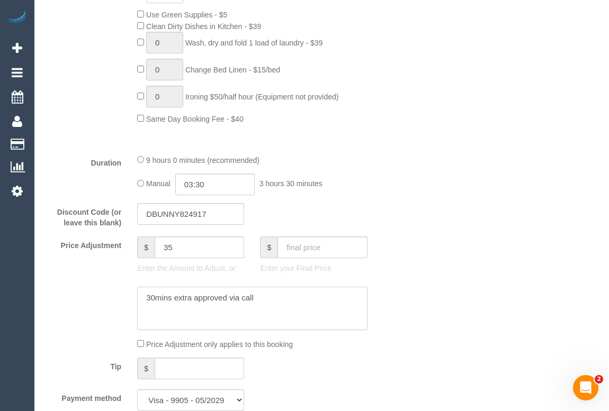
click at [169, 330] on textarea at bounding box center [252, 308] width 230 height 43
click at [263, 308] on textarea at bounding box center [252, 308] width 230 height 43
click at [265, 312] on textarea at bounding box center [252, 308] width 230 height 43
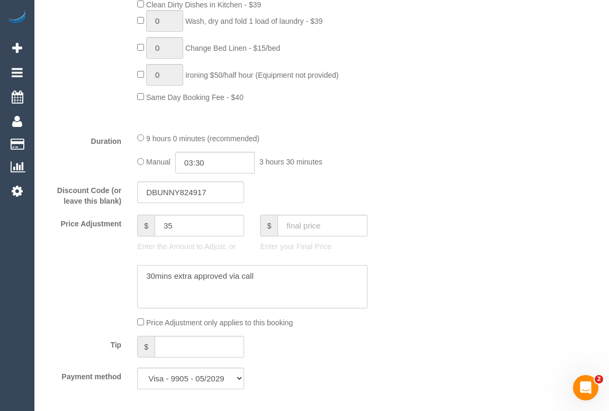
scroll to position [866, 0]
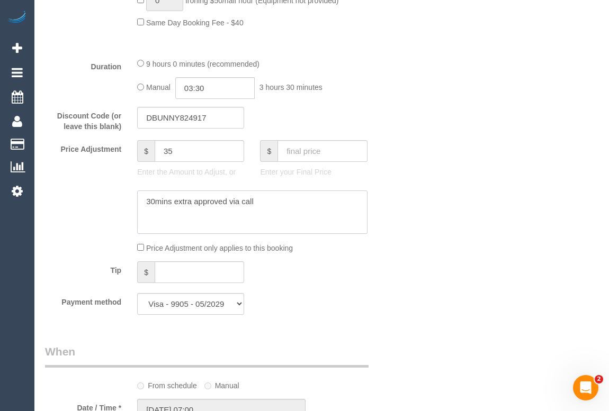
click at [266, 218] on textarea at bounding box center [252, 212] width 230 height 43
type textarea "30mins extra approved via call -30"
click at [172, 162] on input "35" at bounding box center [199, 151] width 89 height 22
type input "5"
click at [177, 227] on textarea at bounding box center [252, 212] width 230 height 43
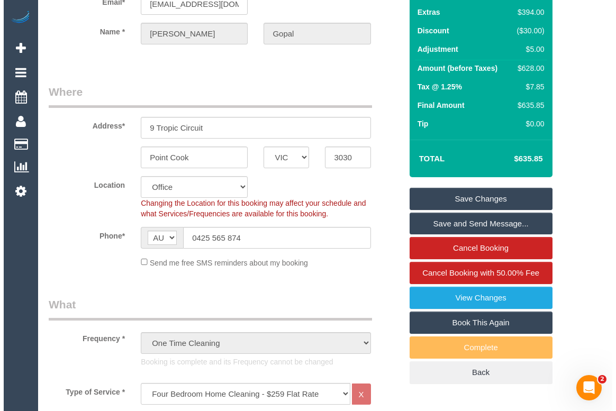
scroll to position [0, 0]
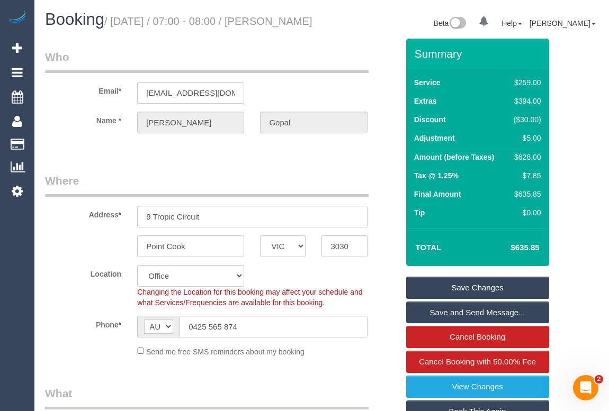
type textarea "30mins extra approved via call -30 to compensate for areas missed - OM"
click at [468, 299] on link "Save Changes" at bounding box center [477, 288] width 143 height 22
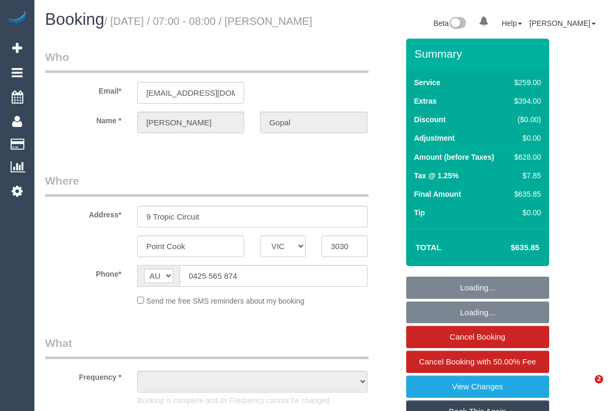
select select "VIC"
select select "object:641"
select select "string:stripe-pm_1S1KtY2GScqysDRVYVMlmPXH"
select select "number:28"
select select "number:14"
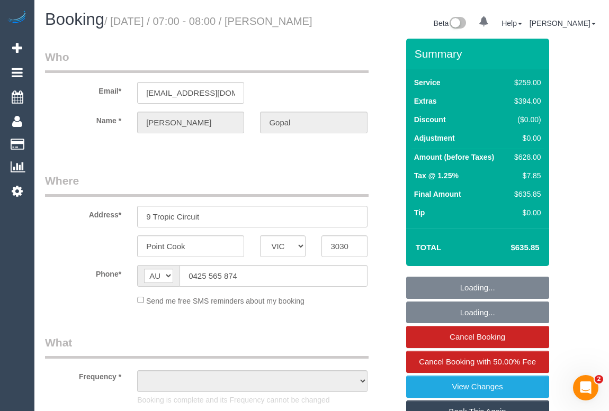
select select "number:19"
select select "number:36"
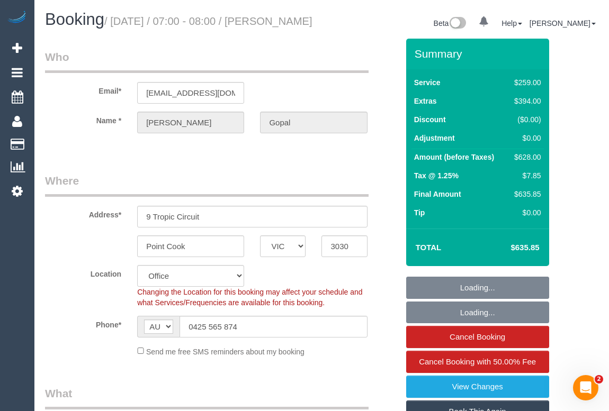
select select "object:890"
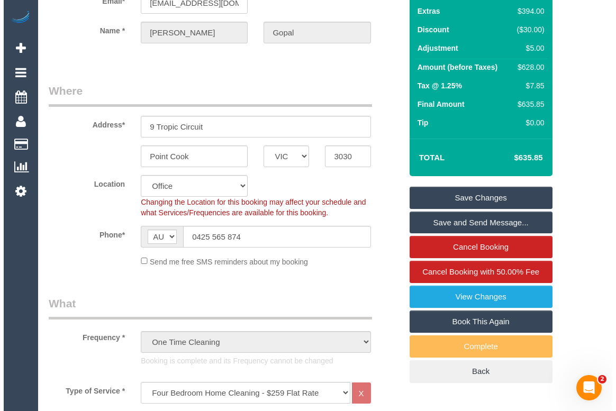
scroll to position [192, 0]
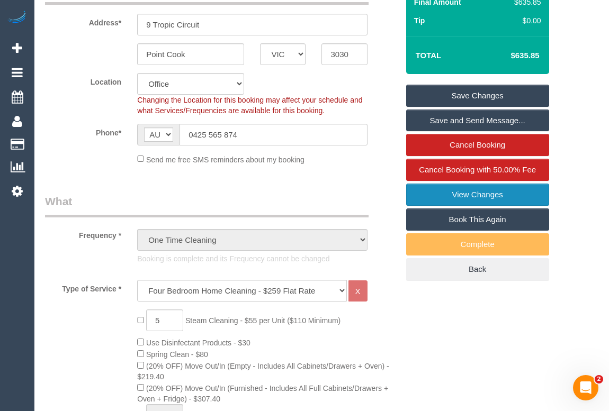
click at [460, 206] on link "View Changes" at bounding box center [477, 195] width 143 height 22
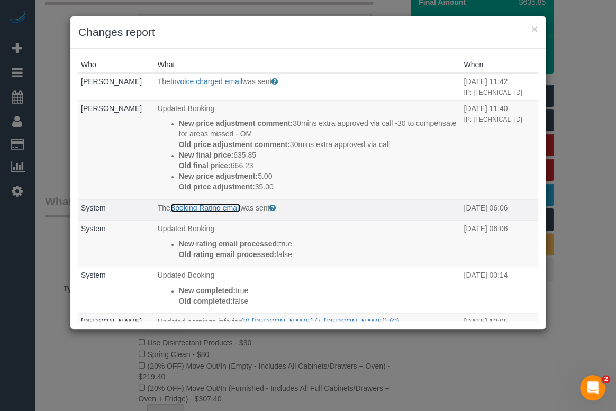
click at [205, 212] on link "Booking Rating email" at bounding box center [205, 208] width 70 height 8
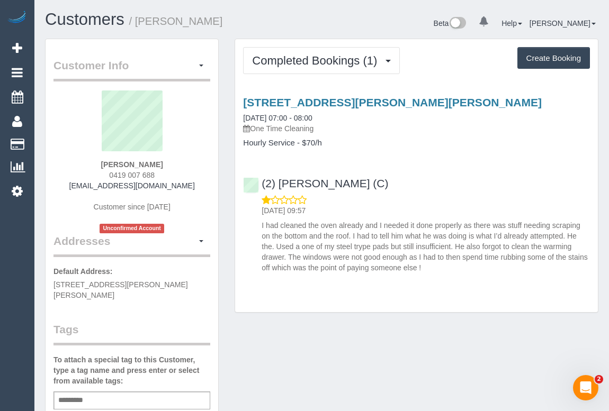
click at [96, 392] on div "Add a tag" at bounding box center [131, 401] width 157 height 18
type input "**********"
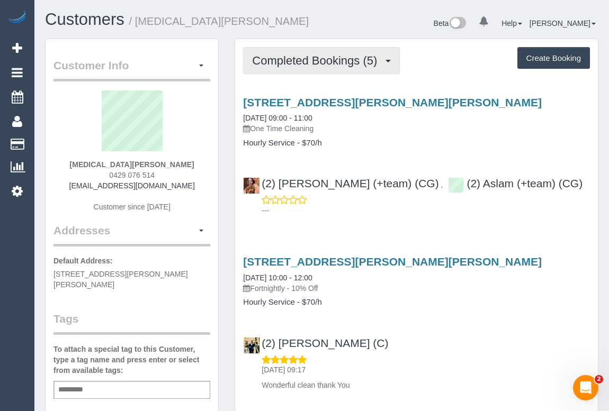
click at [326, 63] on span "Completed Bookings (5)" at bounding box center [317, 60] width 130 height 13
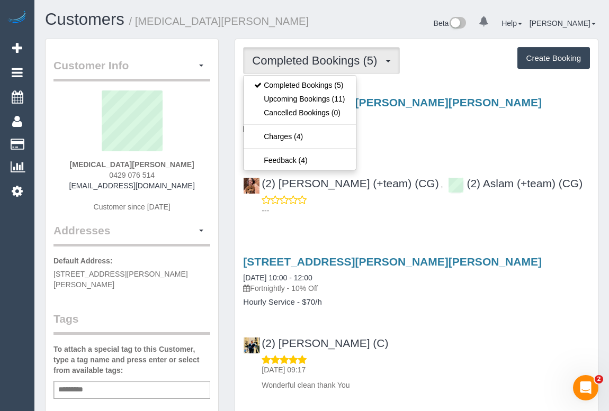
click at [474, 145] on h4 "Hourly Service - $70/h" at bounding box center [416, 143] width 347 height 9
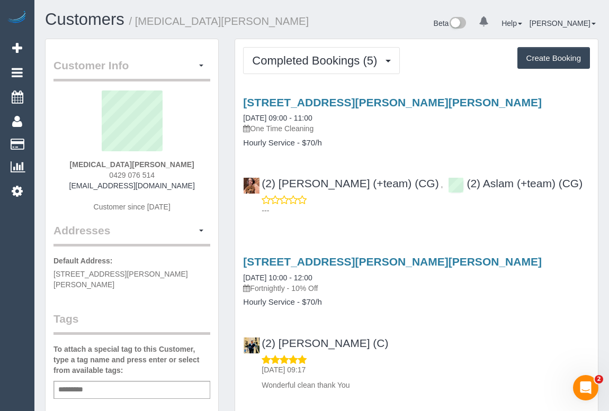
click at [371, 155] on div "[STREET_ADDRESS][PERSON_NAME][PERSON_NAME] [DATE] 09:00 - 11:00 One Time Cleani…" at bounding box center [416, 153] width 363 height 133
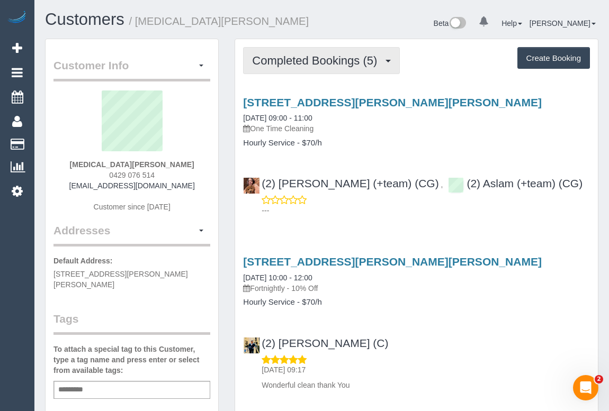
click at [295, 62] on span "Completed Bookings (5)" at bounding box center [317, 60] width 130 height 13
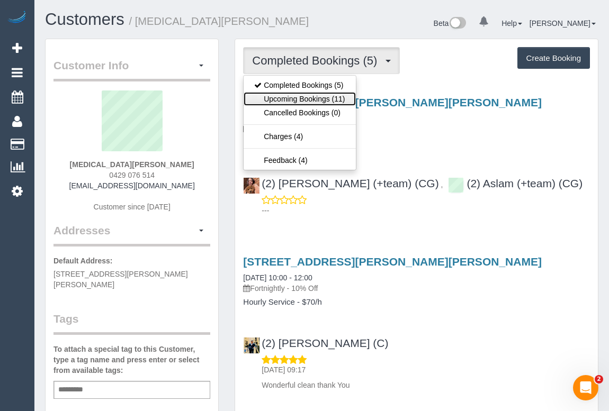
click at [292, 103] on link "Upcoming Bookings (11)" at bounding box center [300, 99] width 112 height 14
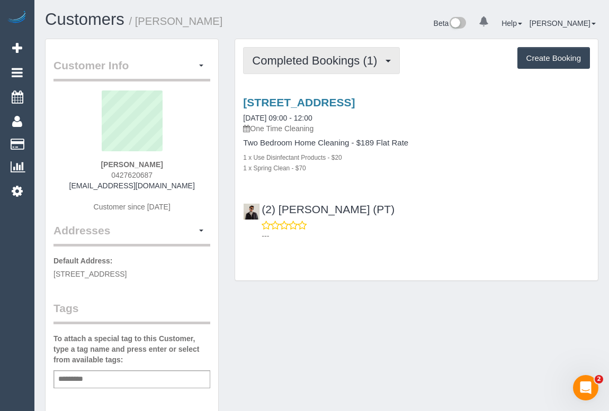
click at [297, 68] on button "Completed Bookings (1)" at bounding box center [321, 60] width 157 height 27
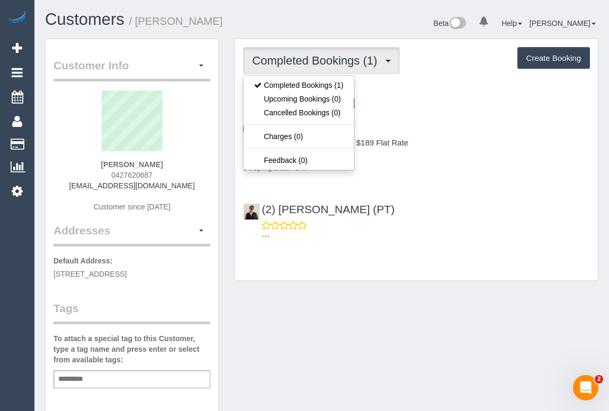
drag, startPoint x: 65, startPoint y: 185, endPoint x: 209, endPoint y: 188, distance: 144.6
click at [209, 188] on div "Srikalyani Vaddemgunta 0427620687 srikalyani.vaddemgunta@gmail.com Customer sin…" at bounding box center [131, 157] width 157 height 132
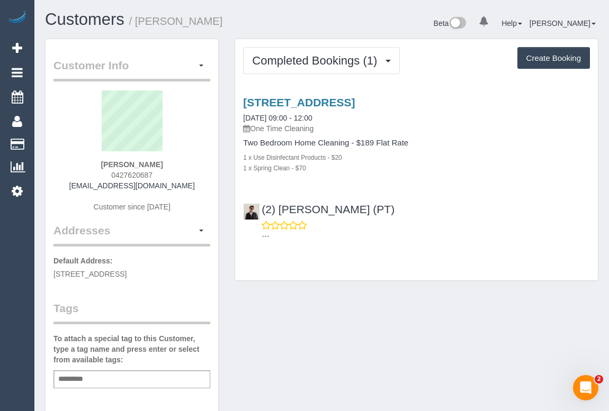
copy link "srikalyani.vaddemgunta@gmail.com"
click at [63, 169] on div "Srikalyani Vaddemgunta 0427620687 srikalyani.vaddemgunta@gmail.com Customer sin…" at bounding box center [131, 157] width 157 height 132
drag, startPoint x: 67, startPoint y: 186, endPoint x: 195, endPoint y: 187, distance: 128.6
click at [195, 187] on div "Srikalyani Vaddemgunta 0427620687 srikalyani.vaddemgunta@gmail.com Customer sin…" at bounding box center [131, 157] width 157 height 132
copy link "srikalyani.vaddemgunta@gmail.com"
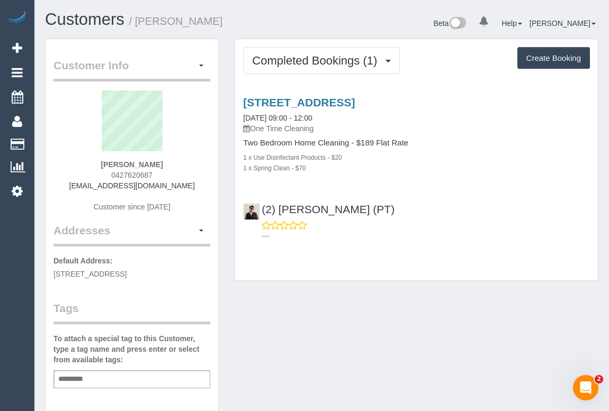
drag, startPoint x: 82, startPoint y: 159, endPoint x: 196, endPoint y: 163, distance: 114.9
click at [196, 163] on div "Srikalyani Vaddemgunta 0427620687 srikalyani.vaddemgunta@gmail.com Customer sin…" at bounding box center [131, 157] width 157 height 132
copy strong "Srikalyani Vaddemgunta"
drag, startPoint x: 107, startPoint y: 179, endPoint x: 164, endPoint y: 175, distance: 56.3
click at [164, 175] on div "Srikalyani Vaddemgunta 0427620687 srikalyani.vaddemgunta@gmail.com Customer sin…" at bounding box center [131, 157] width 157 height 132
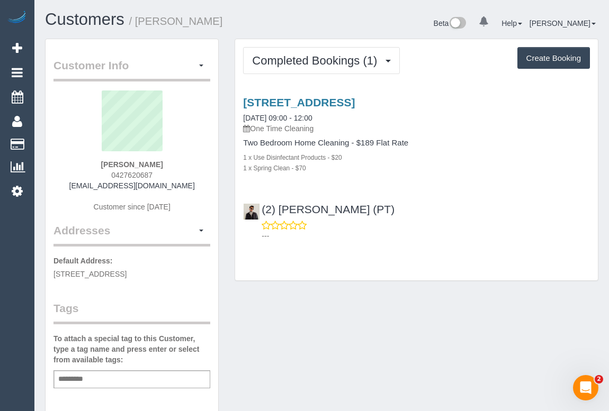
copy span "0427620687"
drag, startPoint x: 74, startPoint y: 157, endPoint x: 188, endPoint y: 167, distance: 114.8
click at [188, 167] on div "Srikalyani Vaddemgunta 0427620687 srikalyani.vaddemgunta@gmail.com Customer sin…" at bounding box center [131, 157] width 157 height 132
copy div "Srikalyani Vaddemgunta"
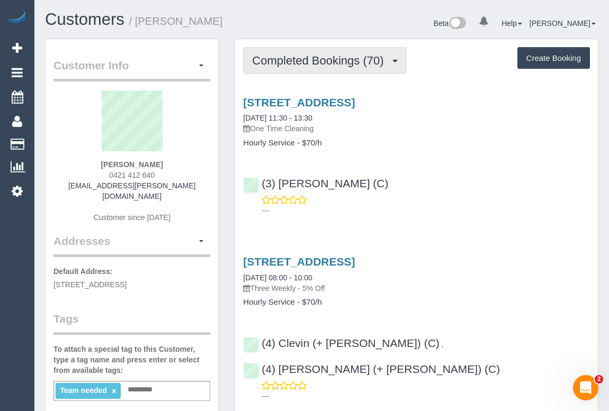
click at [309, 65] on span "Completed Bookings (70)" at bounding box center [320, 60] width 137 height 13
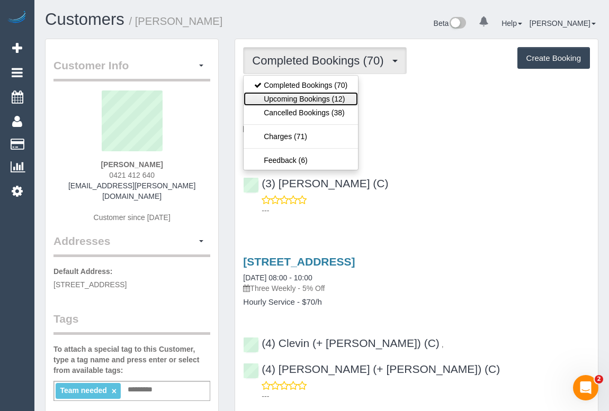
click at [298, 95] on link "Upcoming Bookings (12)" at bounding box center [301, 99] width 114 height 14
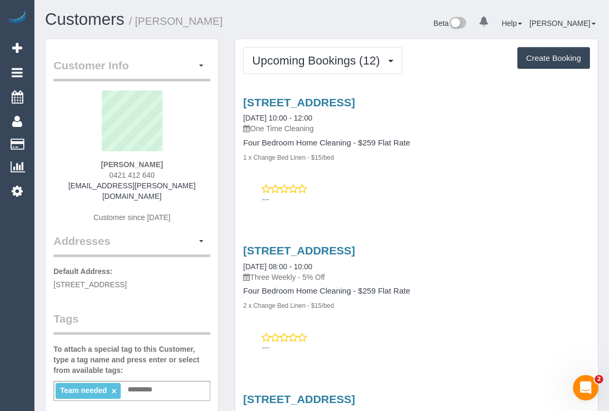
click at [392, 201] on p "---" at bounding box center [426, 199] width 328 height 11
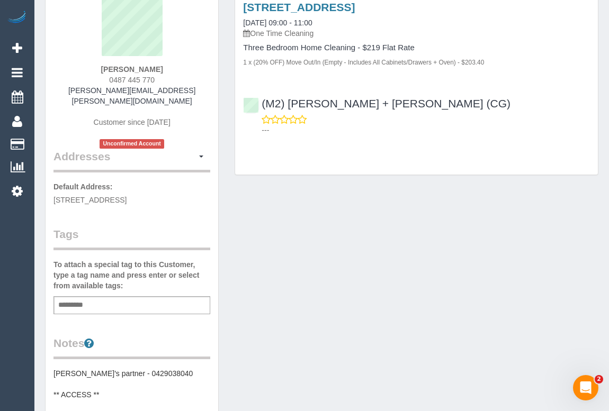
scroll to position [96, 0]
click at [116, 296] on div "Add a tag" at bounding box center [131, 305] width 157 height 18
click at [71, 298] on input "**********" at bounding box center [87, 305] width 63 height 14
type input "**********"
click at [281, 312] on div "Customer Info Edit Contact Info Send Message Email Preferences Special Sales Ta…" at bounding box center [321, 361] width 569 height 836
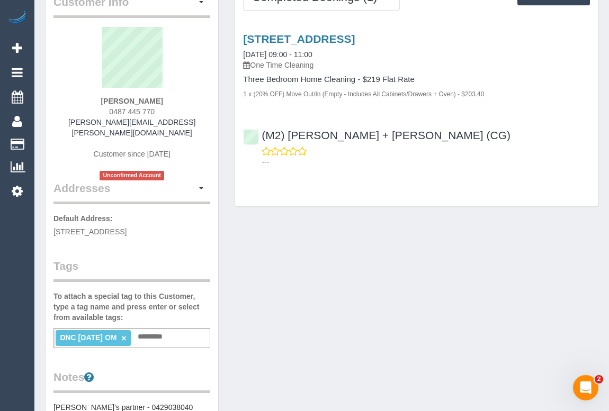
scroll to position [0, 0]
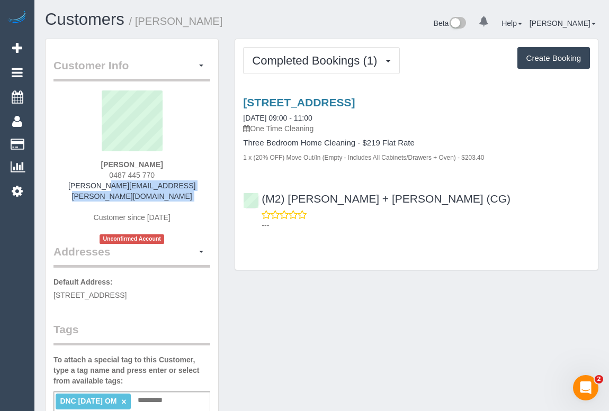
drag, startPoint x: 86, startPoint y: 181, endPoint x: 185, endPoint y: 193, distance: 99.7
click at [185, 193] on div "[PERSON_NAME] 0487 445 770 [PERSON_NAME][EMAIL_ADDRESS][PERSON_NAME][DOMAIN_NAM…" at bounding box center [131, 168] width 157 height 154
copy div "[PERSON_NAME][EMAIL_ADDRESS][PERSON_NAME][DOMAIN_NAME]"
drag, startPoint x: 102, startPoint y: 162, endPoint x: 179, endPoint y: 164, distance: 76.8
click at [179, 164] on div "[PERSON_NAME] 0487 445 770 [PERSON_NAME][EMAIL_ADDRESS][PERSON_NAME][DOMAIN_NAM…" at bounding box center [131, 168] width 157 height 154
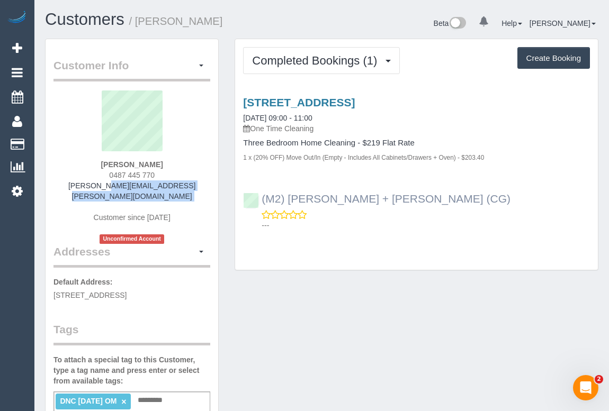
copy strong "Danny Balla"
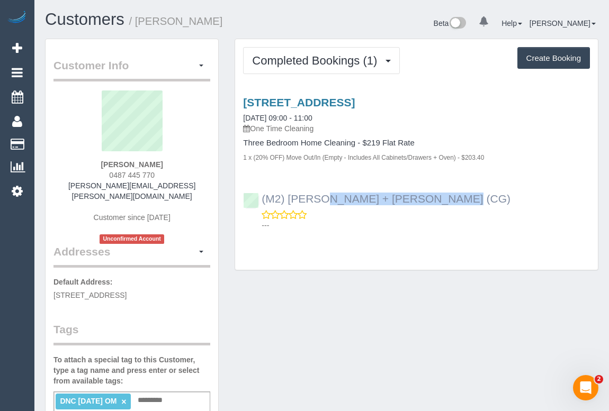
drag, startPoint x: 397, startPoint y: 199, endPoint x: 263, endPoint y: 201, distance: 134.5
click at [263, 201] on div "(M2) Akila + Tehan (CG) ---" at bounding box center [416, 208] width 363 height 48
copy link "(M2) Akila + Tehan (CG)"
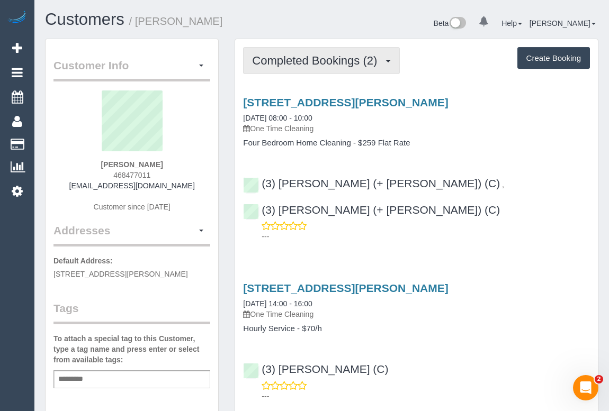
click at [301, 67] on button "Completed Bookings (2)" at bounding box center [321, 60] width 157 height 27
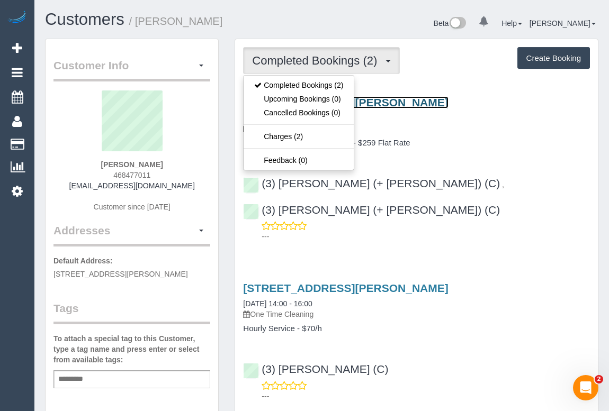
click at [368, 100] on link "[STREET_ADDRESS][PERSON_NAME]" at bounding box center [345, 102] width 205 height 12
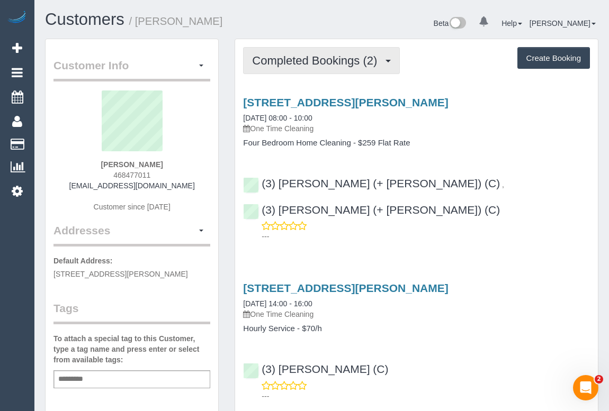
click at [307, 52] on button "Completed Bookings (2)" at bounding box center [321, 60] width 157 height 27
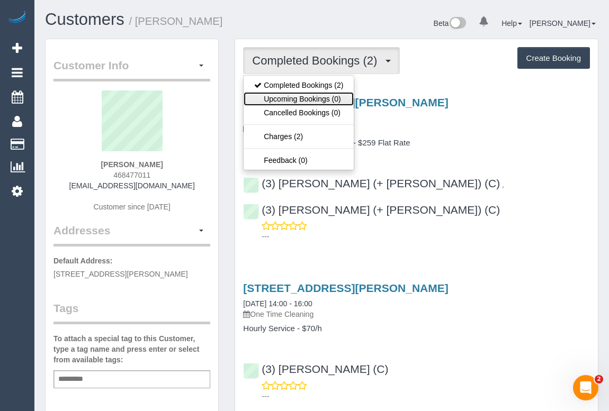
click at [302, 95] on link "Upcoming Bookings (0)" at bounding box center [299, 99] width 110 height 14
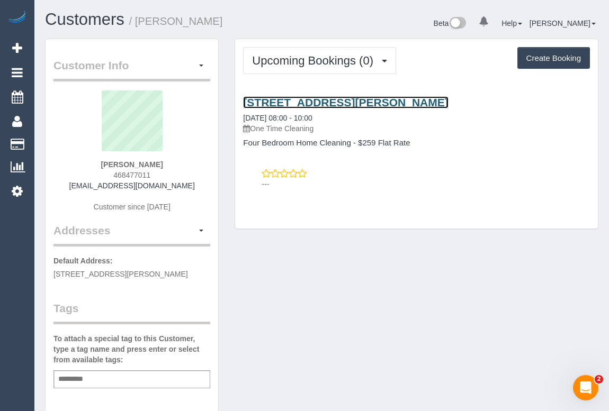
click at [343, 103] on link "221 O’hea Street, Pascoe Vale South, VIC 3044" at bounding box center [345, 102] width 205 height 12
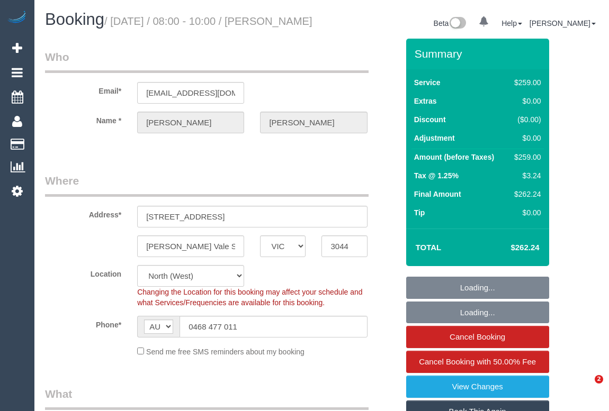
select select "VIC"
select select "string:stripe-pm_1RskIY2GScqysDRVUR4b86Mt"
select select "spot1"
select select "number:29"
select select "number:14"
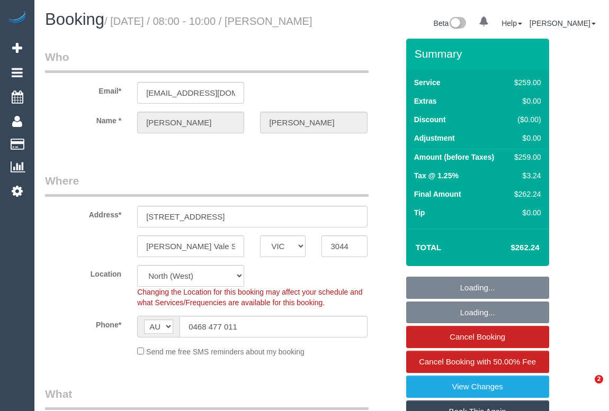
select select "number:19"
select select "number:36"
select select "number:34"
select select "number:12"
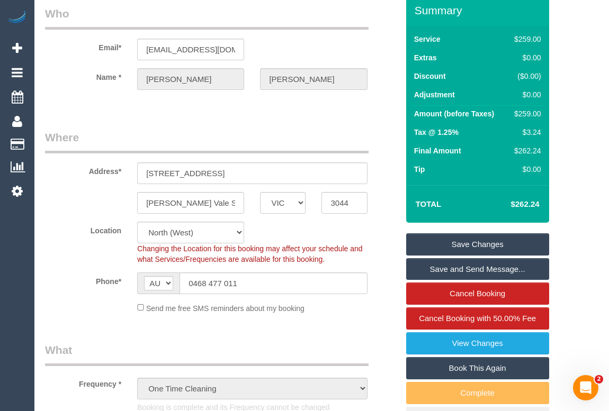
scroll to position [96, 0]
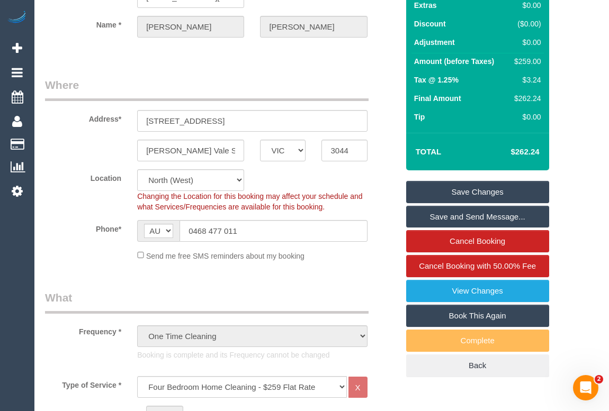
click at [474, 325] on link "Book This Again" at bounding box center [477, 316] width 143 height 22
select select "VIC"
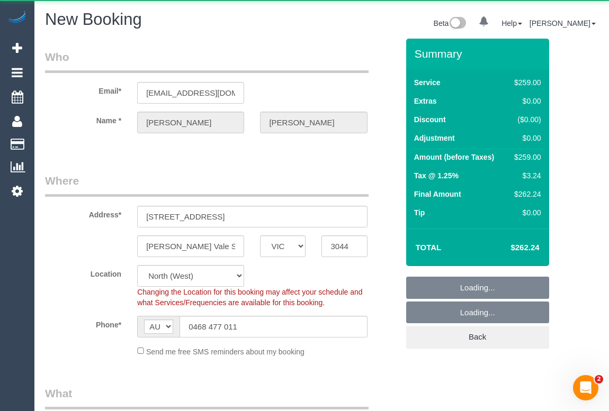
select select "string:stripe-pm_1RskIY2GScqysDRVUR4b86Mt"
select select "number:29"
select select "number:14"
select select "number:19"
select select "number:36"
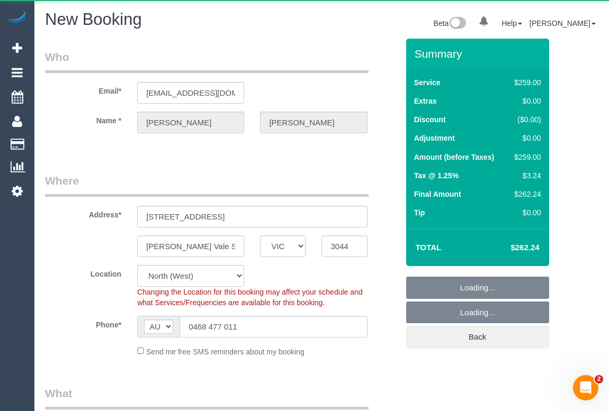
select select "number:34"
select select "number:12"
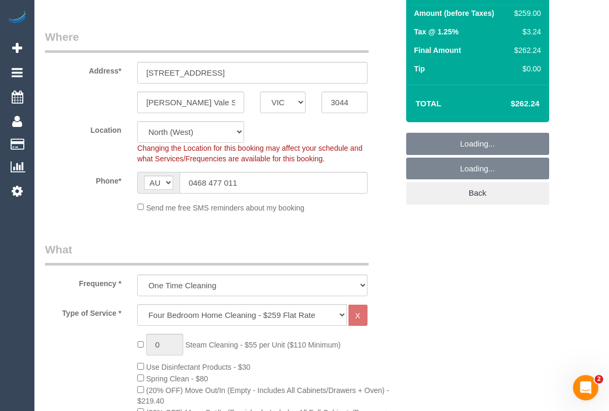
select select "object:3385"
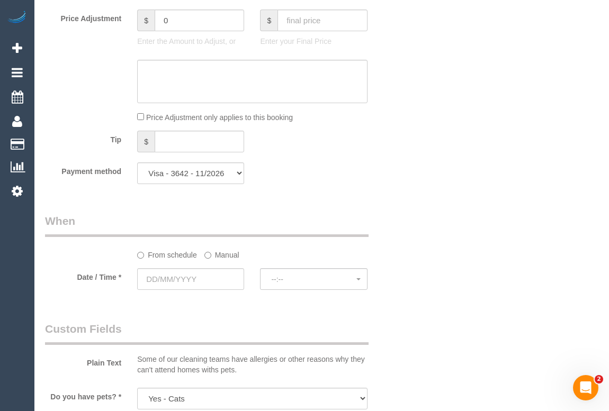
scroll to position [1011, 0]
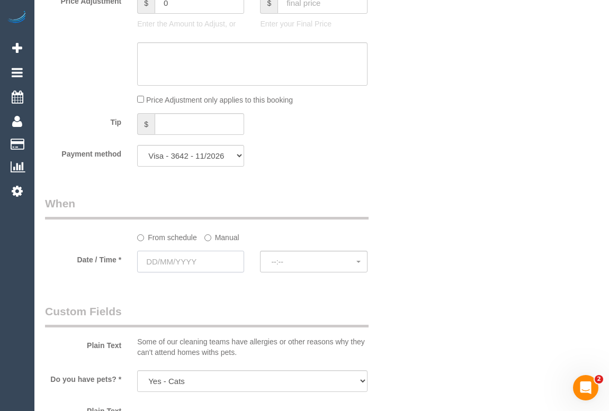
click at [192, 265] on input "text" at bounding box center [190, 262] width 107 height 22
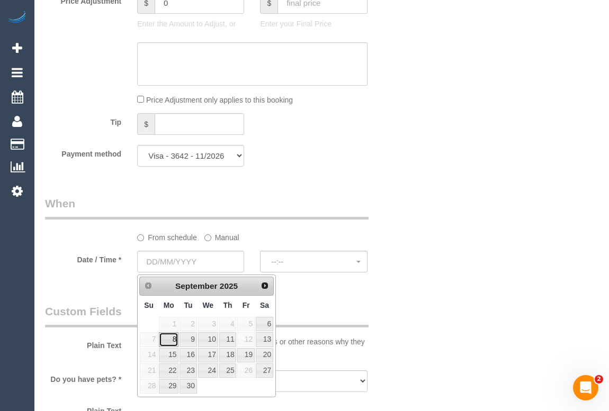
click at [173, 342] on link "8" at bounding box center [169, 339] width 20 height 14
type input "08/09/2025"
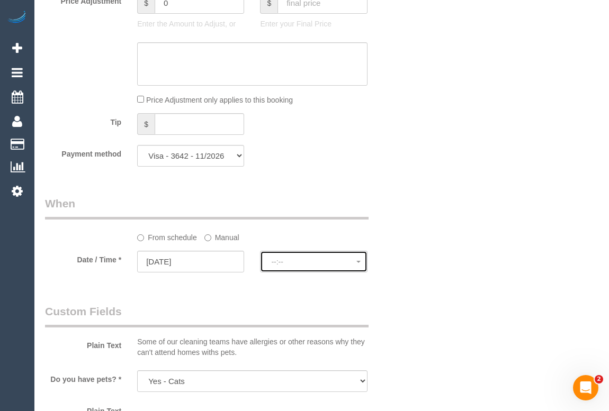
click at [269, 260] on button "--:--" at bounding box center [313, 262] width 107 height 22
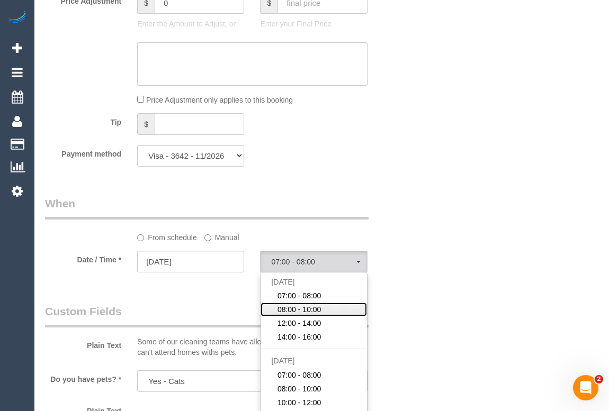
click at [314, 314] on span "08:00 - 10:00" at bounding box center [299, 309] width 44 height 11
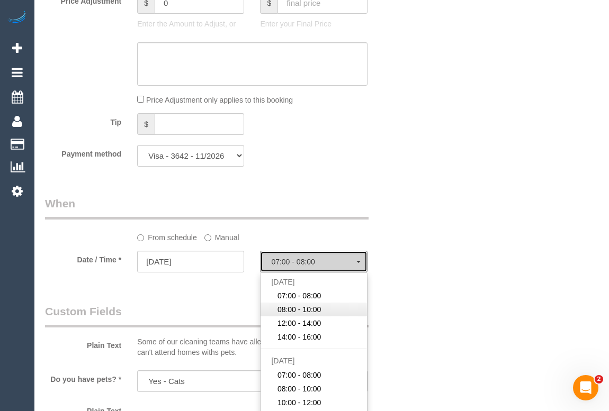
select select "spot12"
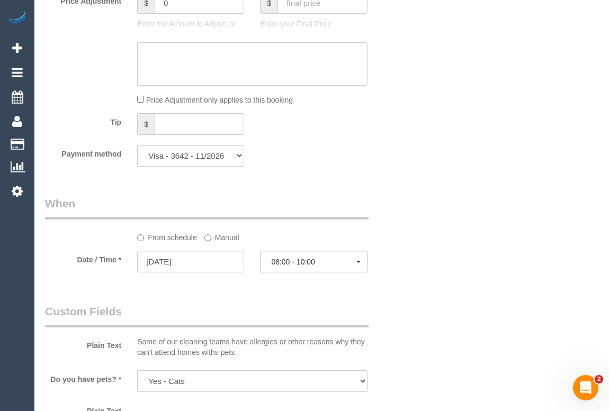
click at [412, 279] on div "Who Email* laelimac@gmail.com Name * Laura McMenamin Where Address* 221 O’Hea S…" at bounding box center [321, 38] width 553 height 2020
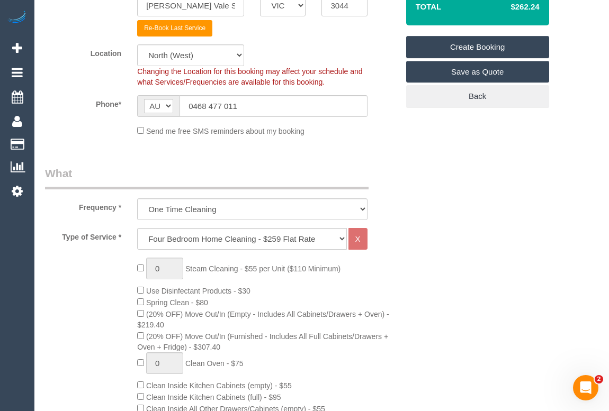
scroll to position [96, 0]
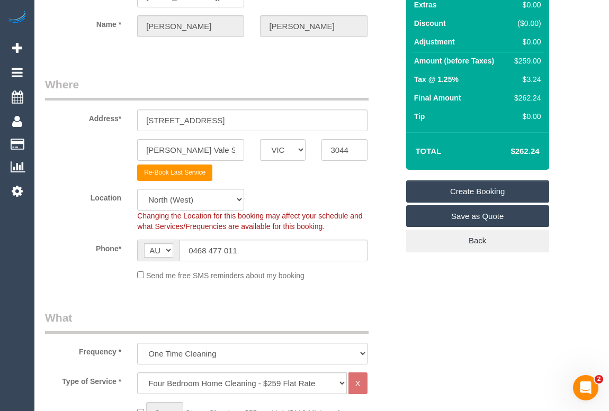
click at [473, 192] on link "Create Booking" at bounding box center [477, 192] width 143 height 22
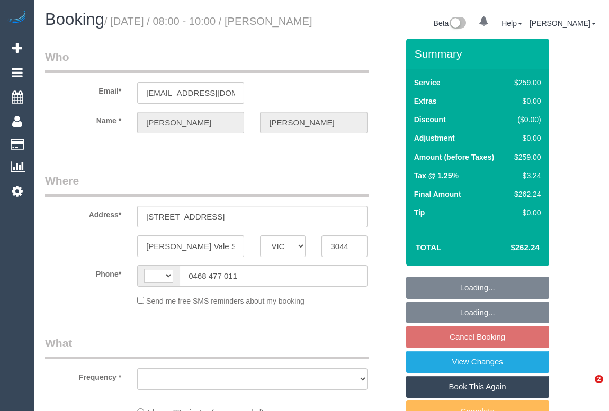
select select "VIC"
select select "string:AU"
select select "string:stripe-pm_1RskIY2GScqysDRVUR4b86Mt"
select select "number:29"
select select "number:14"
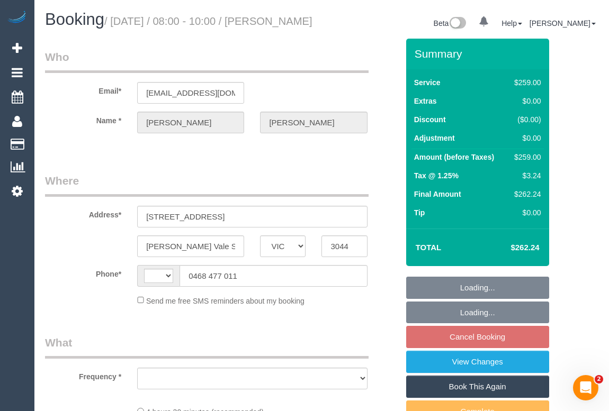
select select "number:19"
select select "number:36"
select select "number:34"
select select "number:12"
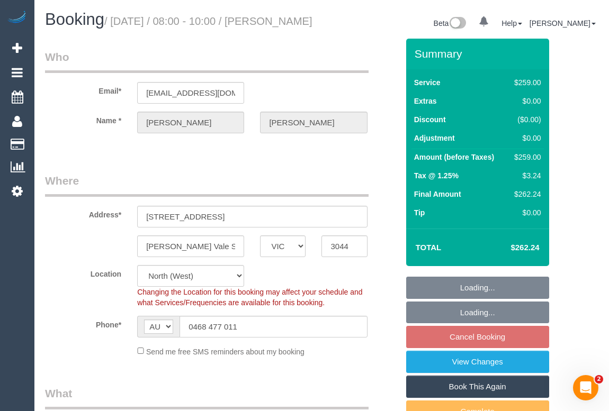
select select "object:1487"
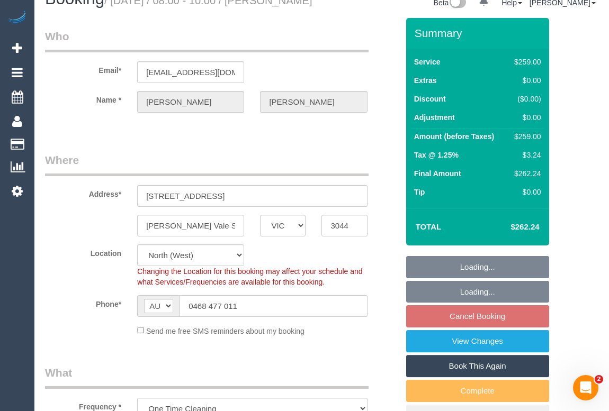
select select "spot2"
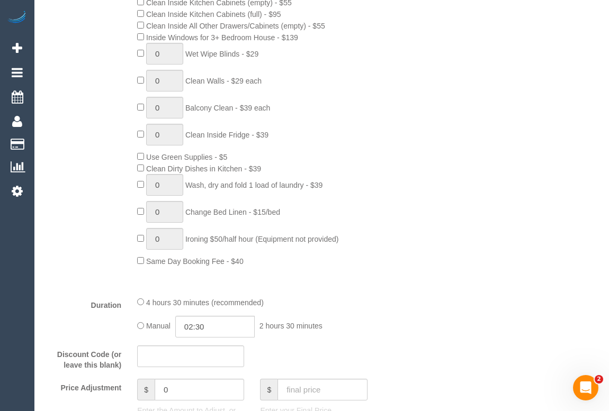
scroll to position [673, 0]
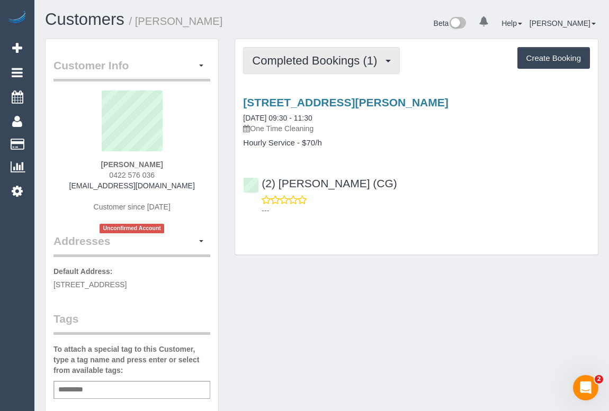
click at [317, 54] on span "Completed Bookings (1)" at bounding box center [317, 60] width 130 height 13
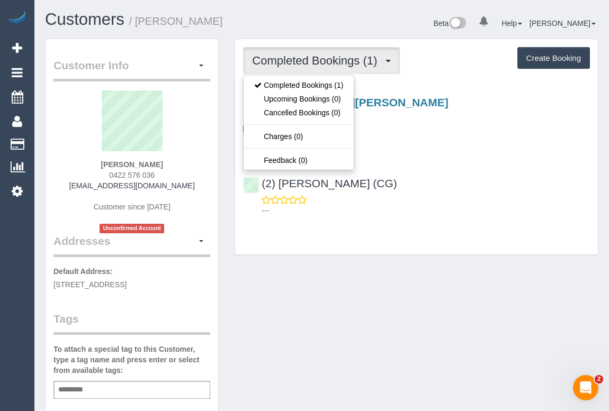
click at [435, 282] on div "Customer Info Edit Contact Info Send Message Email Preferences Special Sales Ta…" at bounding box center [321, 399] width 569 height 720
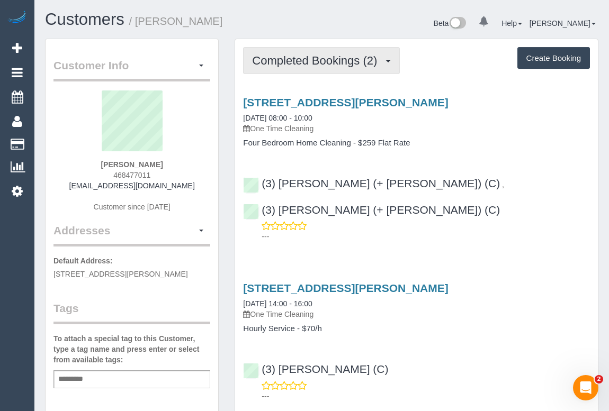
click at [276, 63] on span "Completed Bookings (2)" at bounding box center [317, 60] width 130 height 13
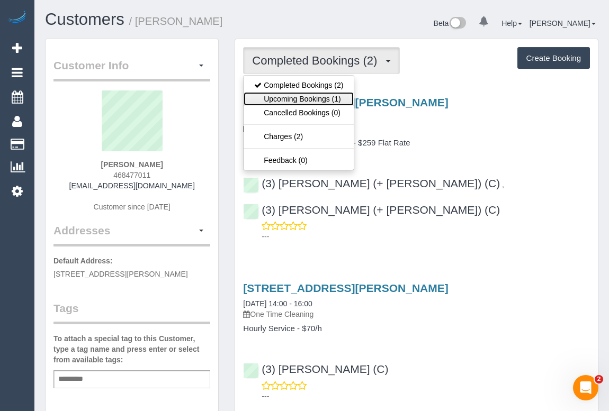
click at [280, 96] on link "Upcoming Bookings (1)" at bounding box center [299, 99] width 110 height 14
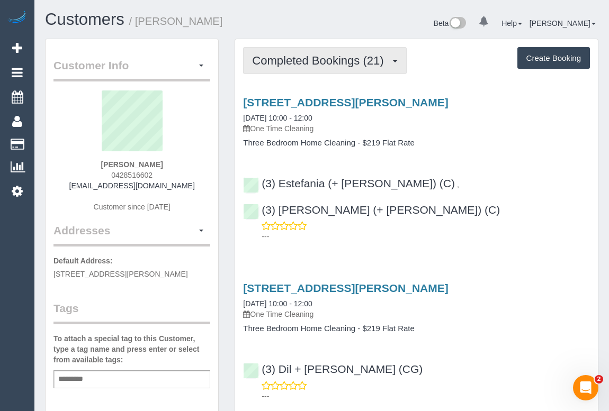
click at [335, 62] on span "Completed Bookings (21)" at bounding box center [320, 60] width 137 height 13
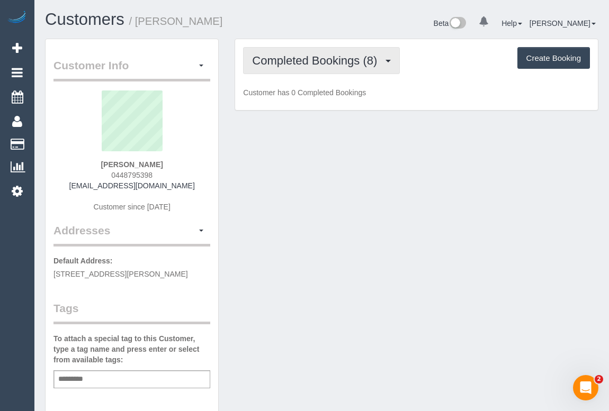
click at [313, 64] on span "Completed Bookings (8)" at bounding box center [317, 60] width 130 height 13
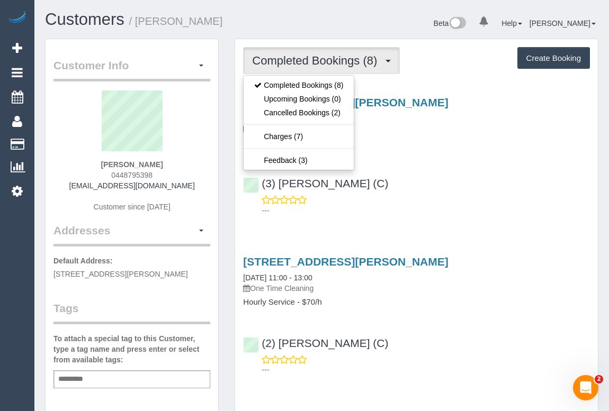
click at [421, 249] on div "2/47 Pyalong Ave, Rosanna, VIC 3084 20/08/2025 11:00 - 13:00 One Time Cleaning …" at bounding box center [416, 313] width 363 height 133
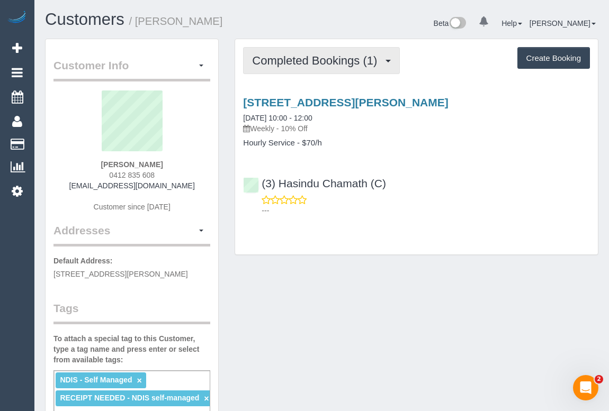
click at [318, 64] on span "Completed Bookings (1)" at bounding box center [317, 60] width 130 height 13
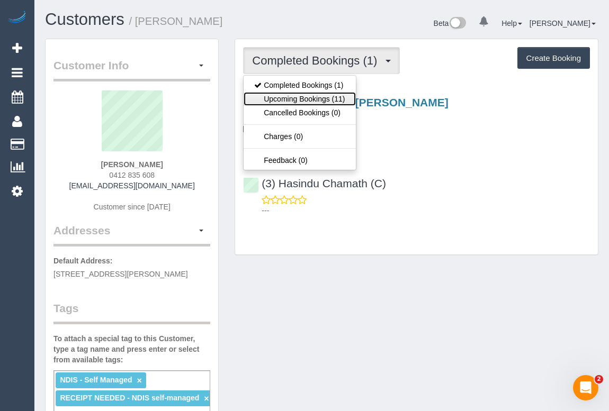
click at [321, 98] on link "Upcoming Bookings (11)" at bounding box center [300, 99] width 112 height 14
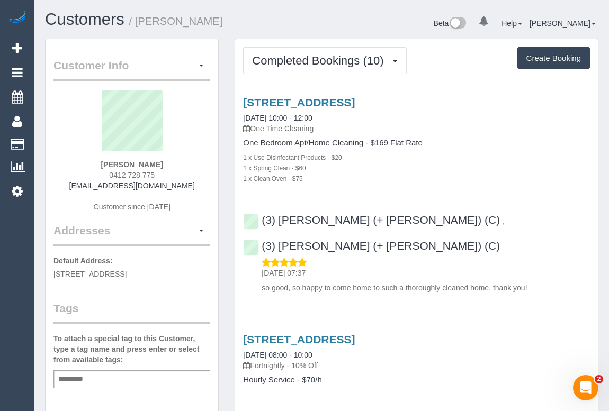
click at [446, 188] on div "[STREET_ADDRESS] [DATE] 10:00 - 12:00 One Time Cleaning One Bedroom Apt/Home Cl…" at bounding box center [416, 192] width 363 height 211
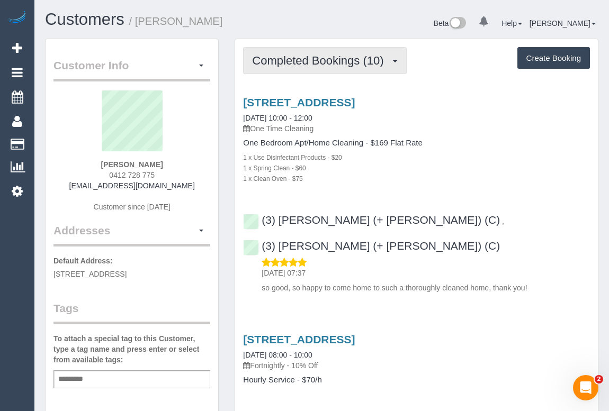
click at [294, 53] on button "Completed Bookings (10)" at bounding box center [324, 60] width 163 height 27
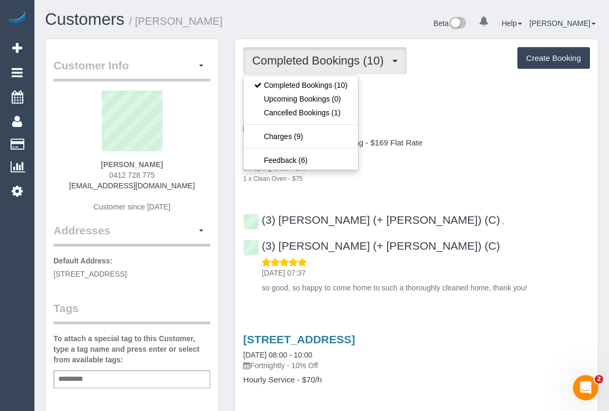
click at [429, 130] on p "One Time Cleaning" at bounding box center [416, 128] width 347 height 11
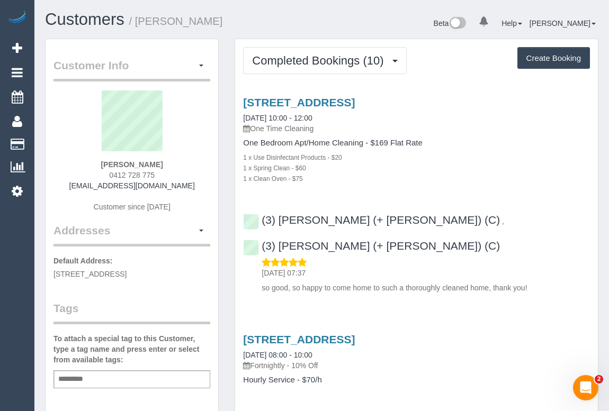
click at [460, 152] on div "1 x Use Disinfectant Products - $20" at bounding box center [416, 157] width 347 height 11
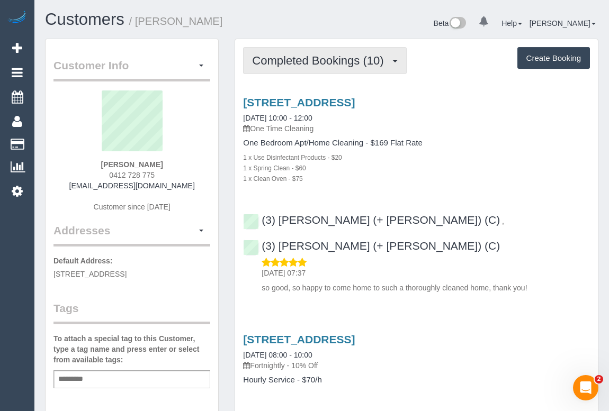
click at [308, 65] on span "Completed Bookings (10)" at bounding box center [320, 60] width 137 height 13
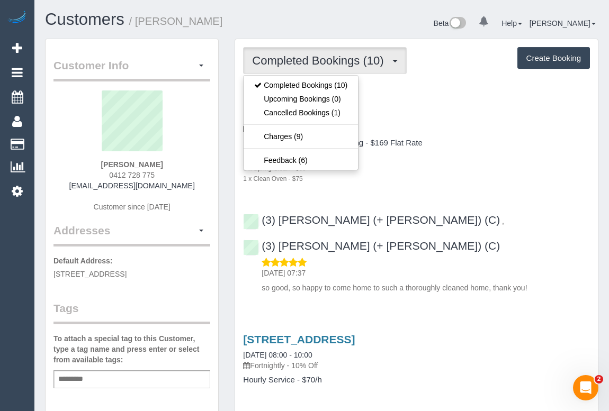
click at [492, 169] on div "1 x Spring Clean - $60" at bounding box center [416, 168] width 347 height 11
